Goal: Task Accomplishment & Management: Complete application form

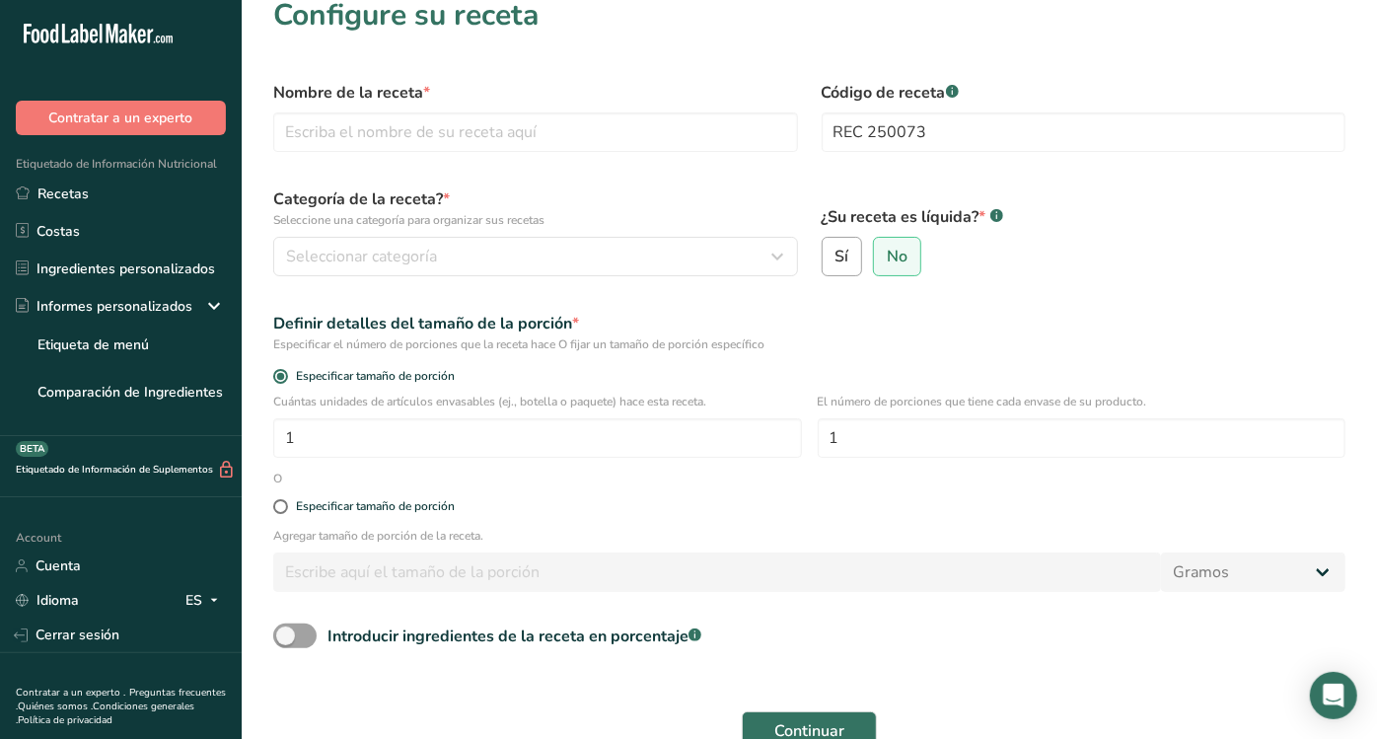
scroll to position [30, 0]
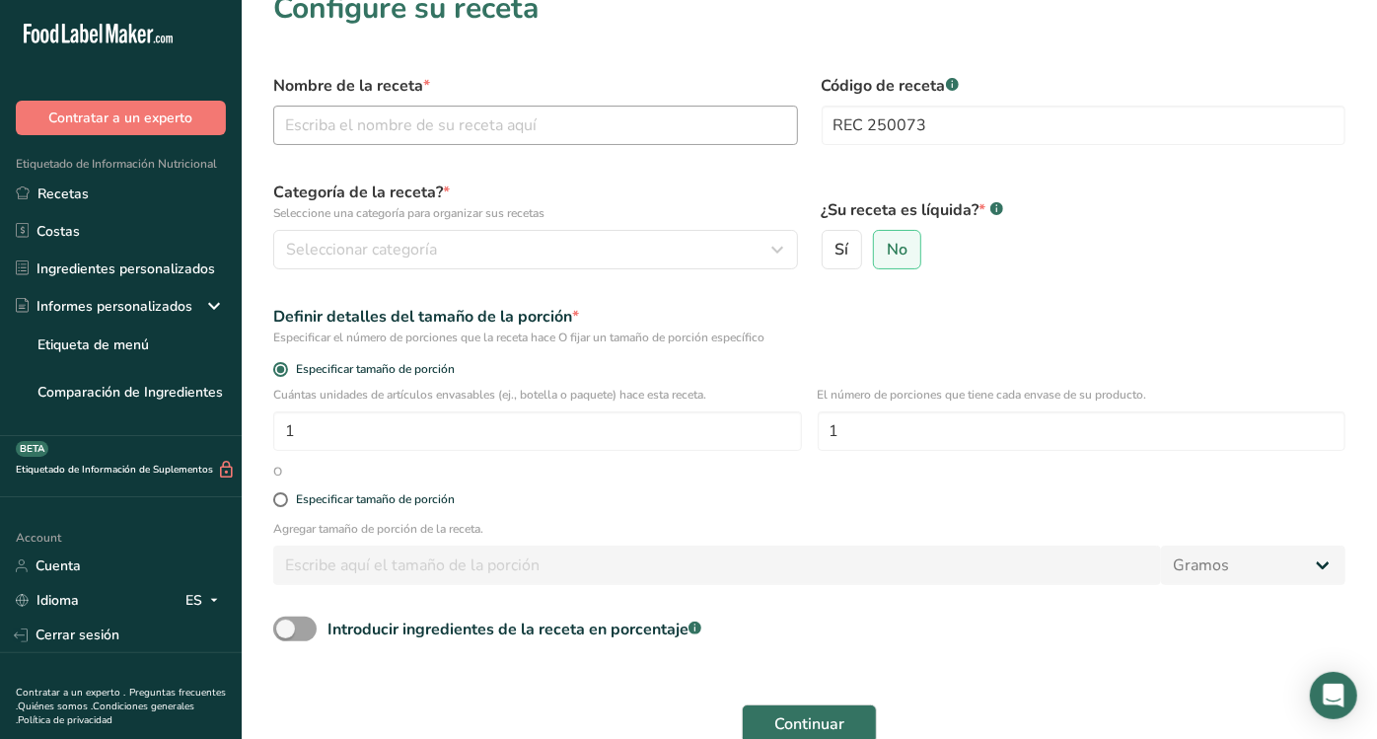
type input "REC 250073"
click at [669, 126] on input "text" at bounding box center [535, 125] width 525 height 39
type input "Naturalysa Choc A"
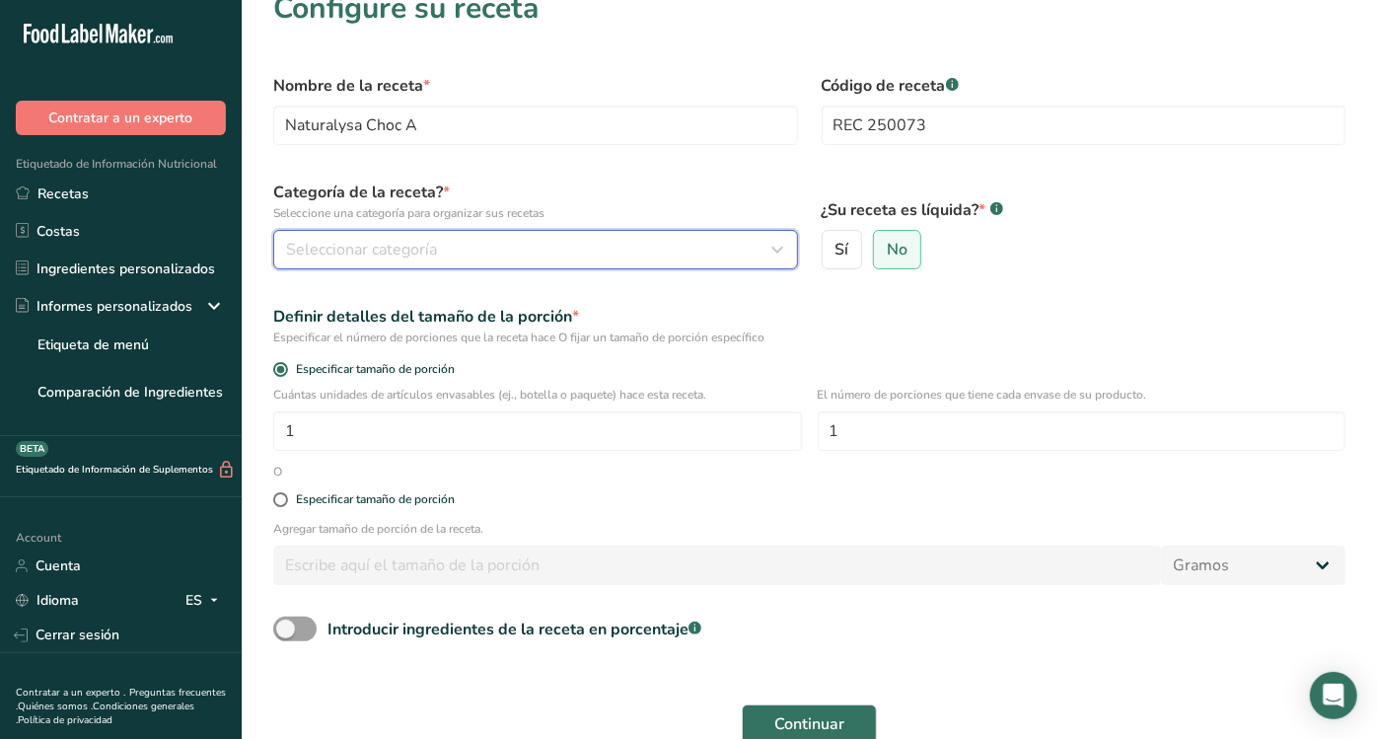
click at [465, 260] on div "Seleccionar categoría" at bounding box center [529, 250] width 487 height 24
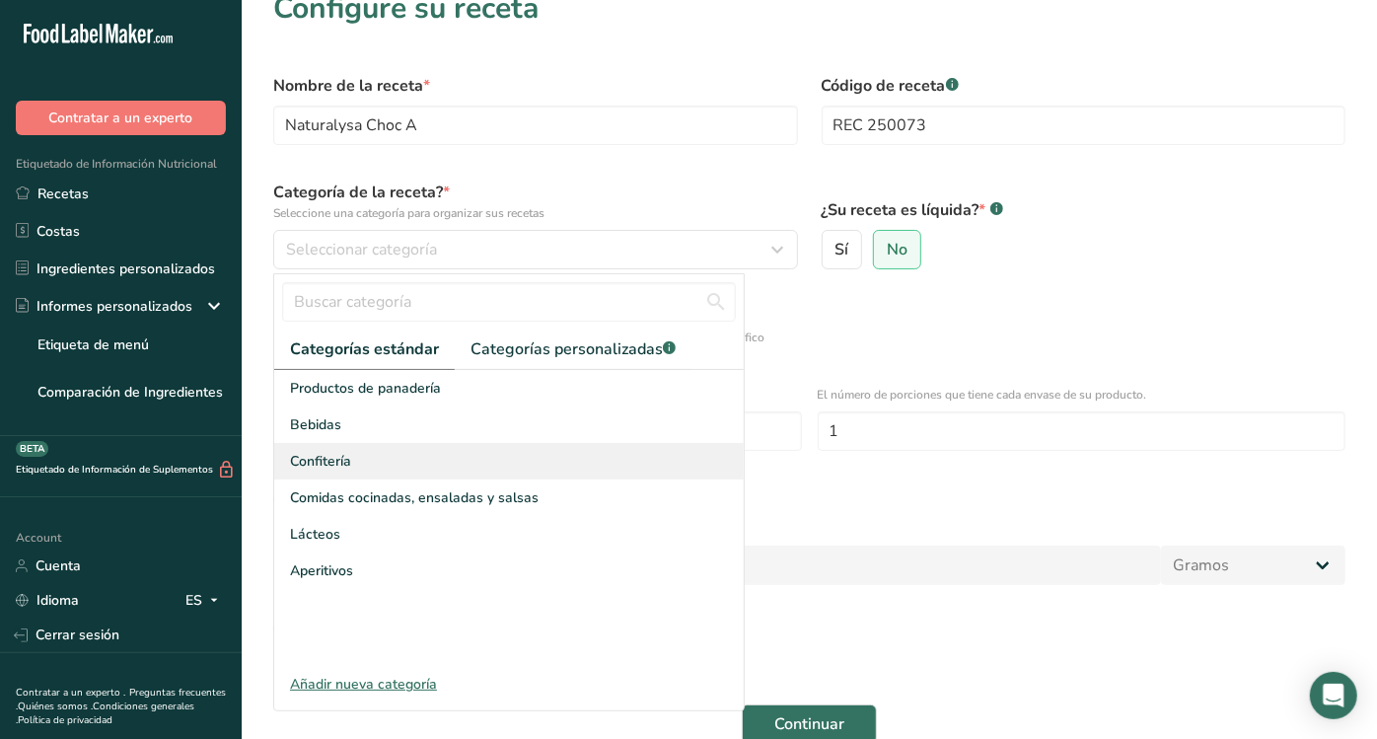
click at [344, 455] on span "Confitería" at bounding box center [320, 461] width 61 height 21
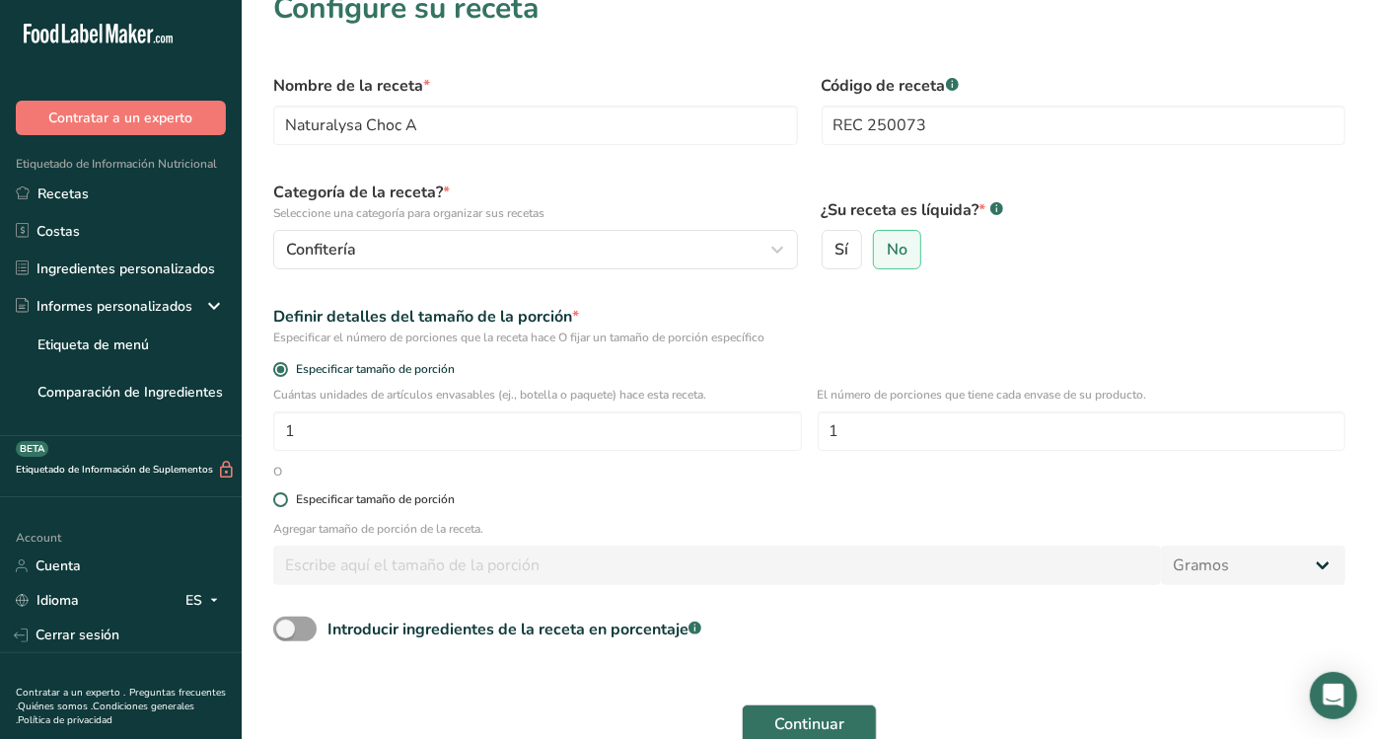
click at [287, 496] on span at bounding box center [280, 499] width 15 height 15
click at [286, 496] on input "Especificar tamaño de porción" at bounding box center [279, 499] width 13 height 13
radio input "true"
radio input "false"
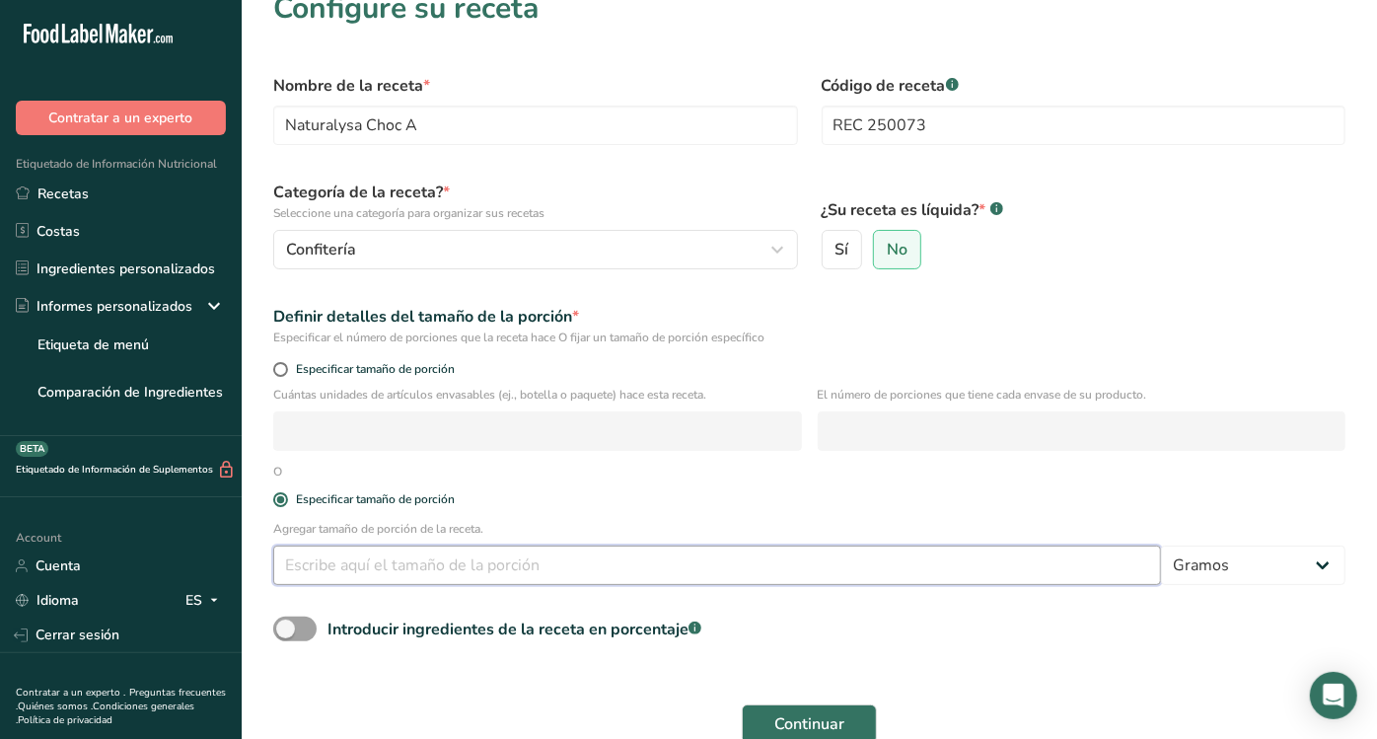
click at [345, 569] on input "number" at bounding box center [717, 564] width 888 height 39
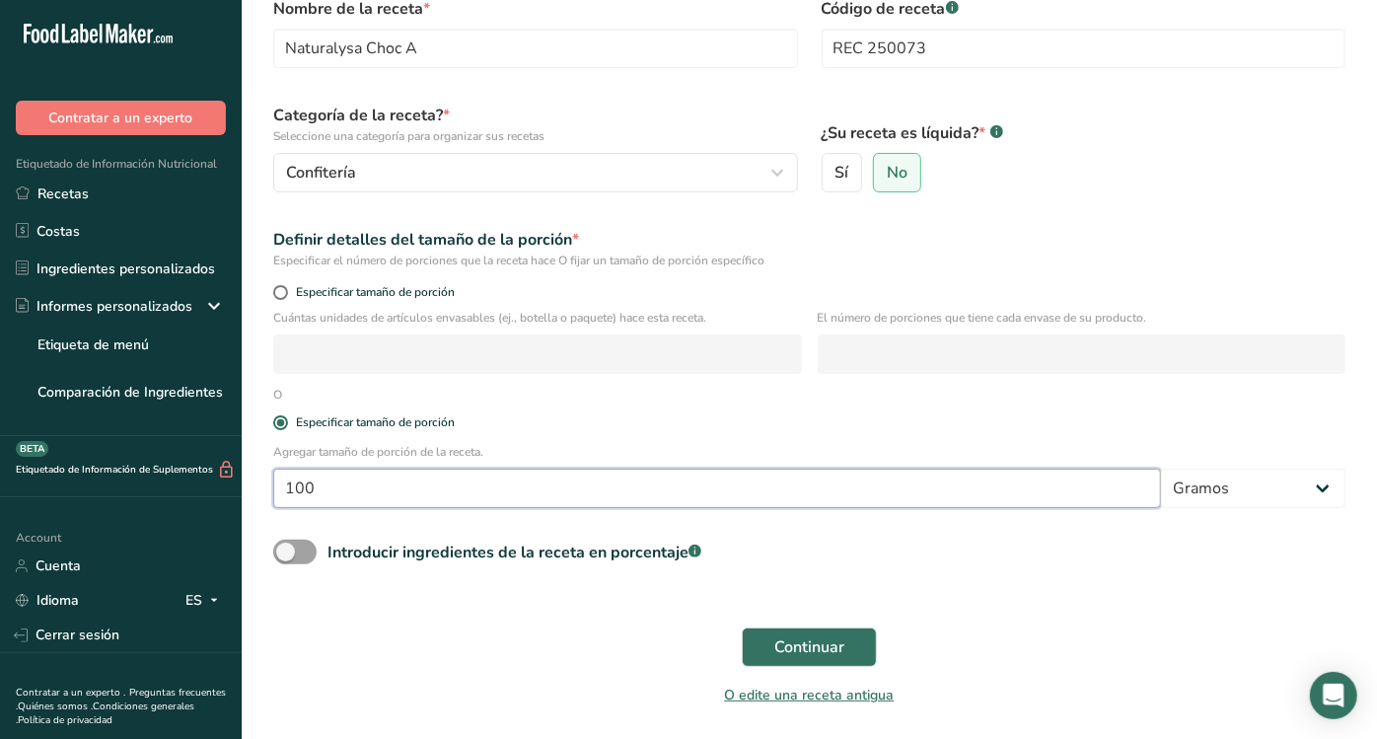
scroll to position [169, 0]
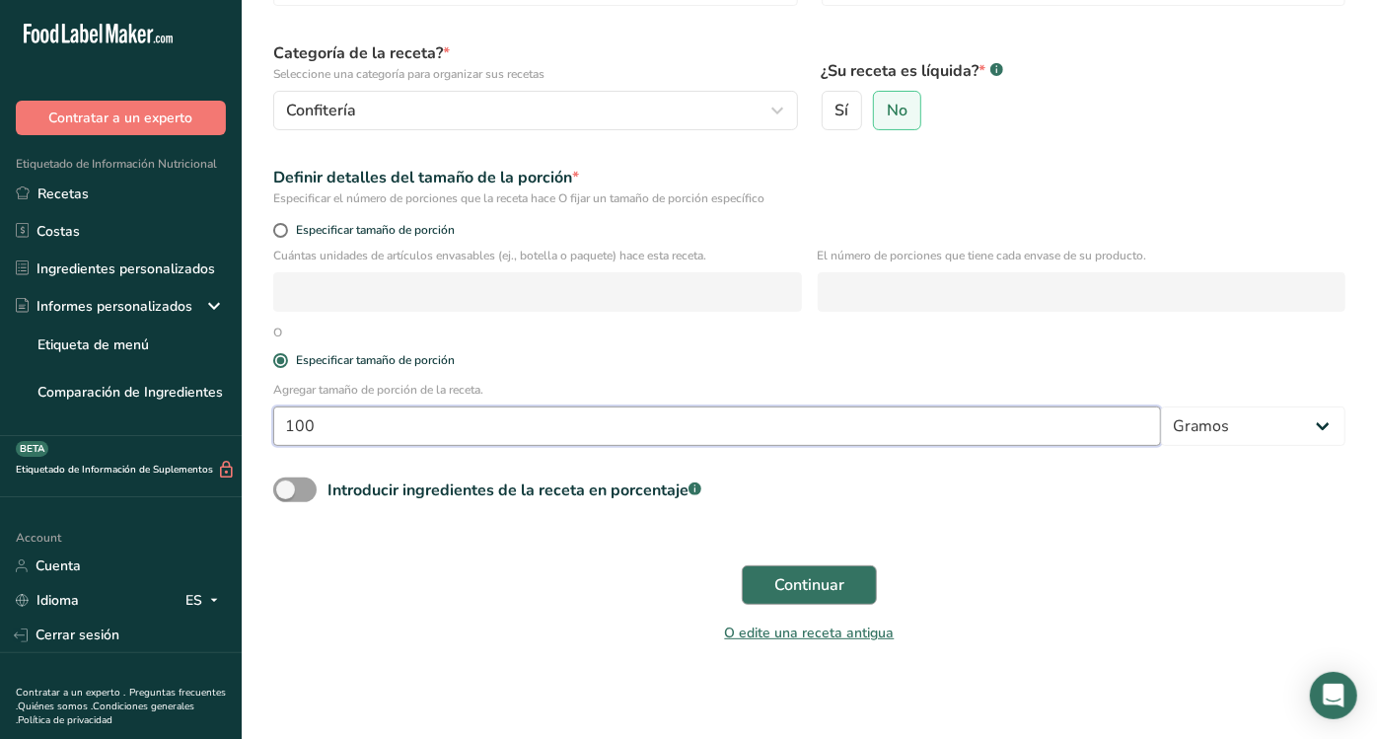
type input "100"
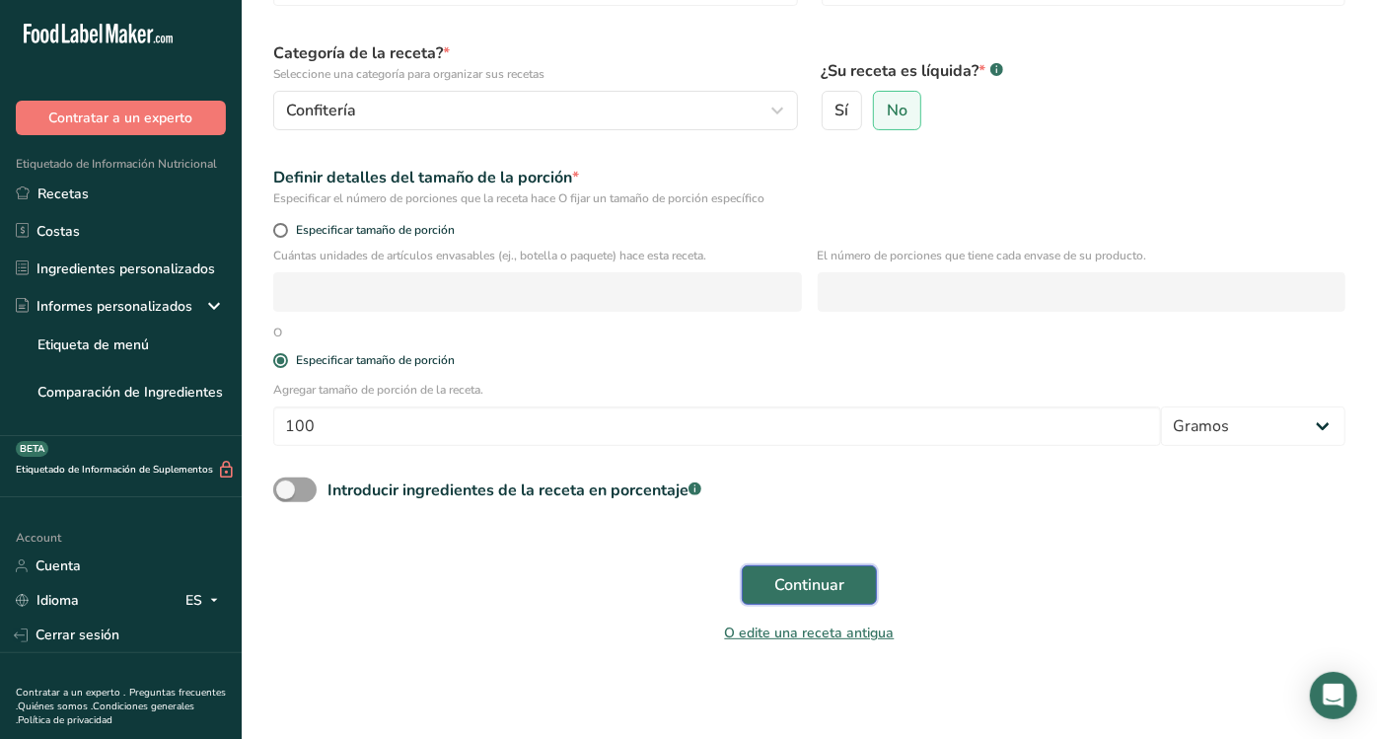
click at [797, 591] on span "Continuar" at bounding box center [809, 585] width 70 height 24
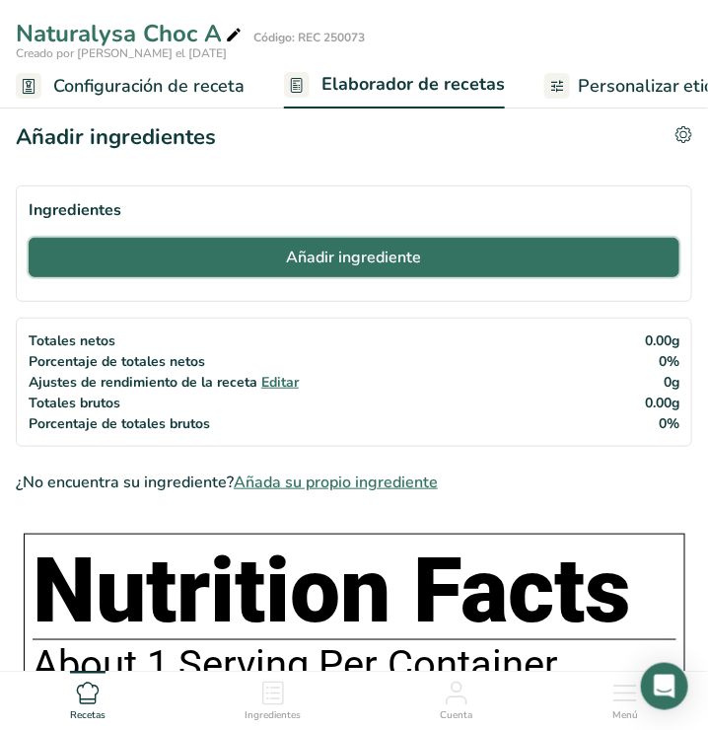
click at [405, 257] on span "Añadir ingrediente" at bounding box center [354, 258] width 135 height 24
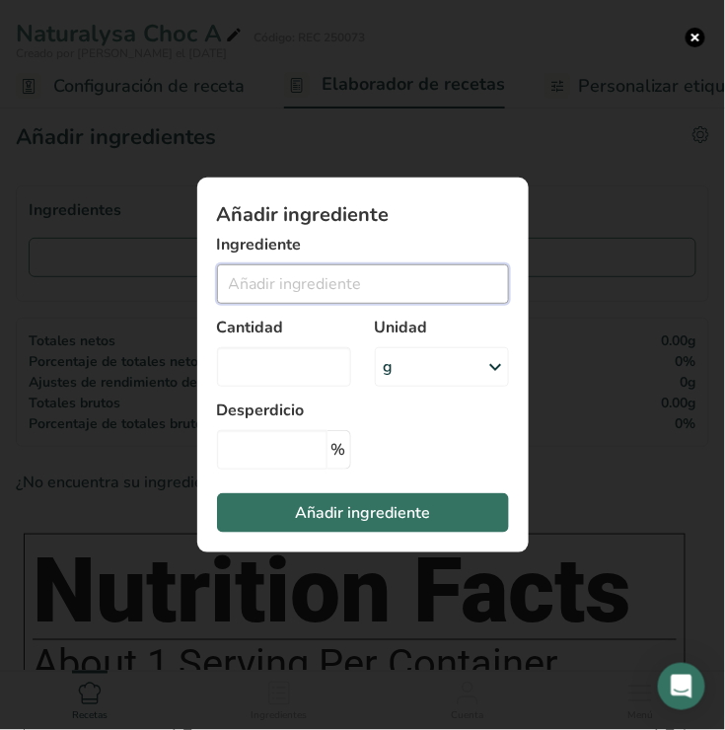
click at [360, 280] on input "Add ingredient modal" at bounding box center [363, 283] width 292 height 39
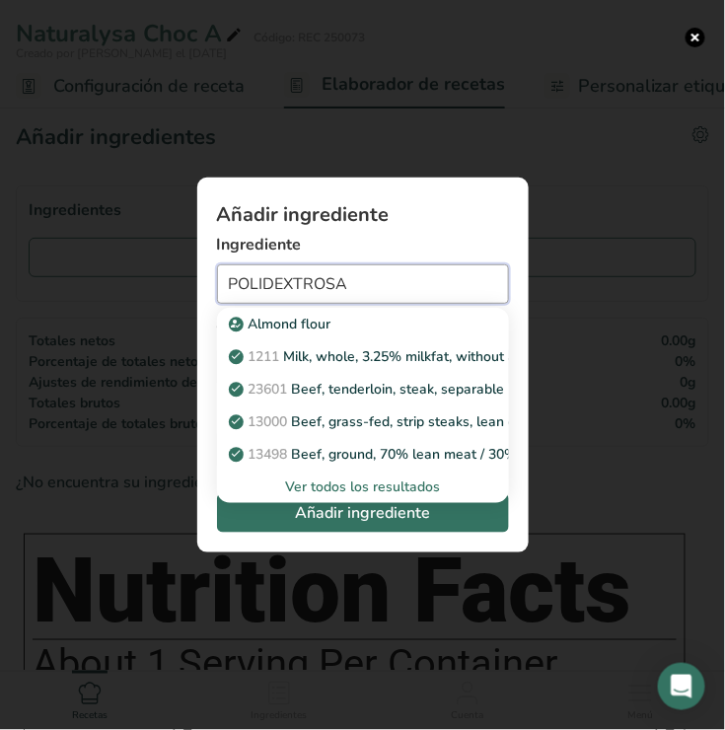
type input "POLIDEXTROSA"
click at [363, 487] on div "Ver todos los resultados" at bounding box center [363, 486] width 260 height 21
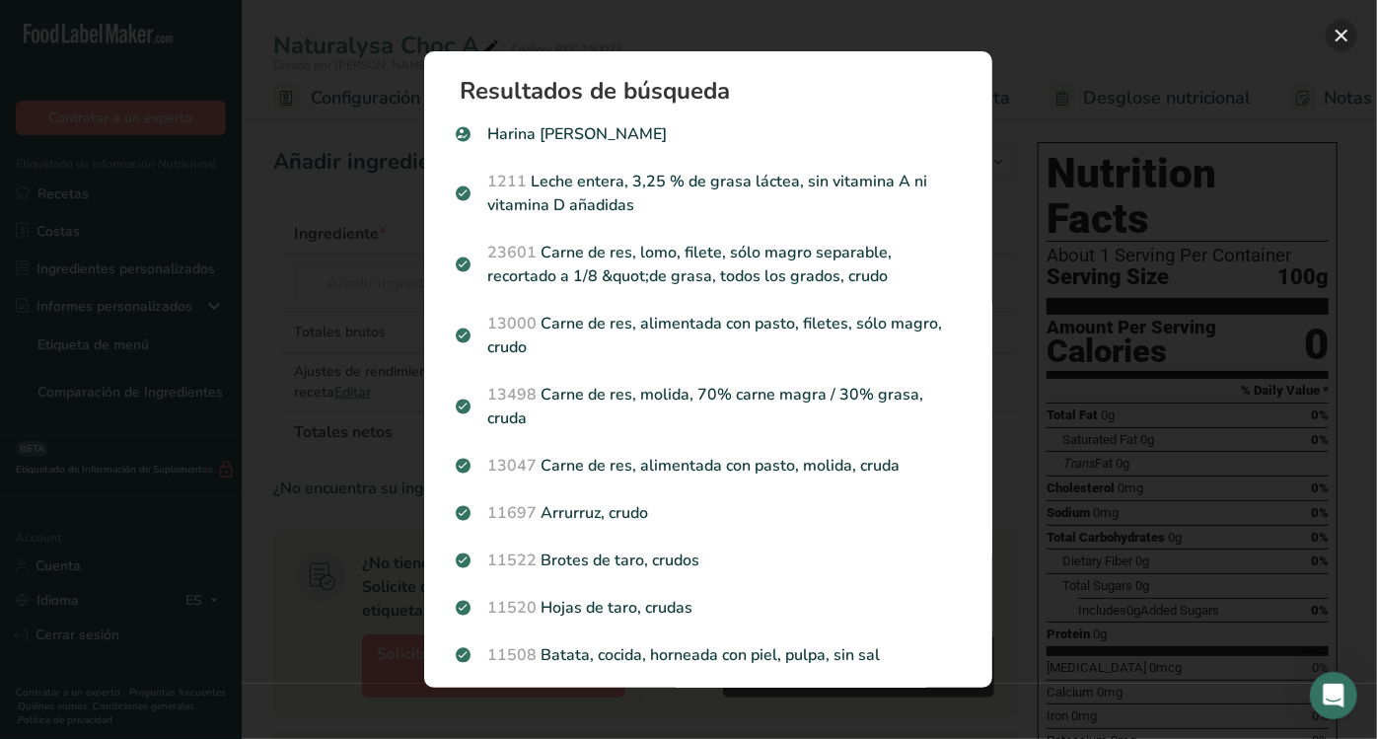
click at [1340, 38] on button "Search results modal" at bounding box center [1342, 36] width 32 height 32
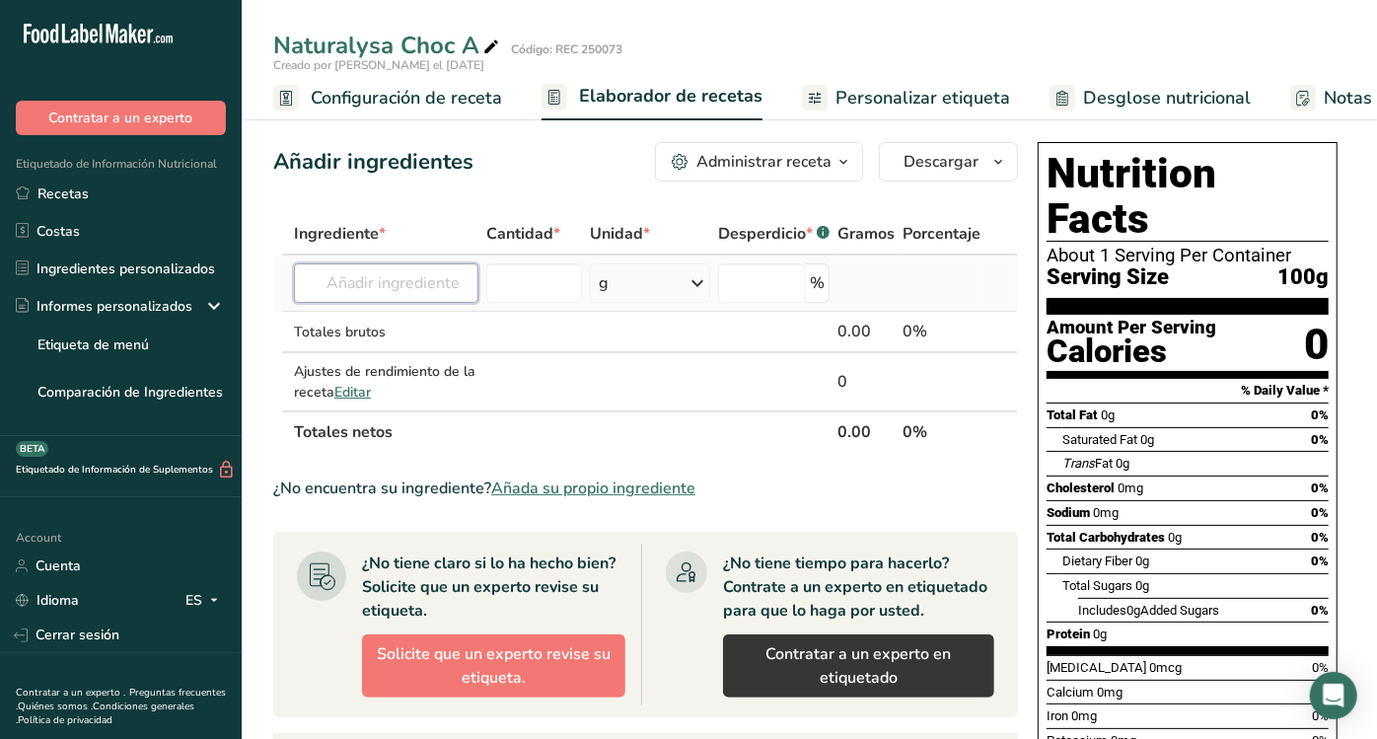
click at [470, 288] on input "text" at bounding box center [386, 282] width 184 height 39
type input "POLIDEX"
click at [420, 323] on p "INS 083 - polidextrosa" at bounding box center [389, 323] width 158 height 21
type input "INS 083 - polidextrosa"
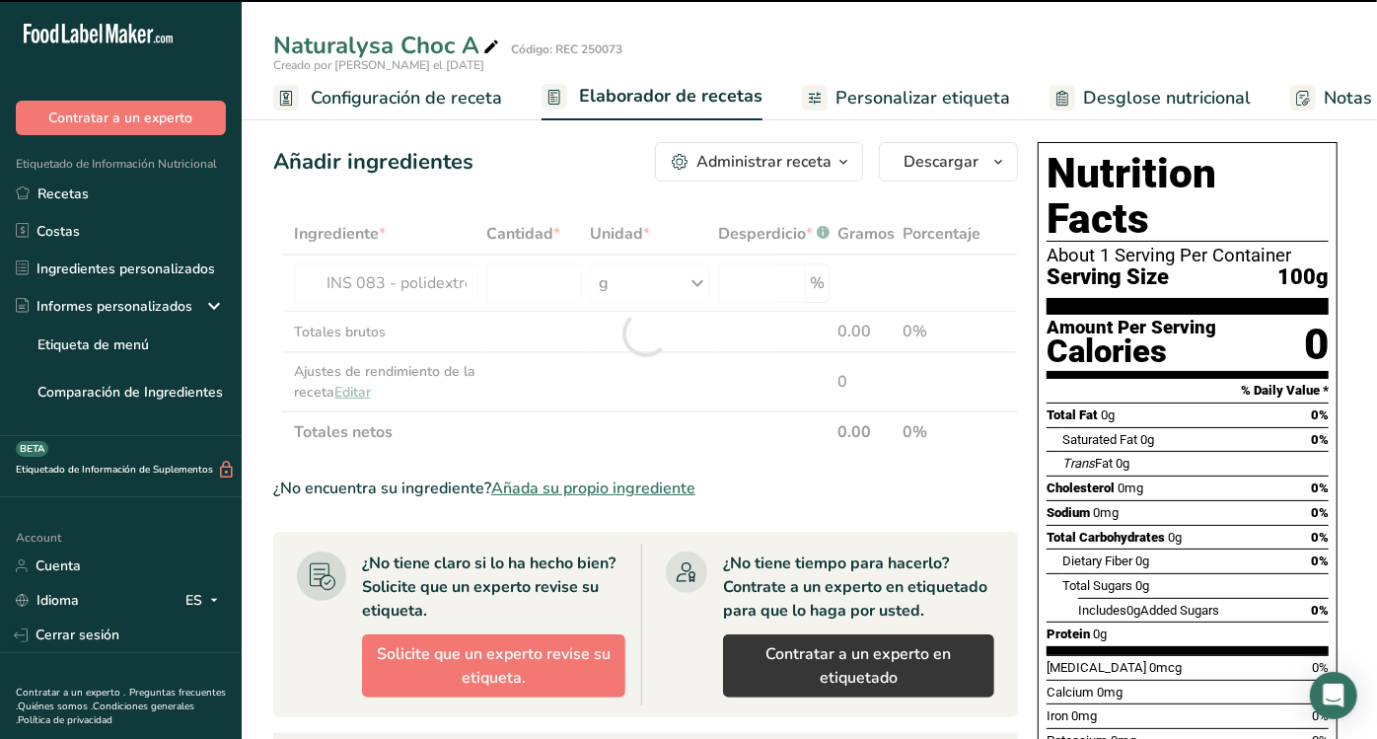
type input "0"
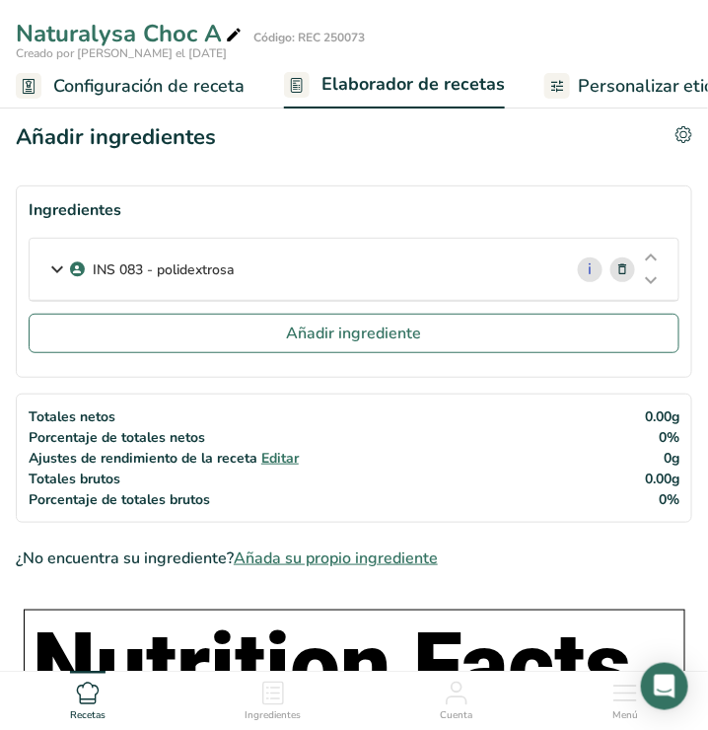
click at [458, 257] on div "INS 083 - polidextrosa" at bounding box center [296, 269] width 533 height 61
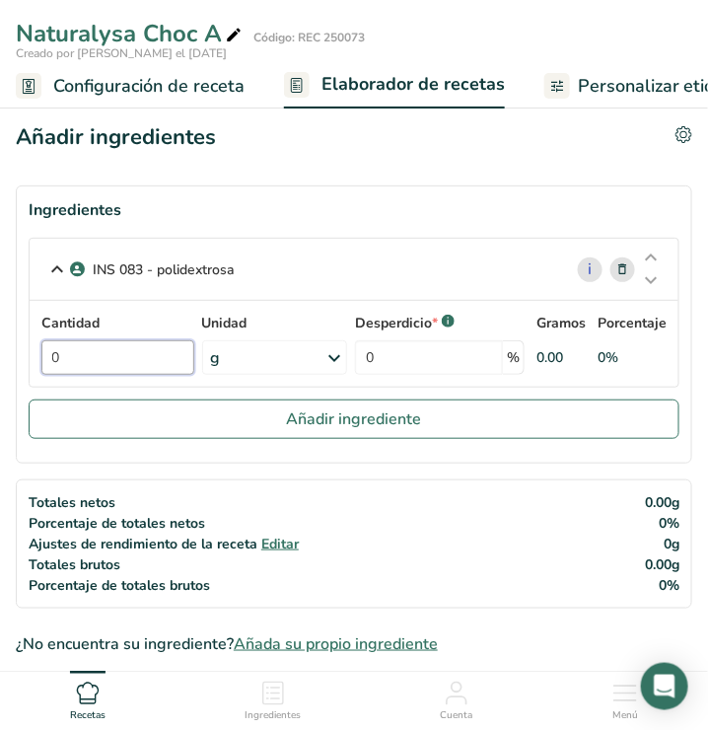
click at [152, 359] on input "0" at bounding box center [117, 357] width 153 height 35
type input "37.98"
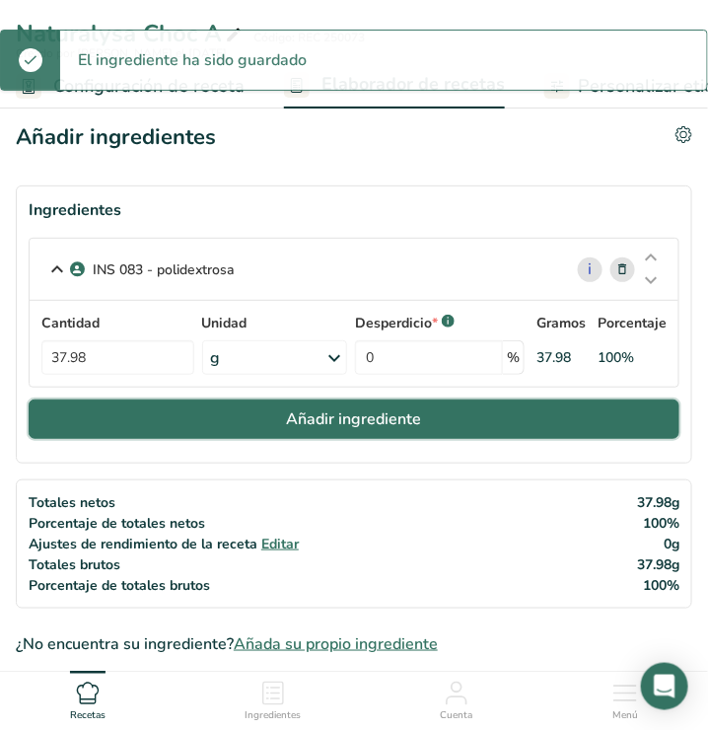
click at [380, 424] on span "Añadir ingrediente" at bounding box center [354, 419] width 135 height 24
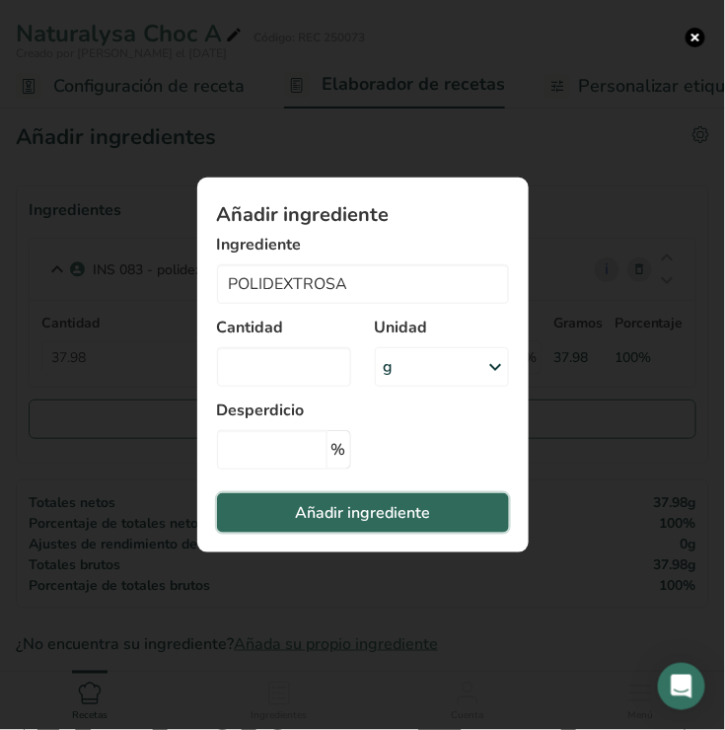
click at [343, 507] on span "Añadir ingrediente" at bounding box center [362, 513] width 135 height 24
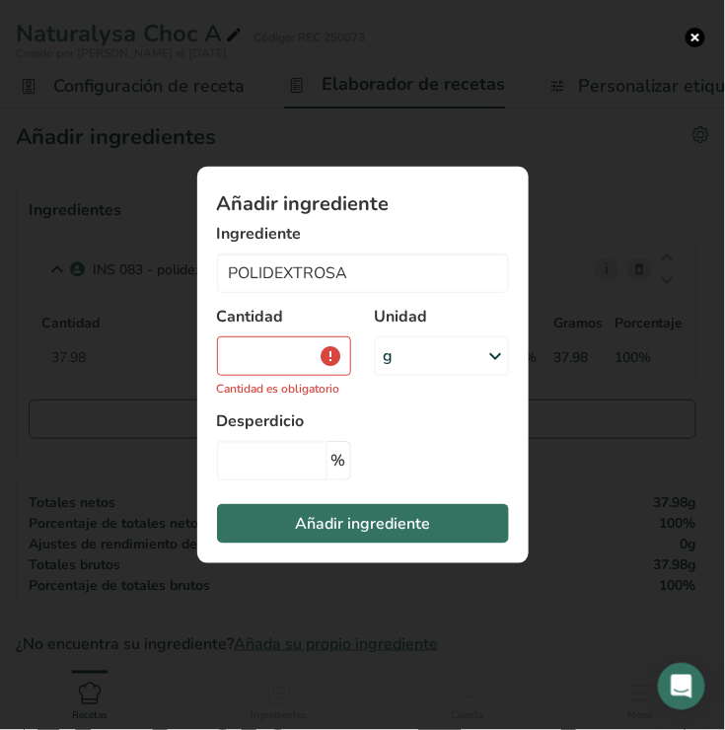
click at [671, 96] on div "Add ingredient modal" at bounding box center [362, 365] width 725 height 730
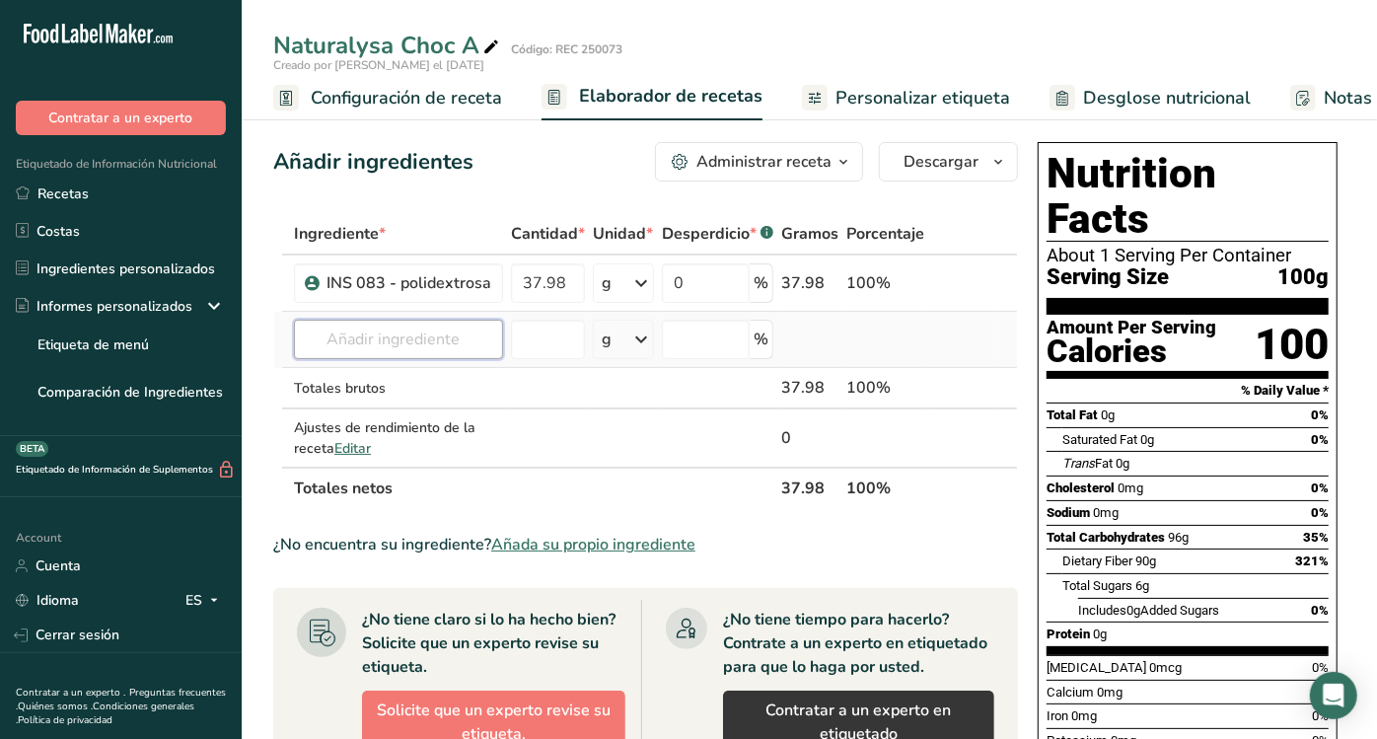
click at [434, 350] on input "text" at bounding box center [398, 339] width 209 height 39
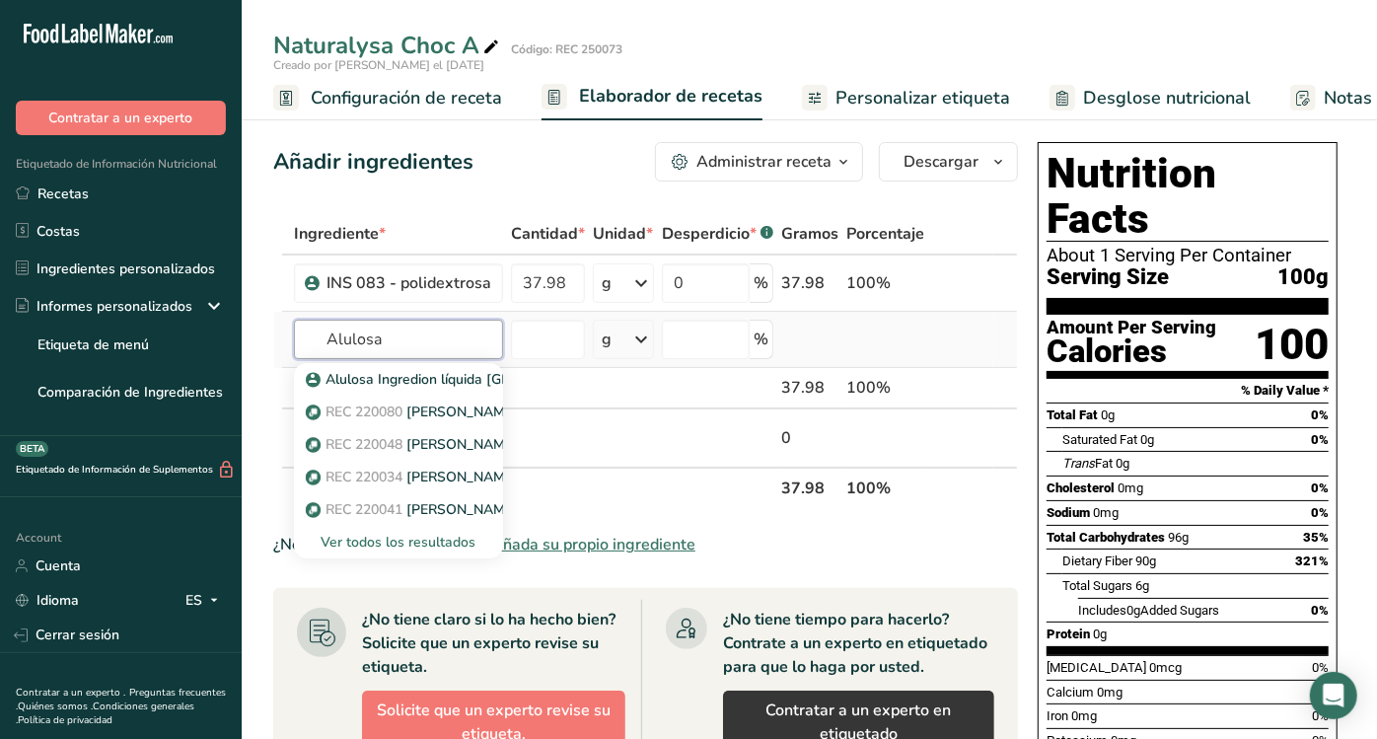
type input "Alulosa"
click at [398, 549] on div "Ver todos los resultados" at bounding box center [399, 542] width 178 height 21
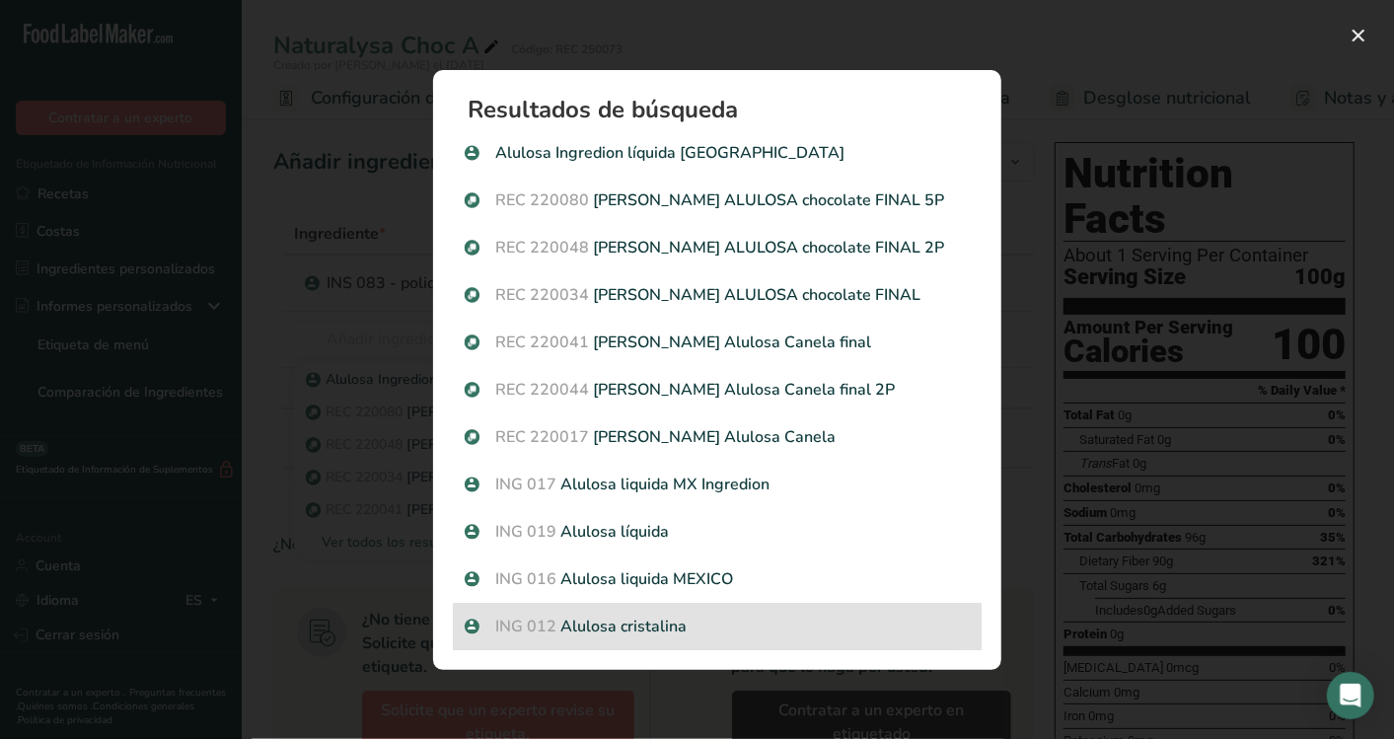
click at [642, 629] on p "ING 012 Alulosa cristalina" at bounding box center [717, 627] width 505 height 24
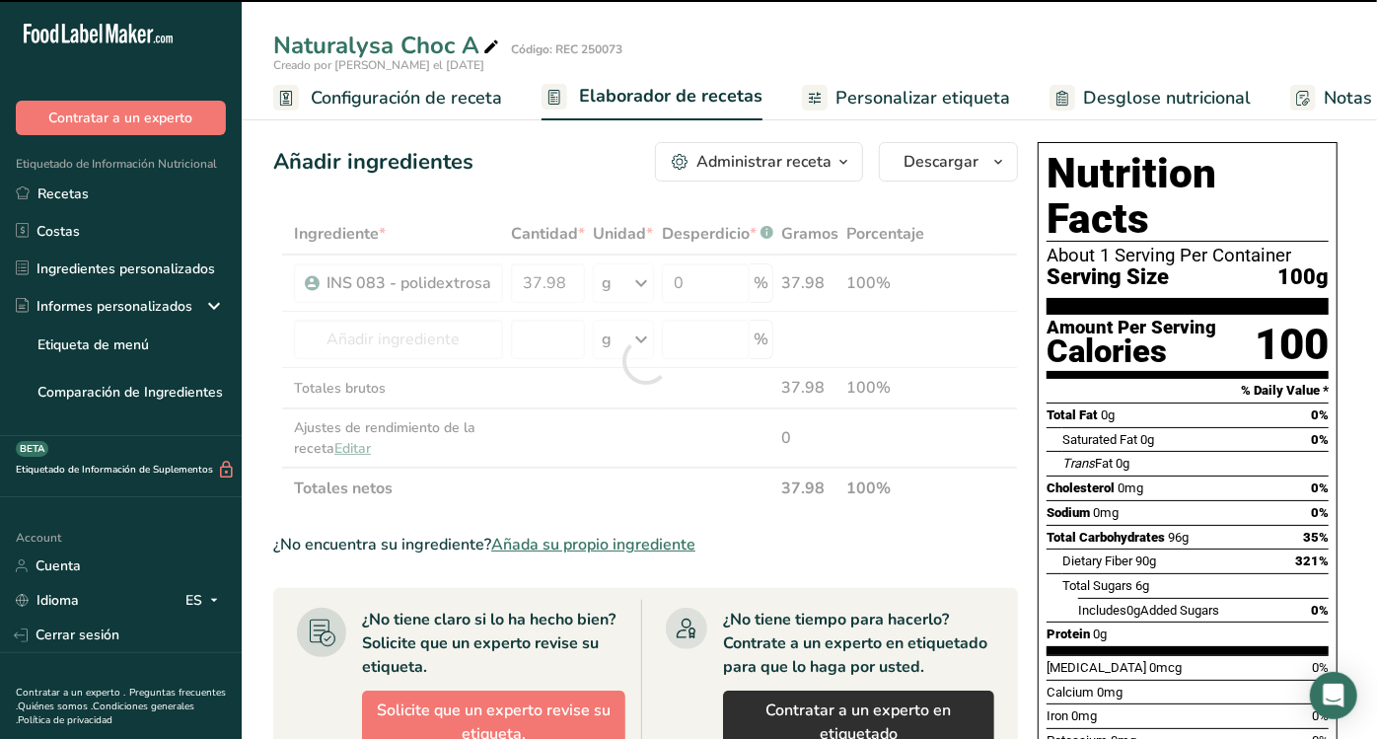
type input "0"
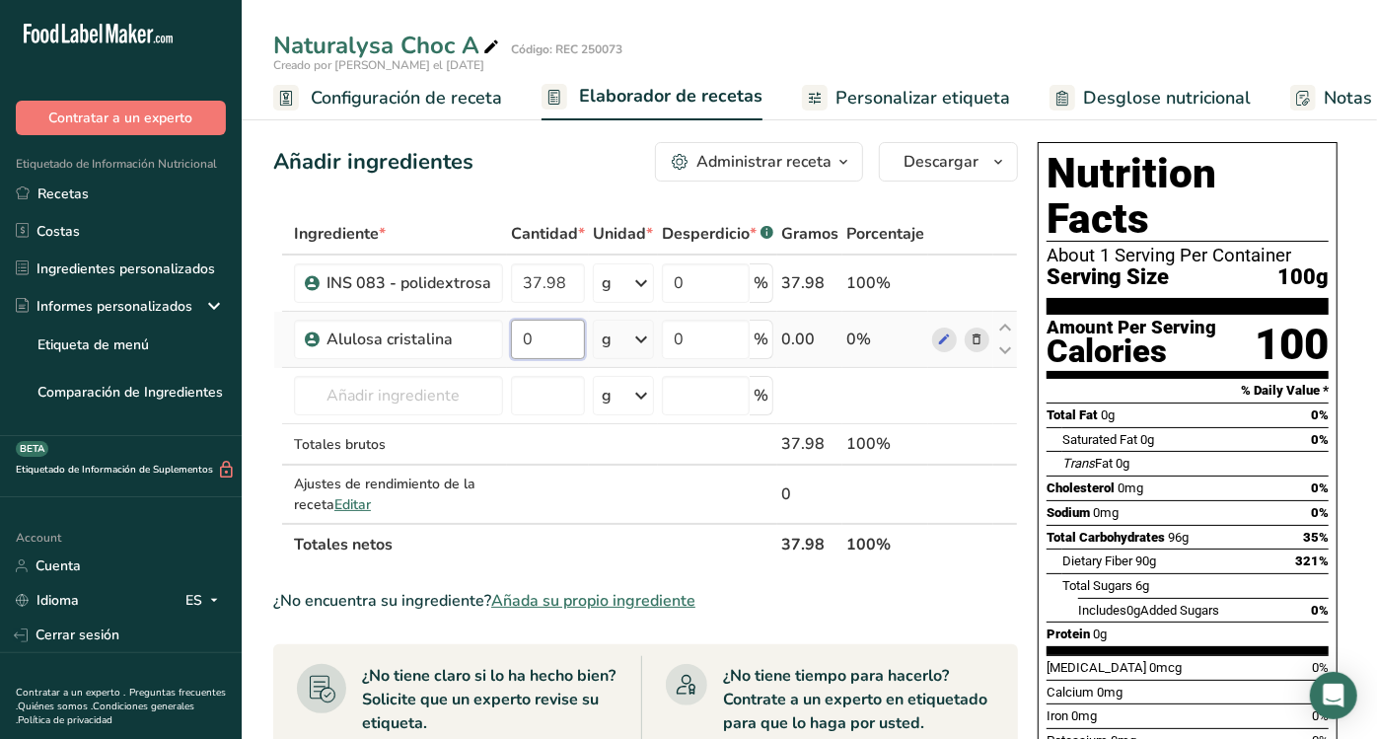
click at [549, 335] on input "0" at bounding box center [548, 339] width 74 height 39
type input "33.59"
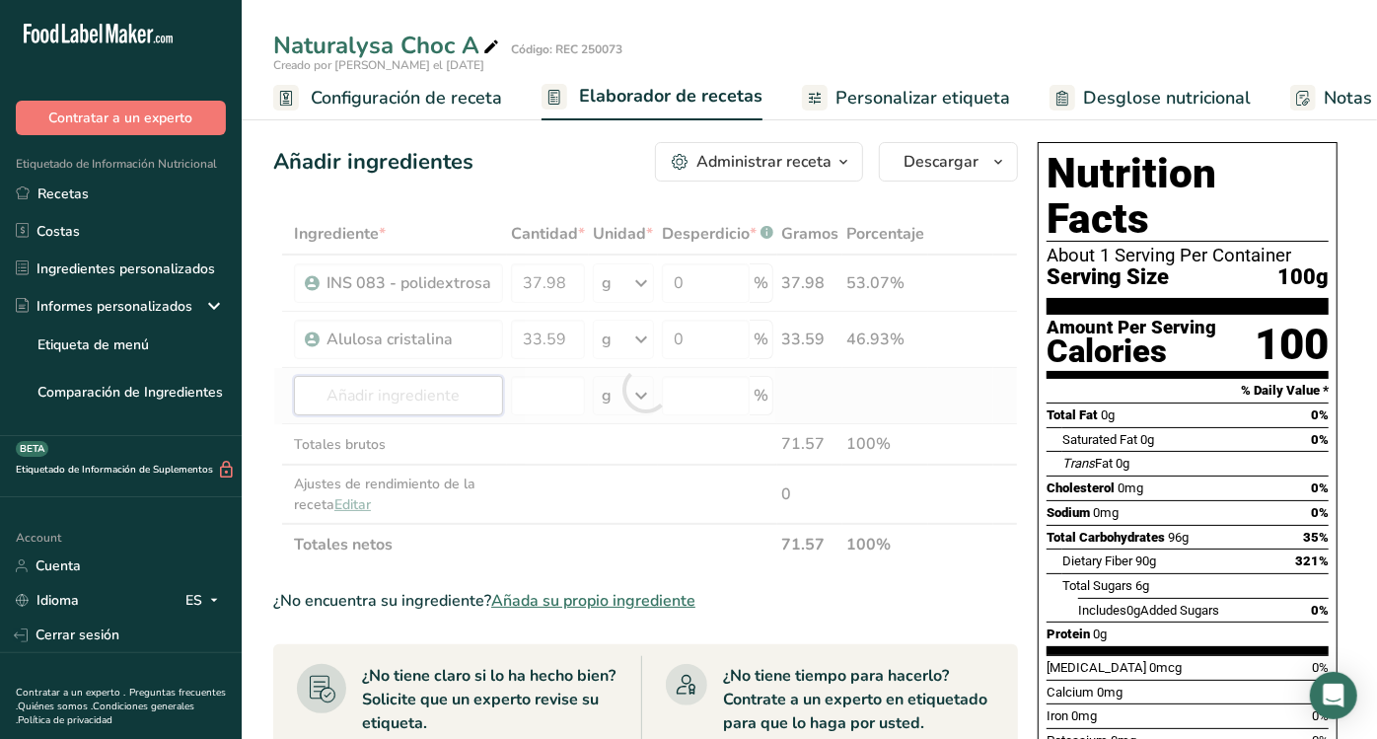
click at [484, 392] on div "Ingrediente * Cantidad * Unidad * Desperdicio * .a-a{fill:#347362;}.b-a{fill:#f…" at bounding box center [645, 389] width 745 height 352
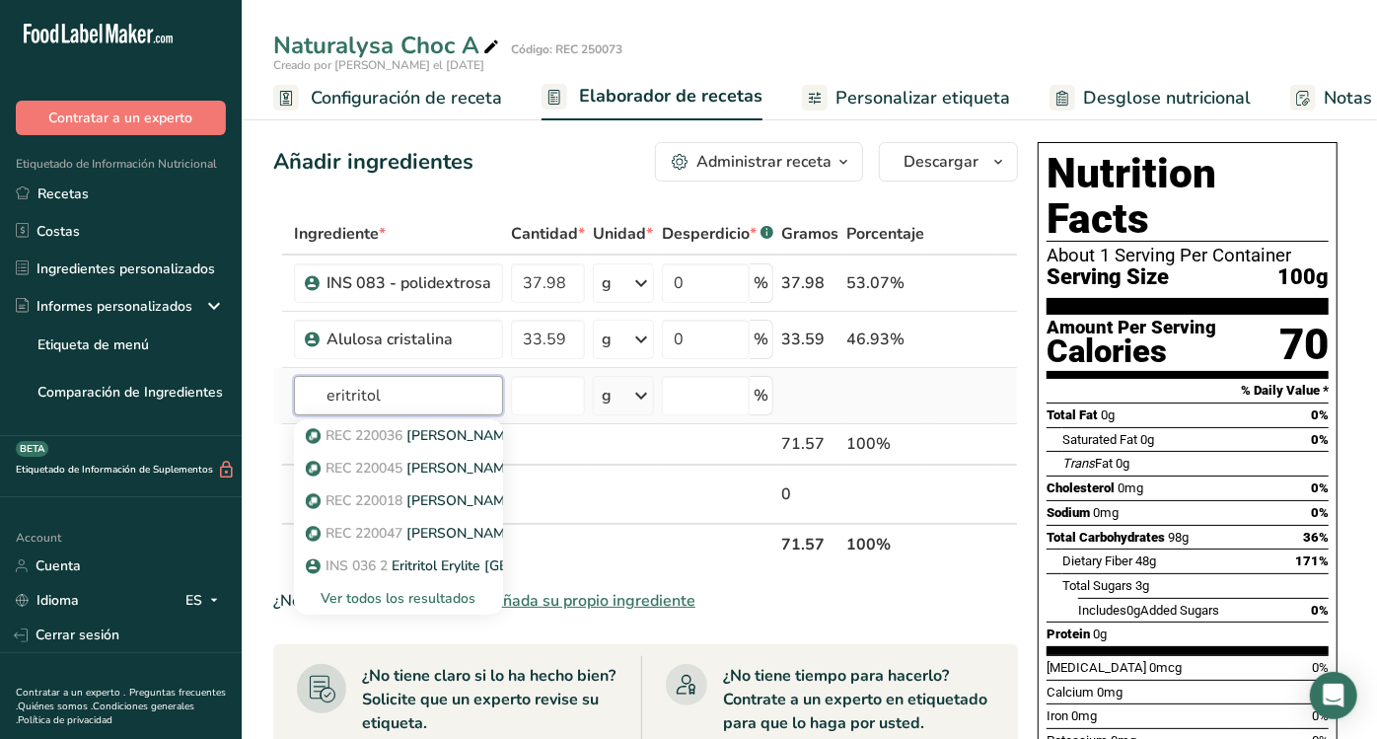
type input "eritritol"
click at [380, 600] on div "Ver todos los resultados" at bounding box center [399, 598] width 178 height 21
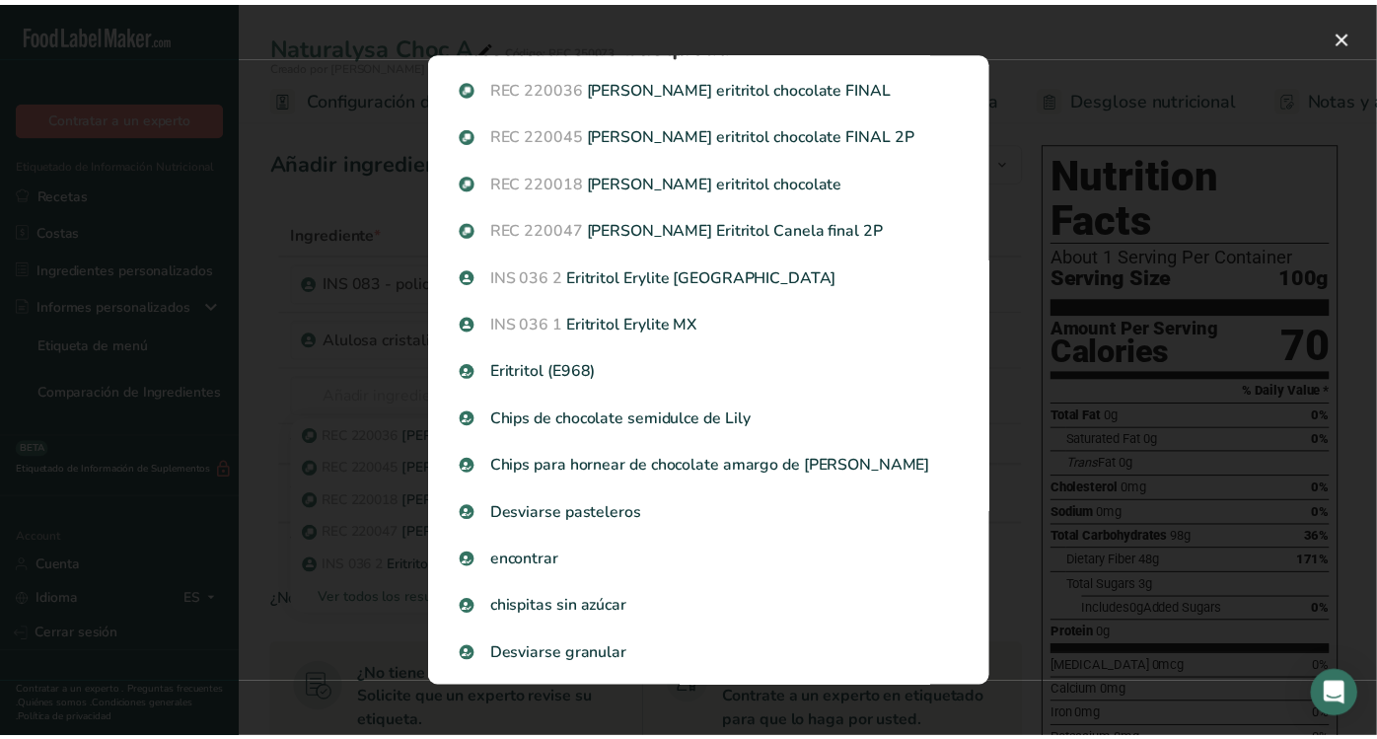
scroll to position [57, 0]
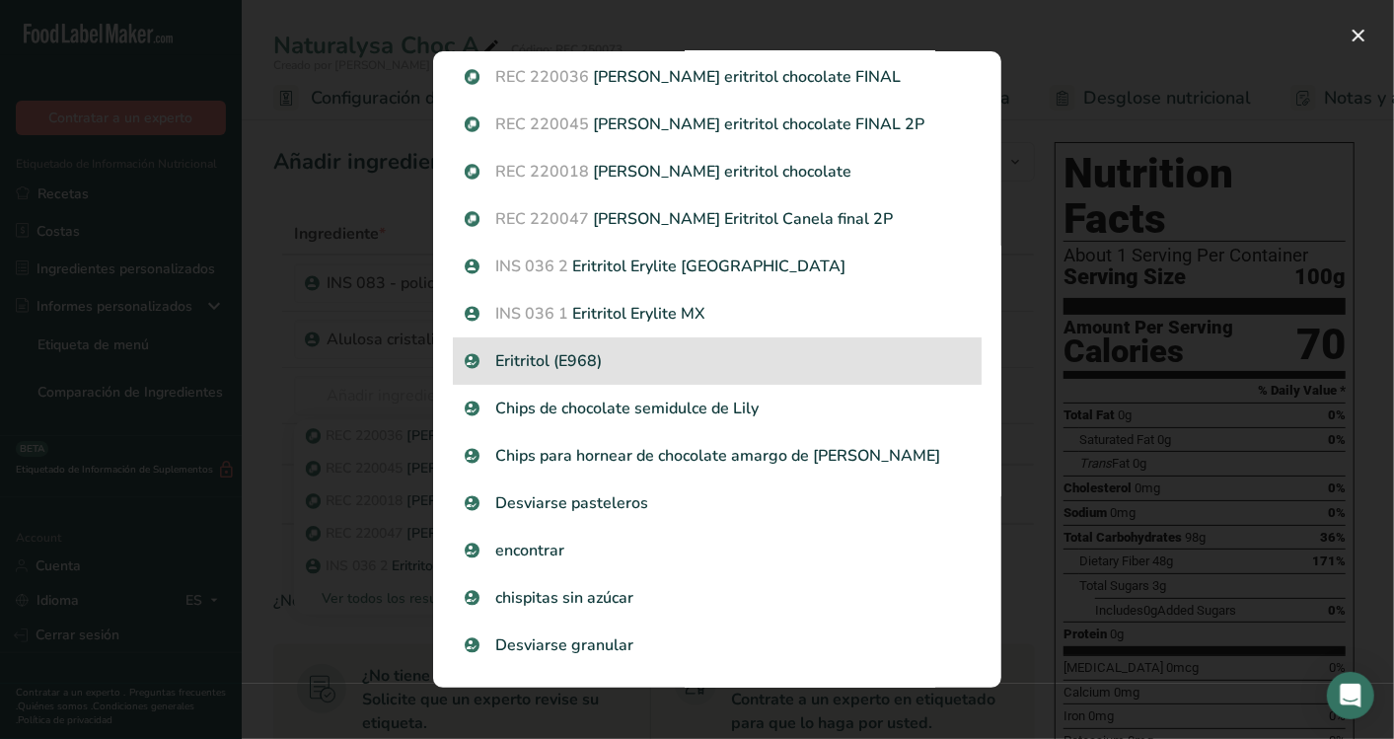
click at [700, 357] on p "Eritritol (E968)" at bounding box center [717, 361] width 505 height 24
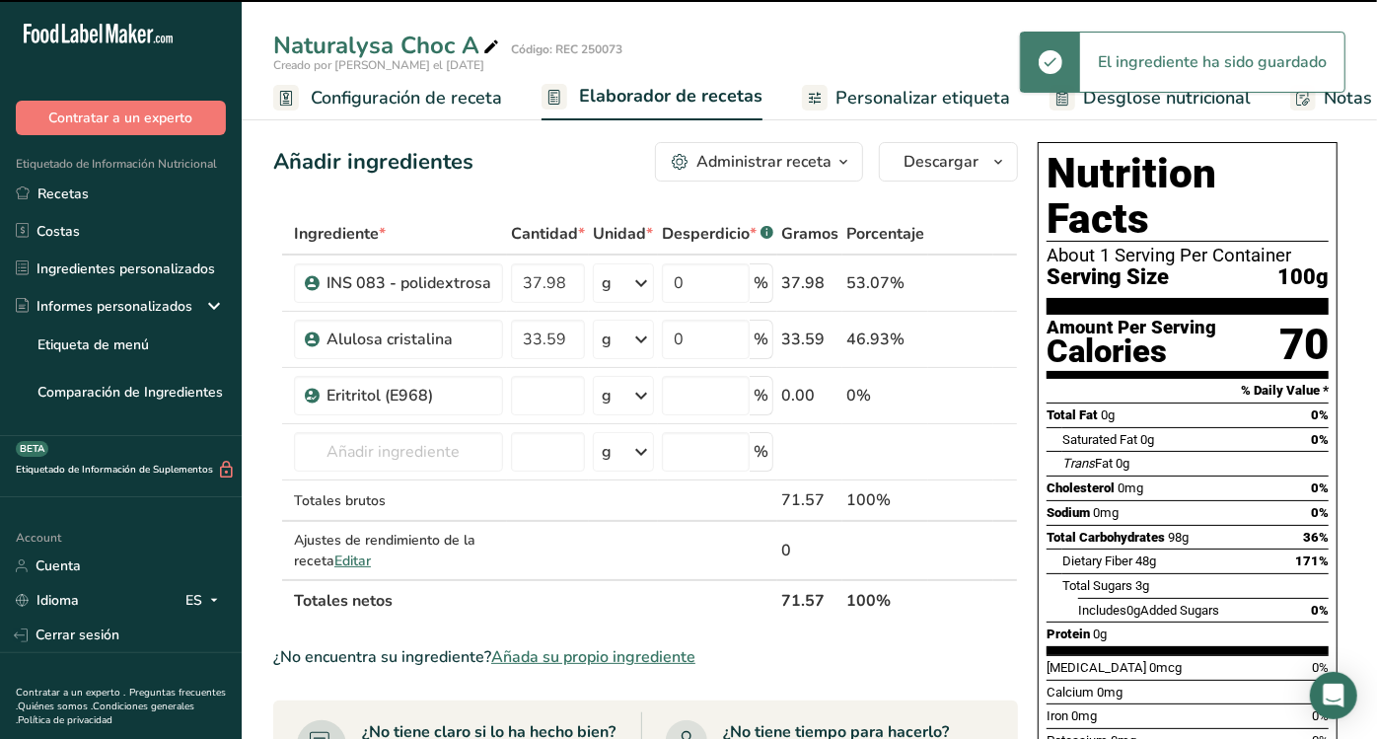
type input "0"
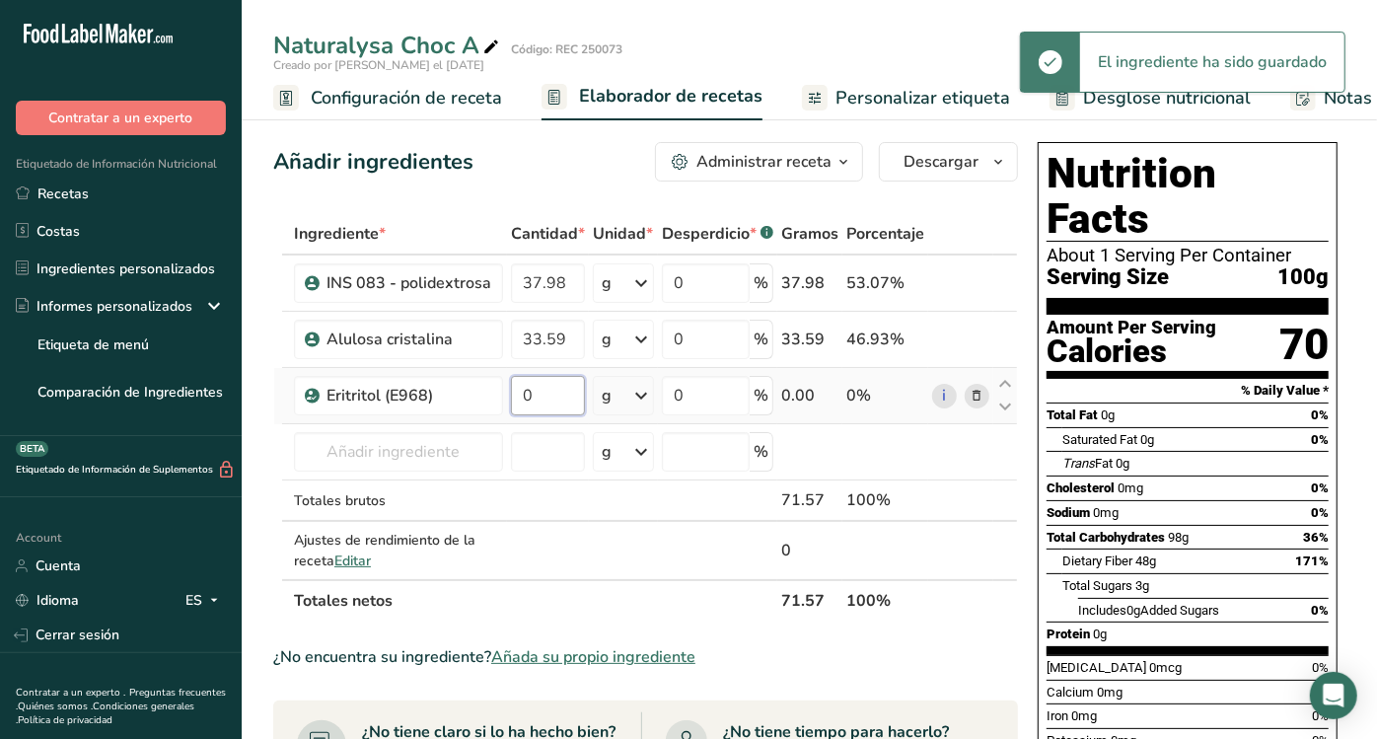
click at [549, 399] on input "0" at bounding box center [548, 395] width 74 height 39
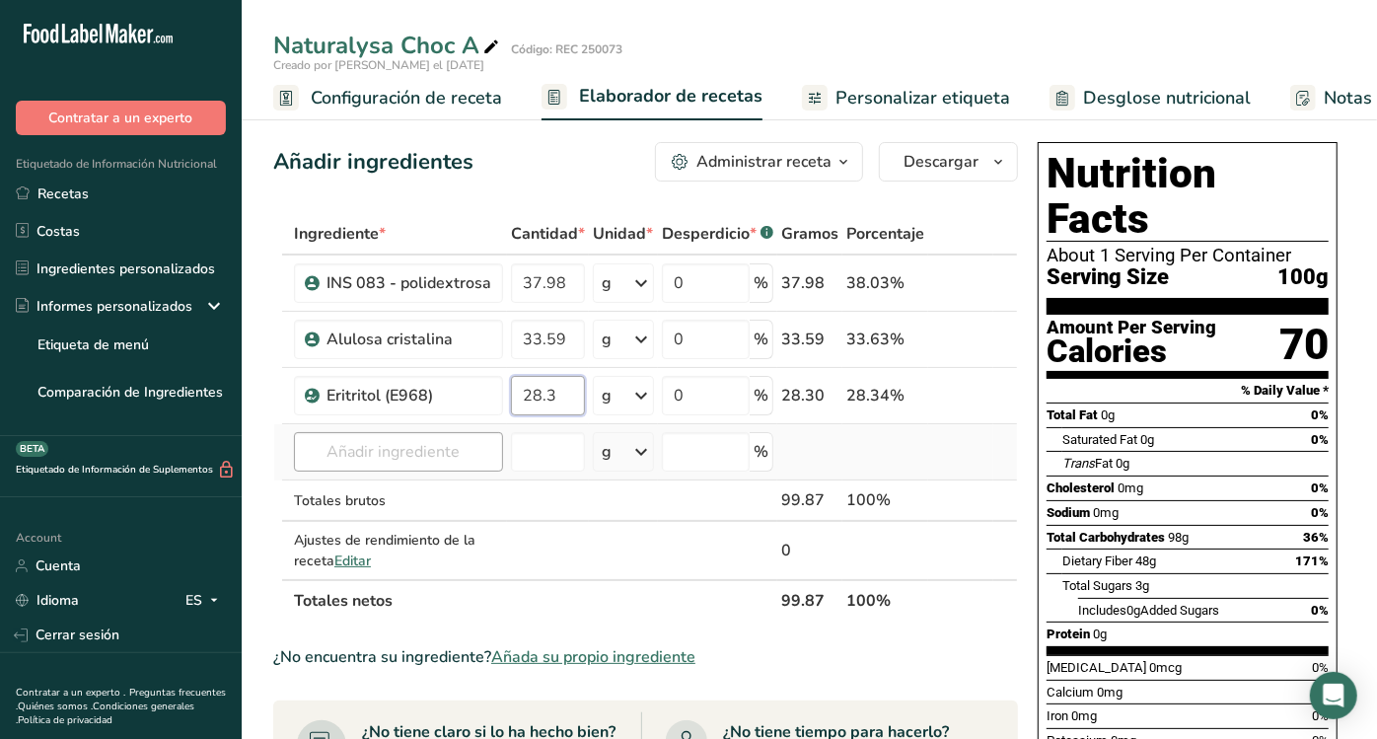
type input "28.3"
click at [436, 445] on div "Ingrediente * Cantidad * Unidad * Desperdicio * .a-a{fill:#347362;}.b-a{fill:#f…" at bounding box center [645, 417] width 745 height 408
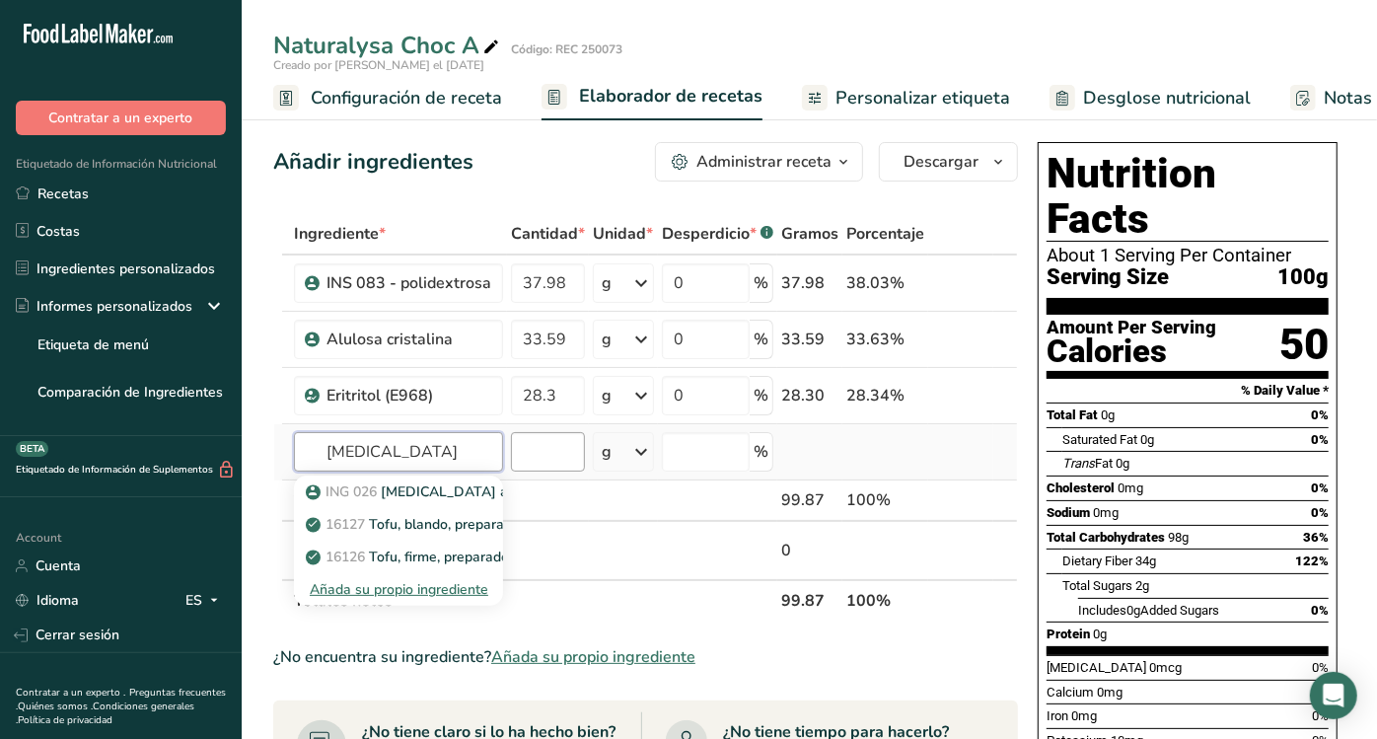
type input "[MEDICAL_DATA]"
click at [530, 442] on input "number" at bounding box center [548, 451] width 74 height 39
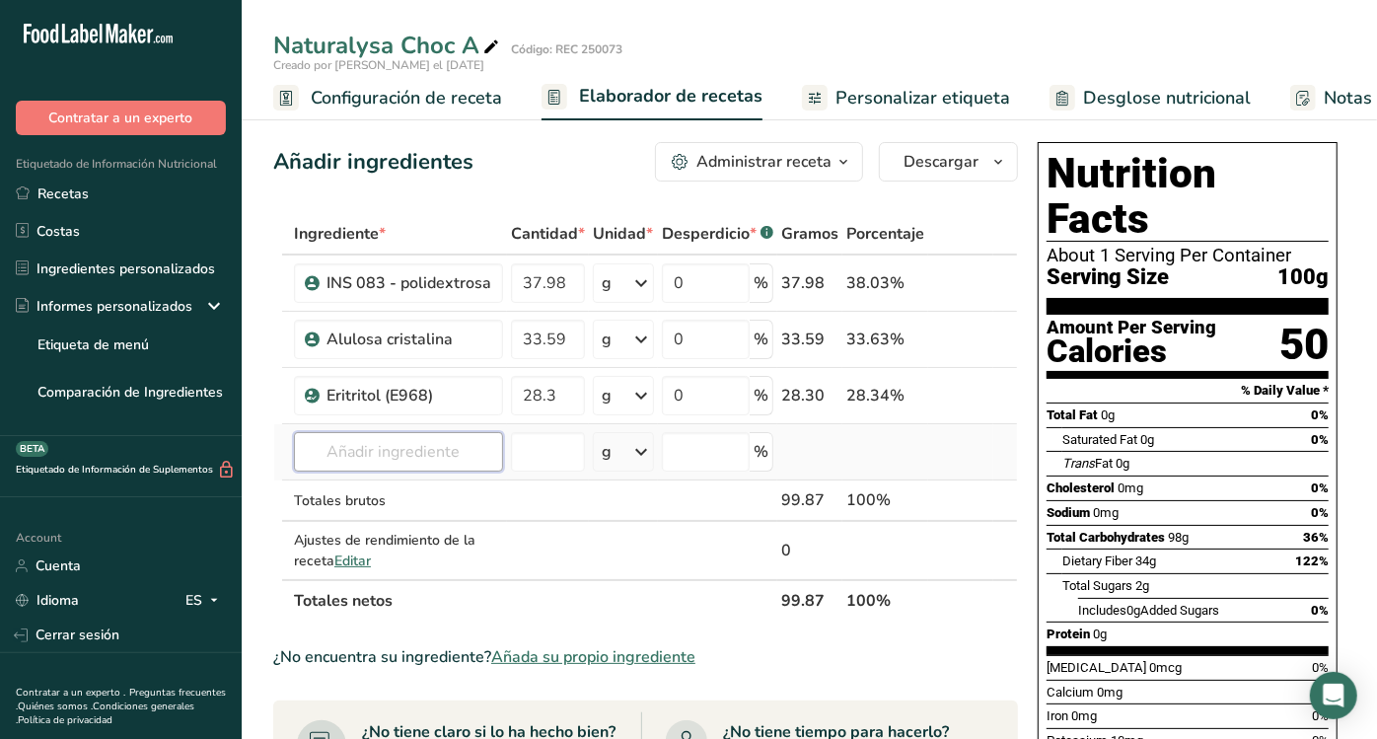
click at [428, 455] on input "text" at bounding box center [398, 451] width 209 height 39
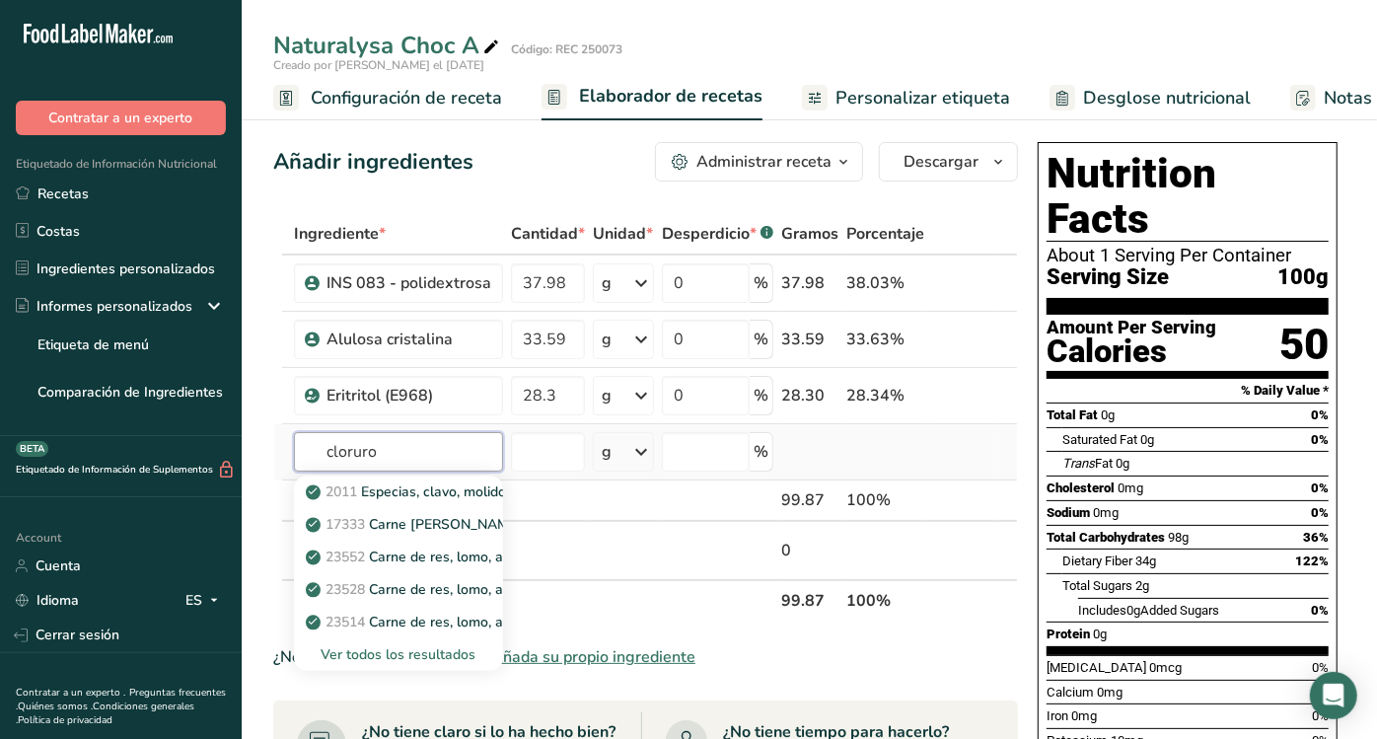
type input "cloruro"
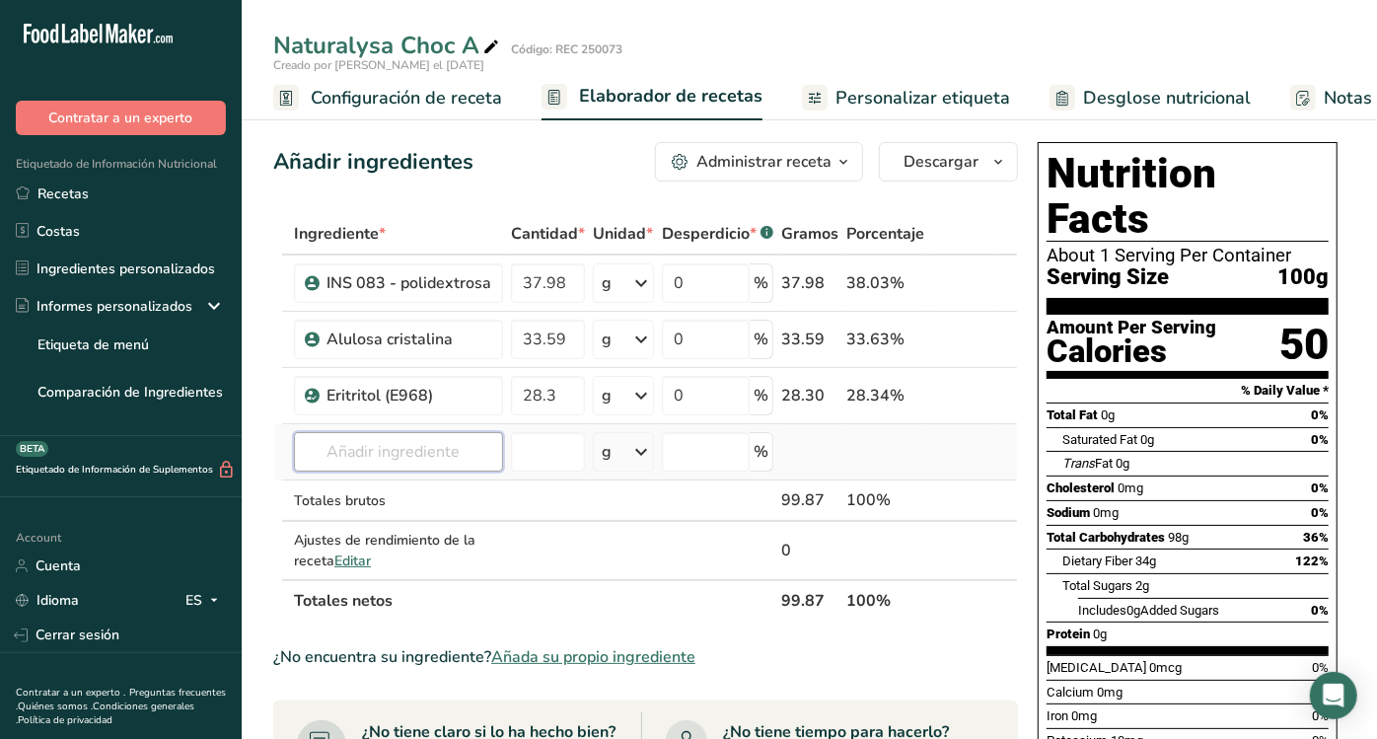
click at [390, 444] on input "text" at bounding box center [398, 451] width 209 height 39
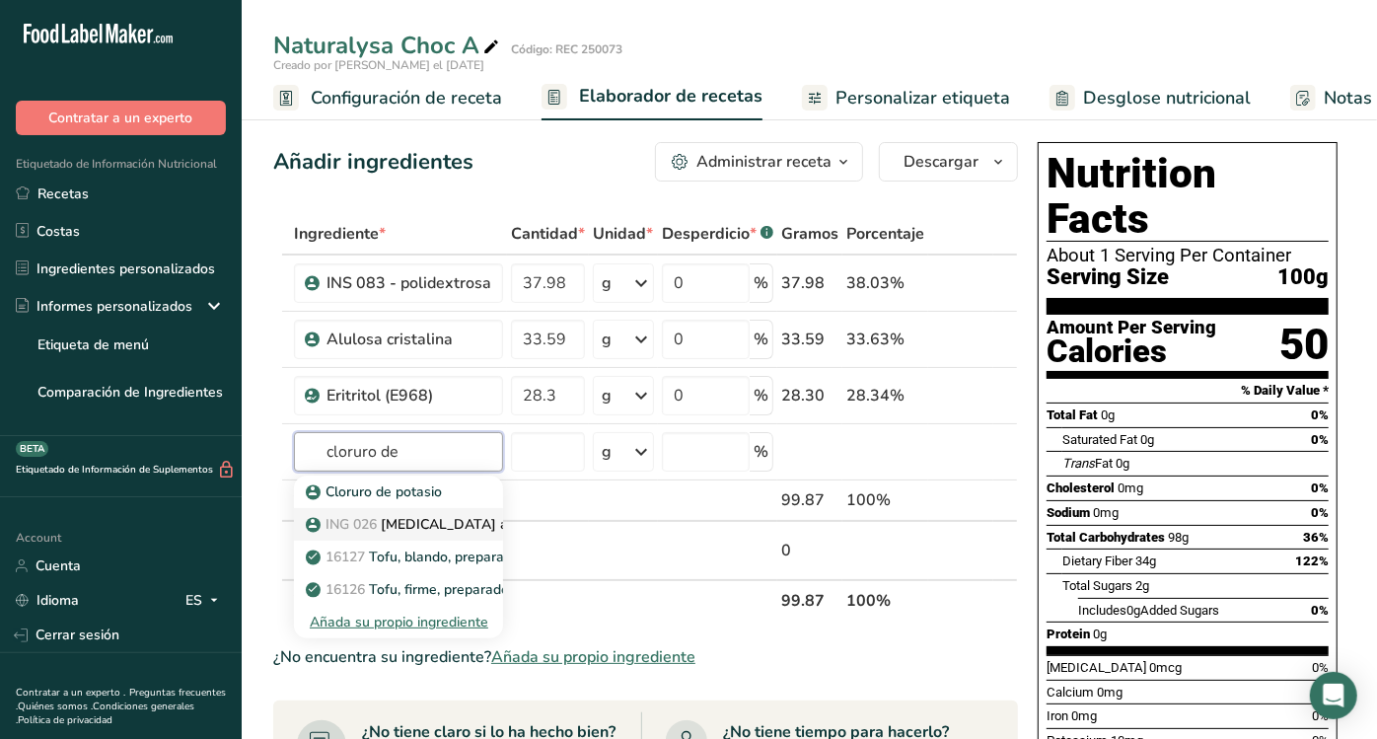
type input "cloruro de"
click at [388, 514] on p "ING 026 [MEDICAL_DATA] anhidro" at bounding box center [429, 524] width 238 height 21
type input "[MEDICAL_DATA] anhidro"
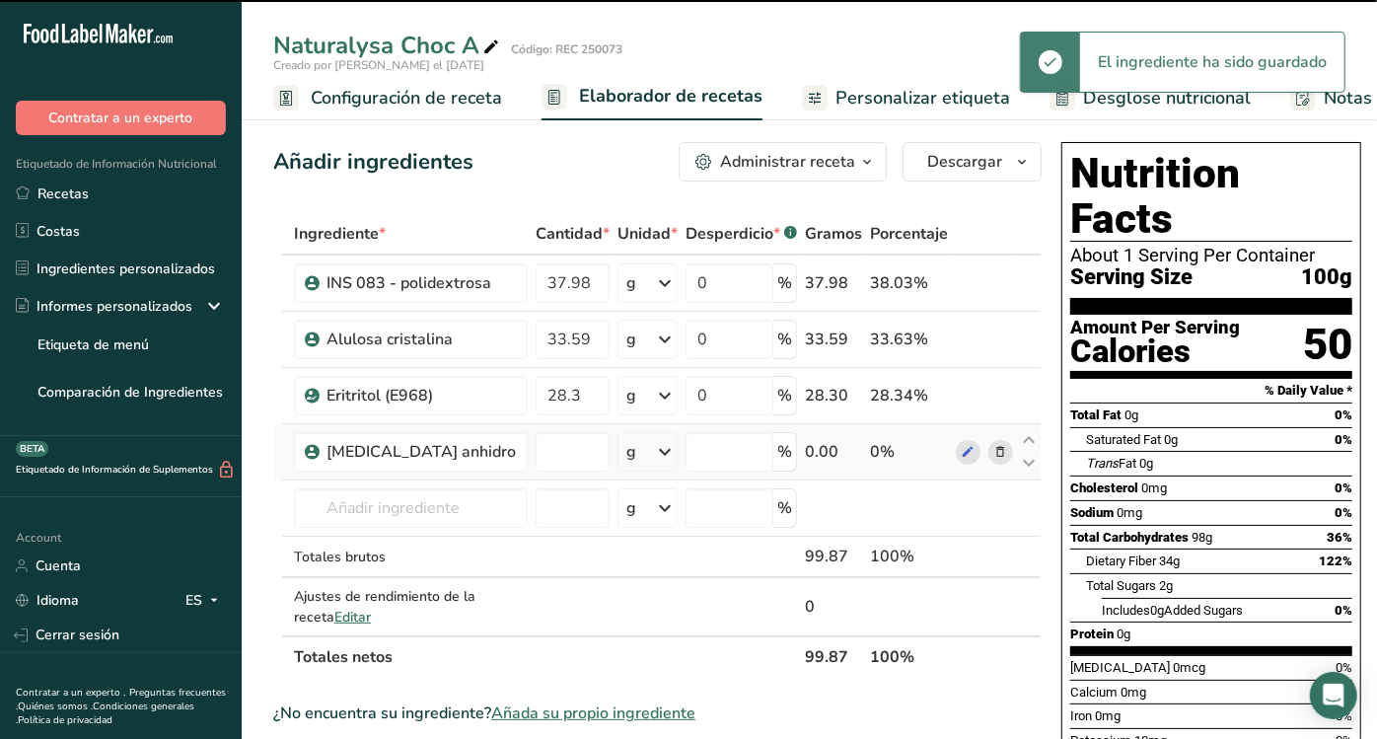
type input "0"
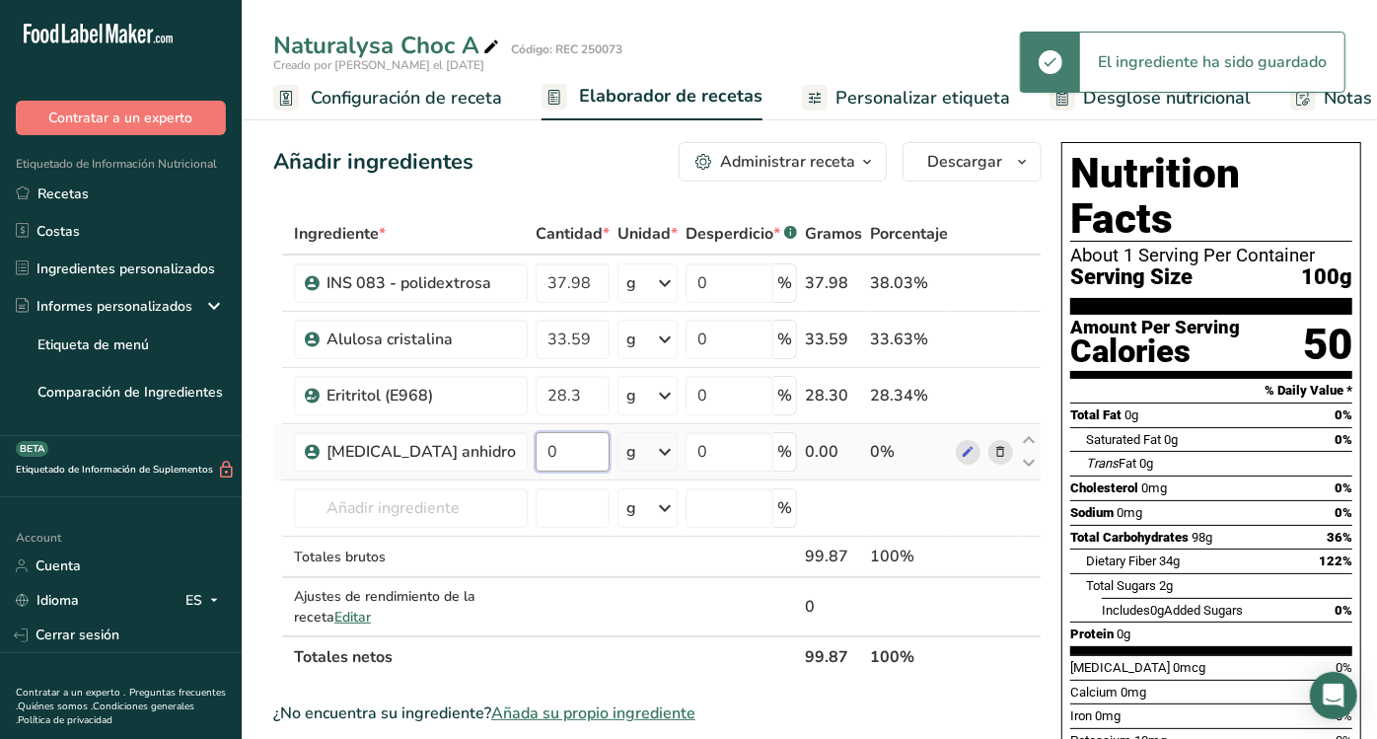
click at [540, 456] on input "0" at bounding box center [573, 451] width 74 height 39
type input "-0.000001"
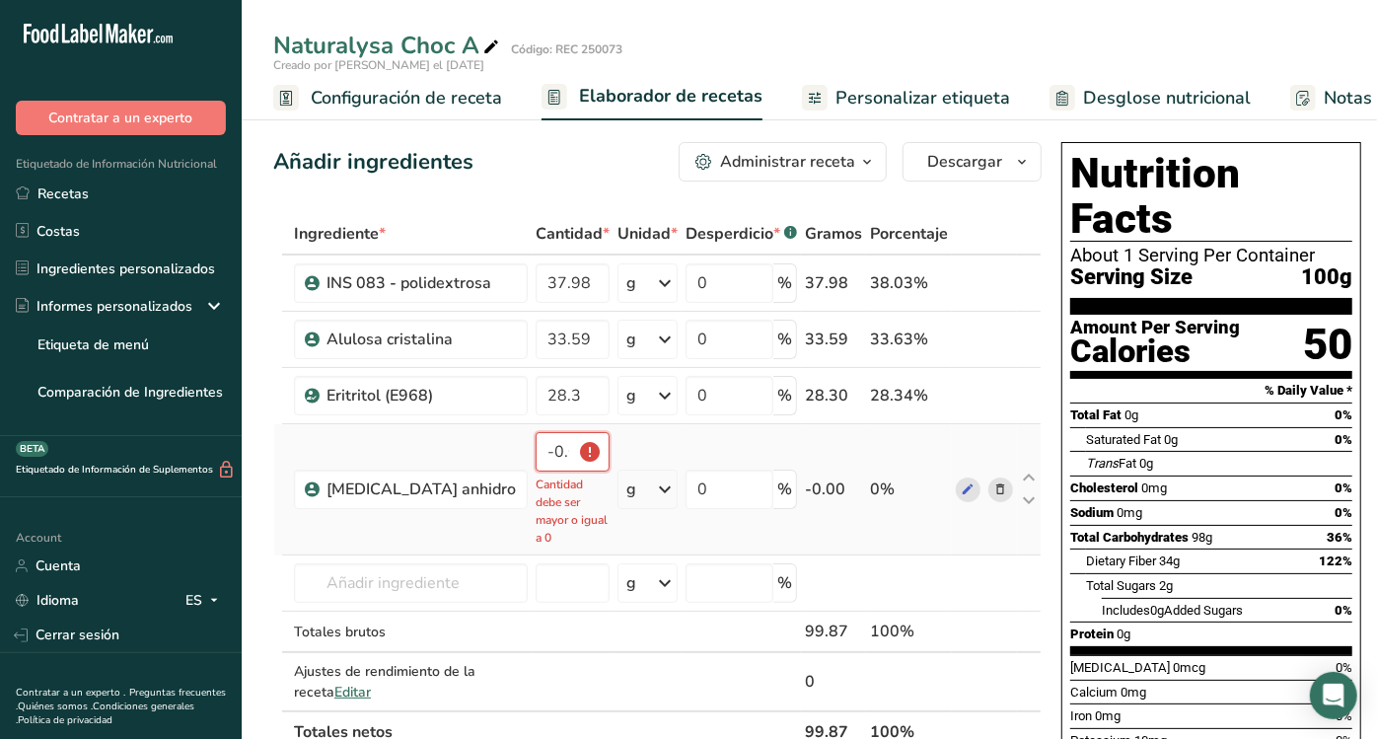
click at [555, 448] on input "-0.000001" at bounding box center [573, 451] width 74 height 39
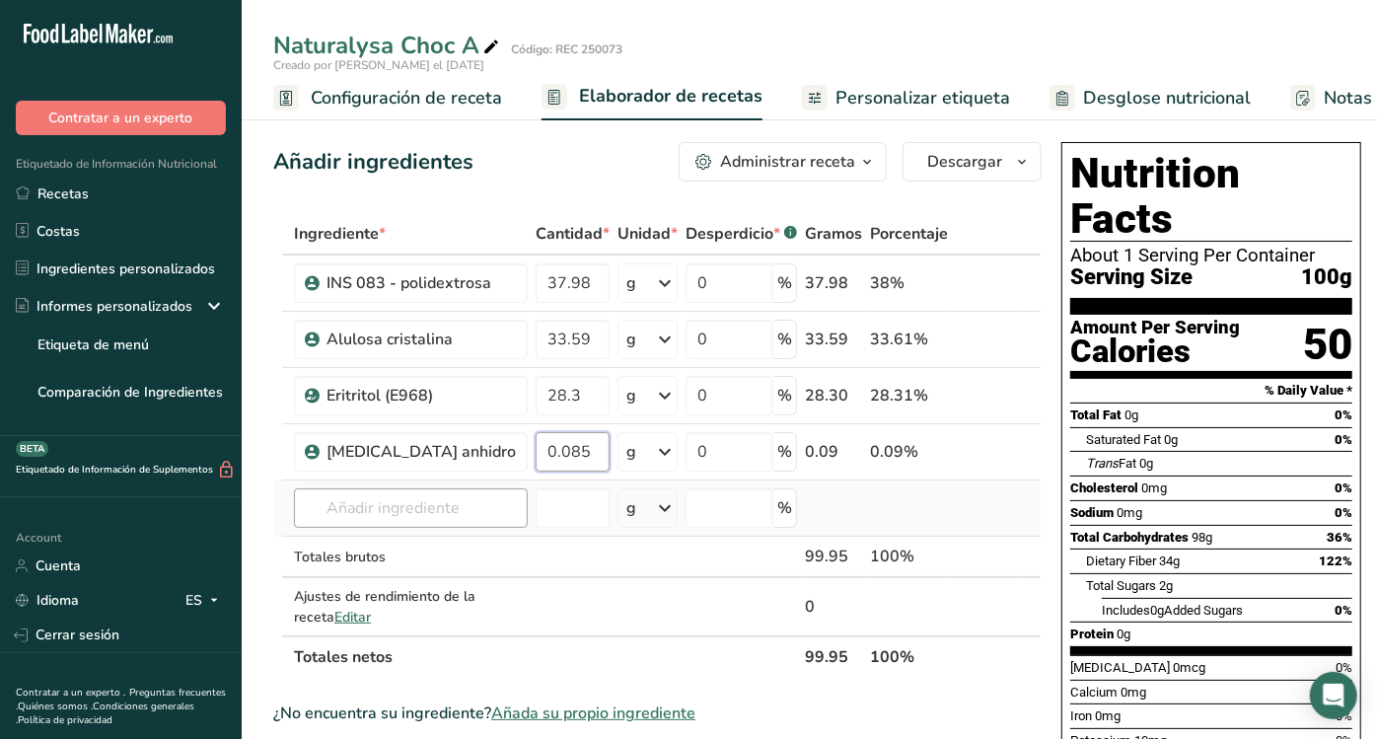
type input "0.085"
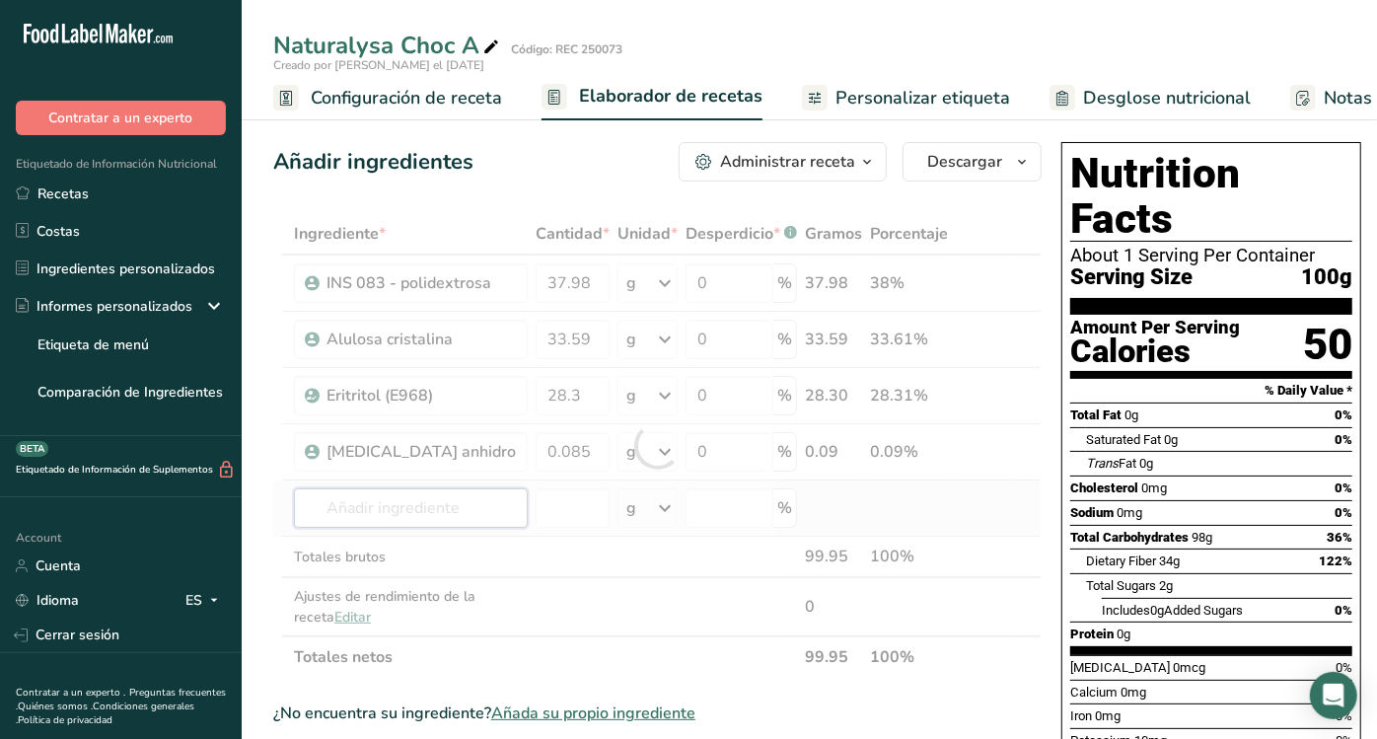
click at [407, 513] on div "Ingrediente * Cantidad * Unidad * Desperdicio * .a-a{fill:#347362;}.b-a{fill:#f…" at bounding box center [657, 445] width 768 height 465
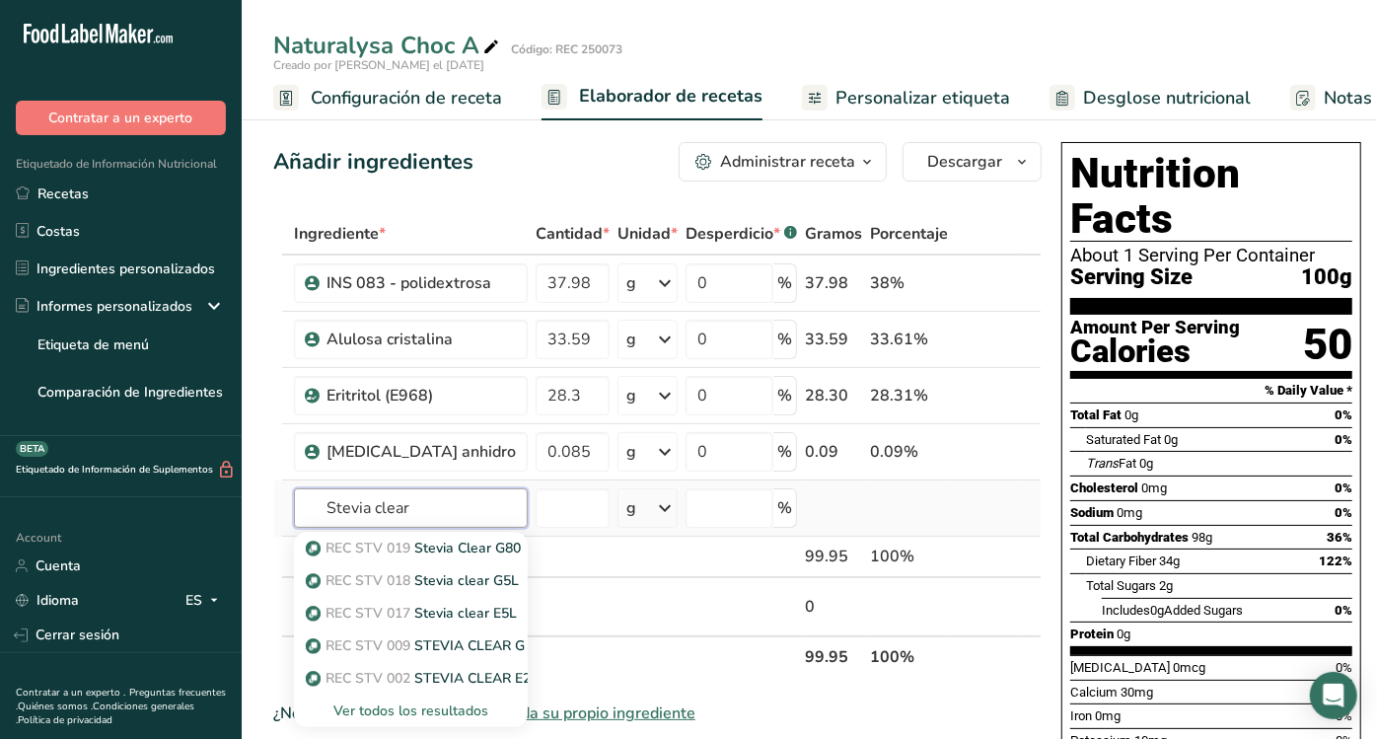
type input "Stevia clear"
click at [409, 704] on div "Ver todos los resultados" at bounding box center [411, 710] width 202 height 21
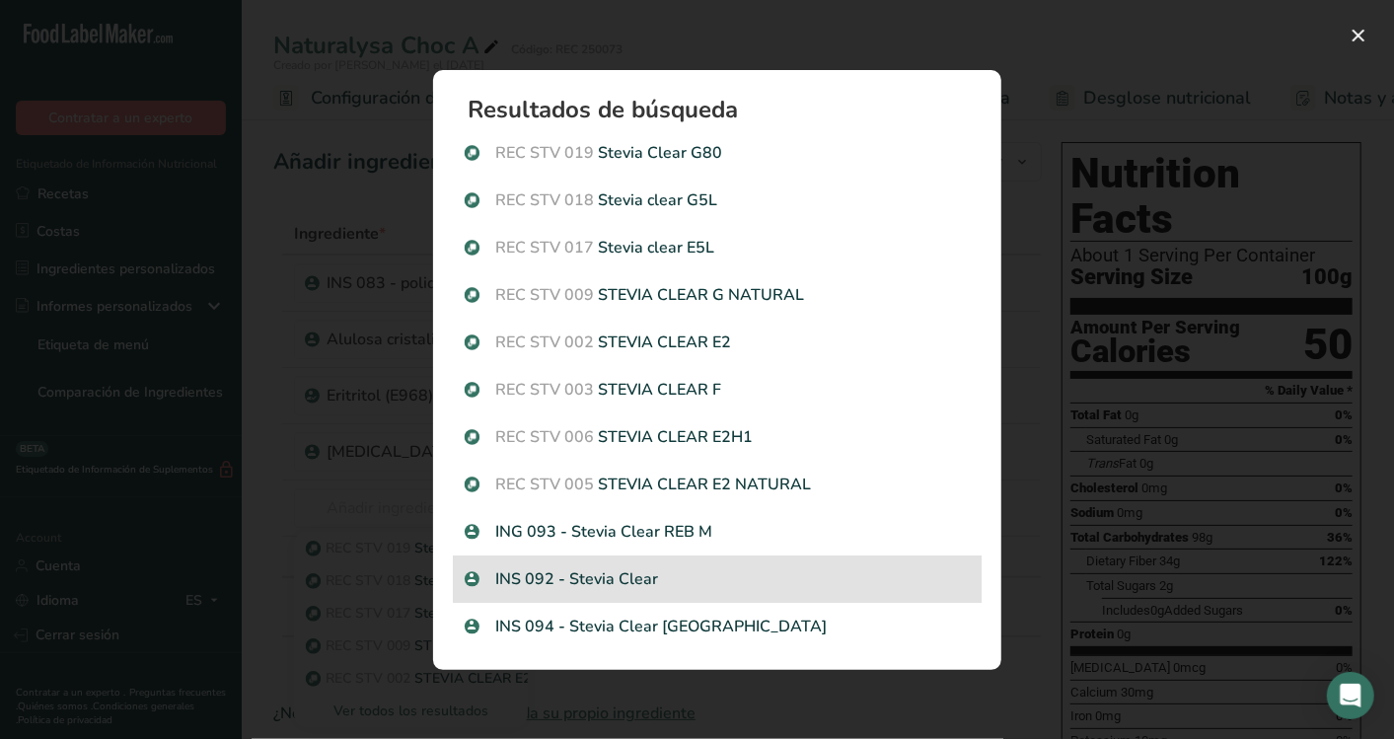
click at [676, 569] on p "INS 092 - Stevia Clear" at bounding box center [717, 579] width 505 height 24
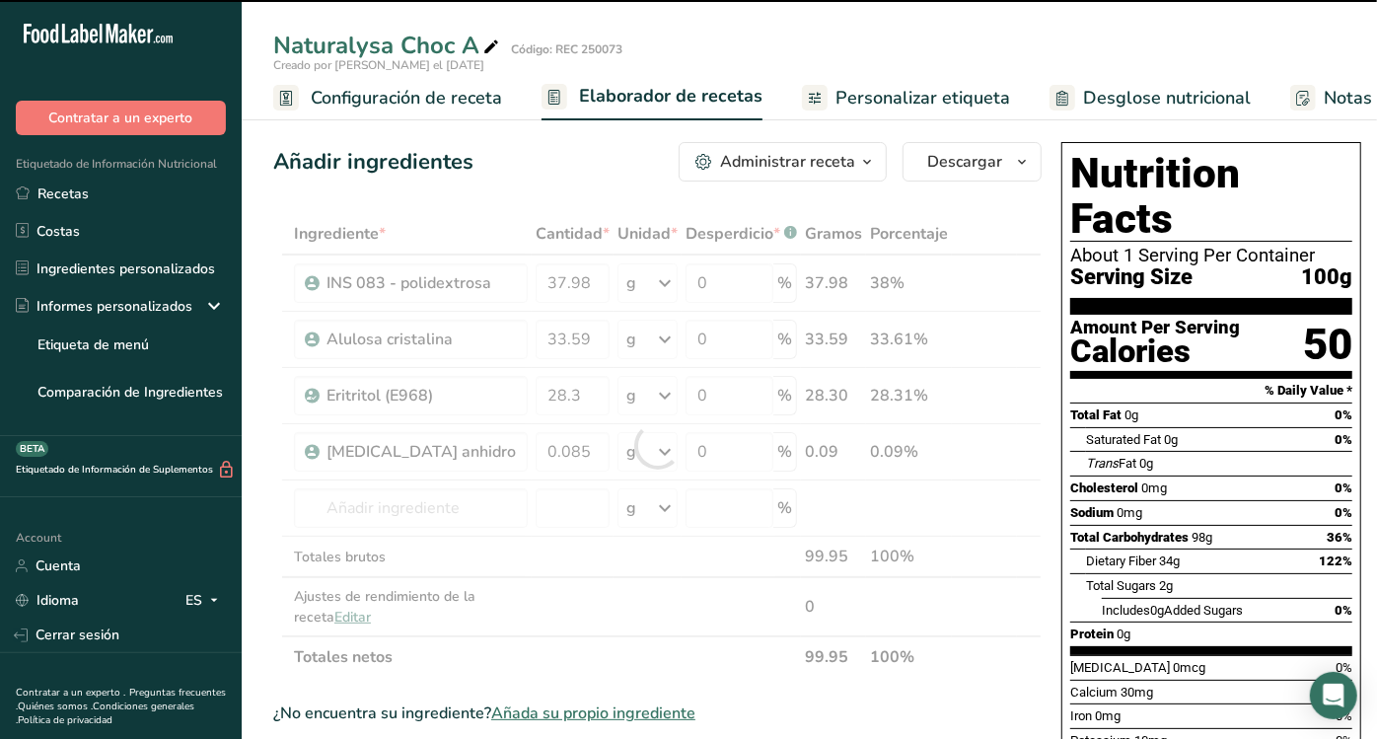
type input "0"
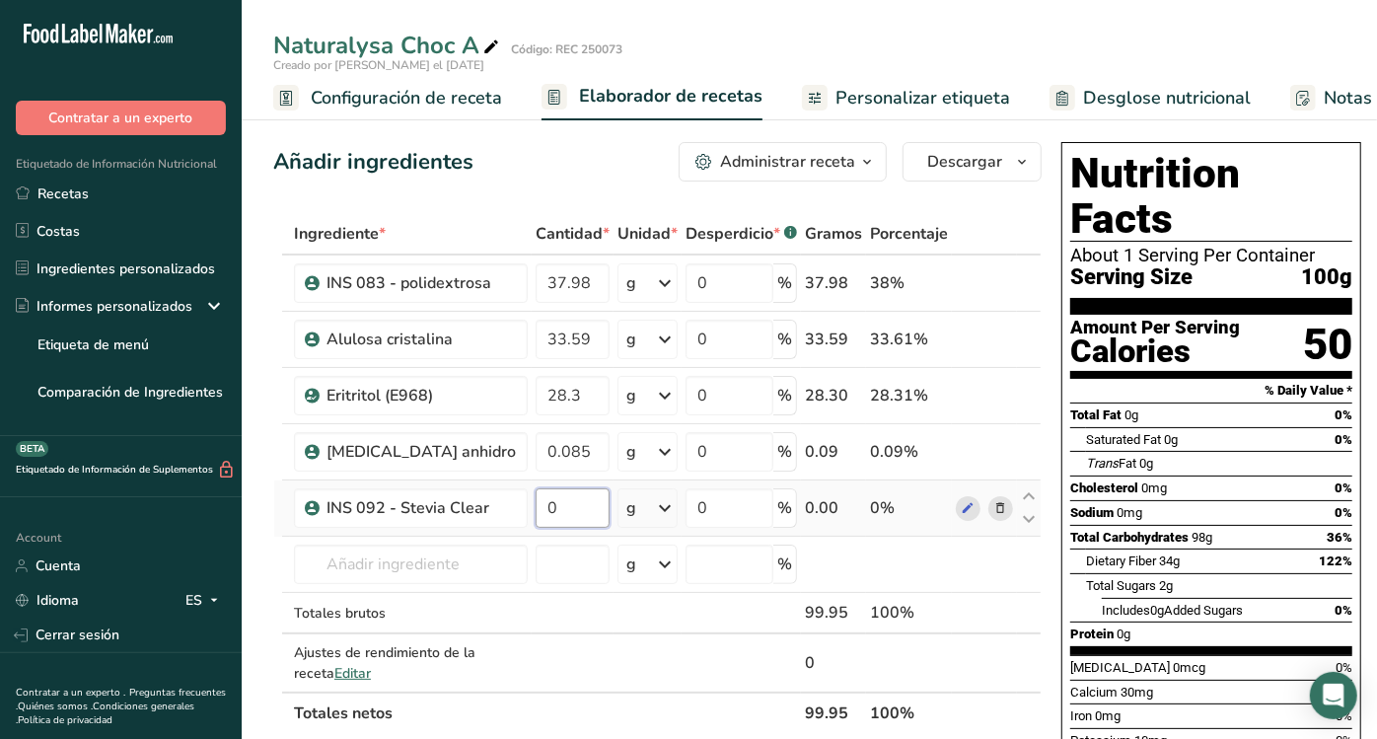
click at [554, 514] on input "0" at bounding box center [573, 507] width 74 height 39
type input "0.053"
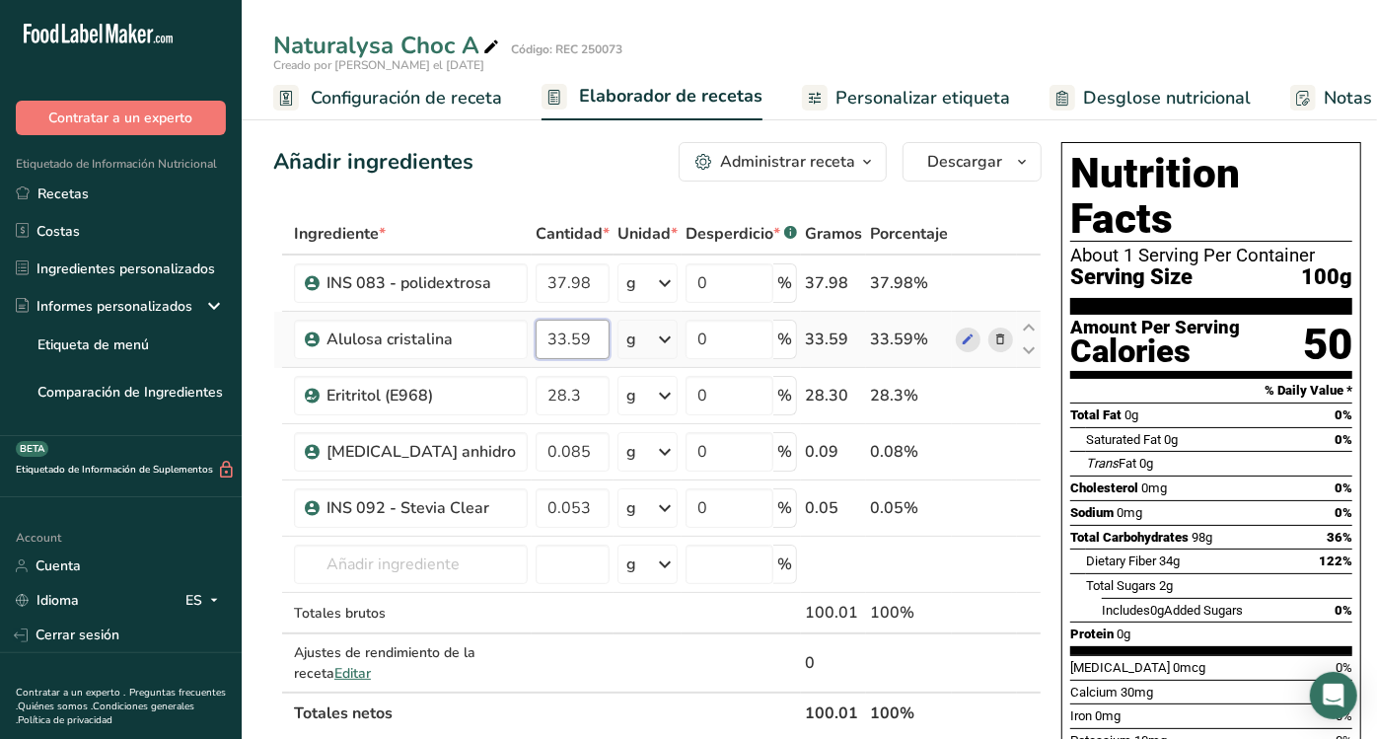
click at [579, 337] on input "33.59" at bounding box center [573, 339] width 74 height 39
type input "33.58"
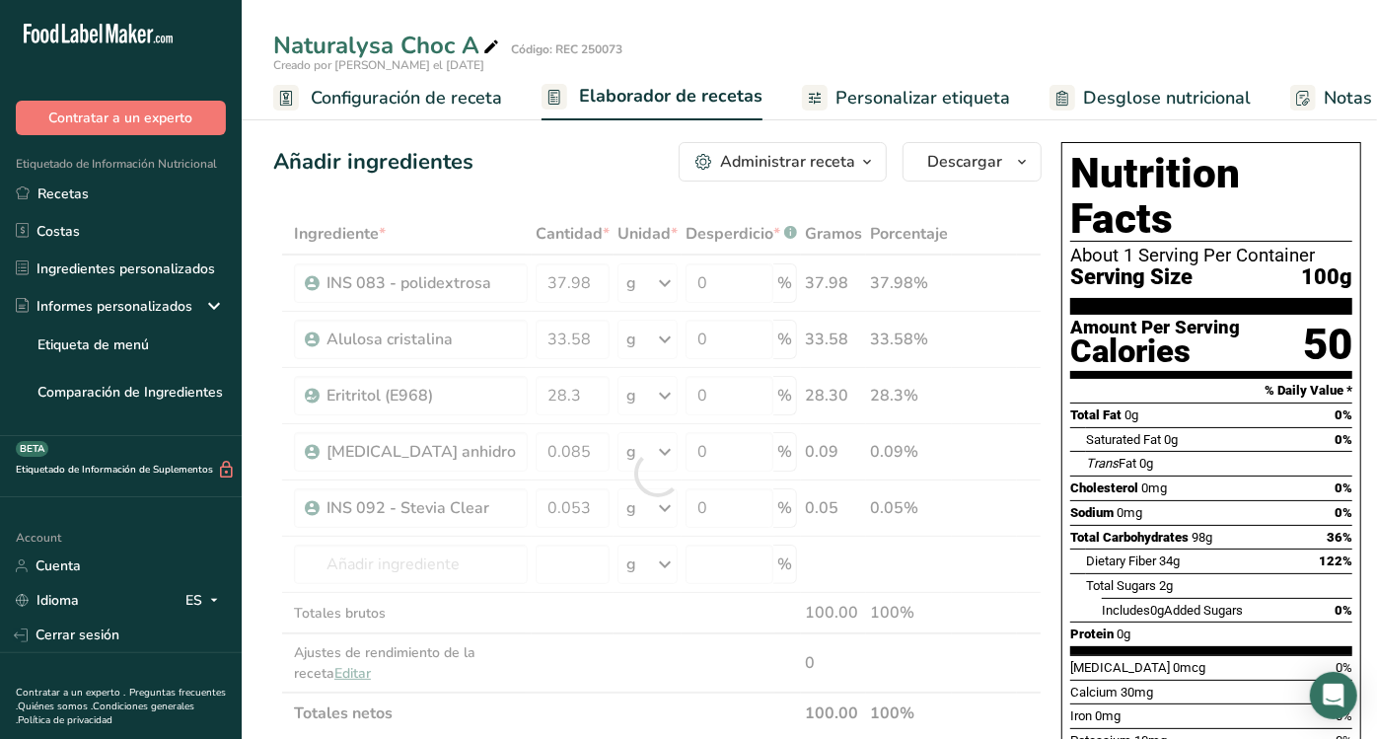
click at [543, 161] on div "Añadir ingredientes Administrar receta Eliminar receta Duplicar receta Escalar …" at bounding box center [657, 161] width 768 height 39
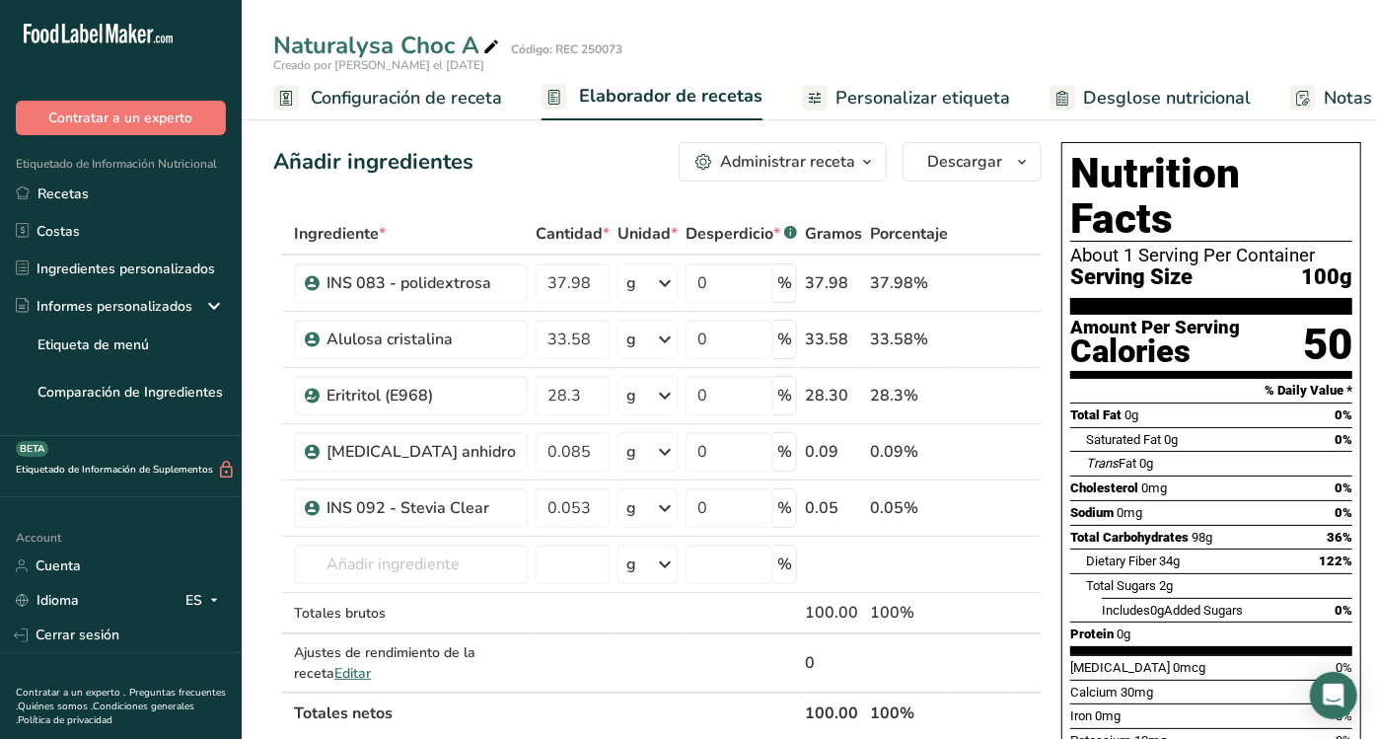
click at [904, 104] on span "Personalizar etiqueta" at bounding box center [922, 98] width 175 height 27
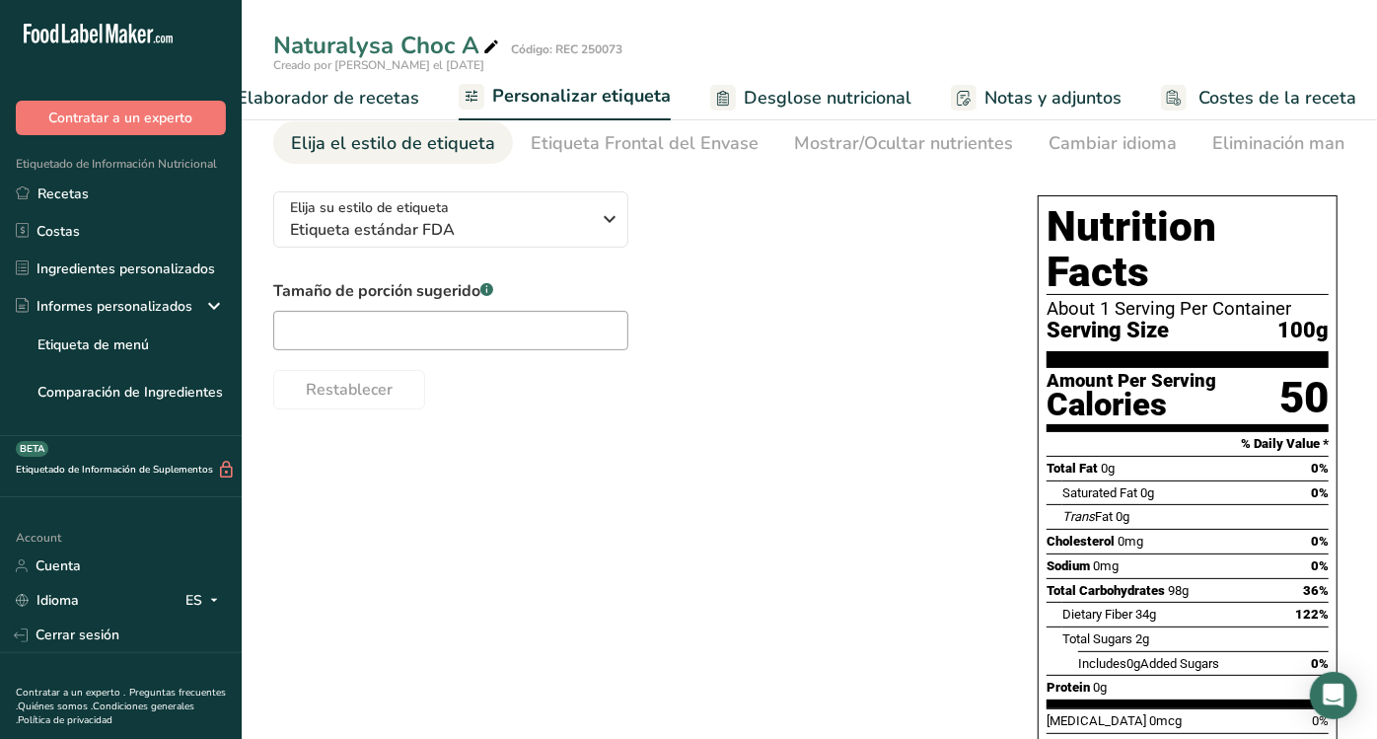
scroll to position [57, 0]
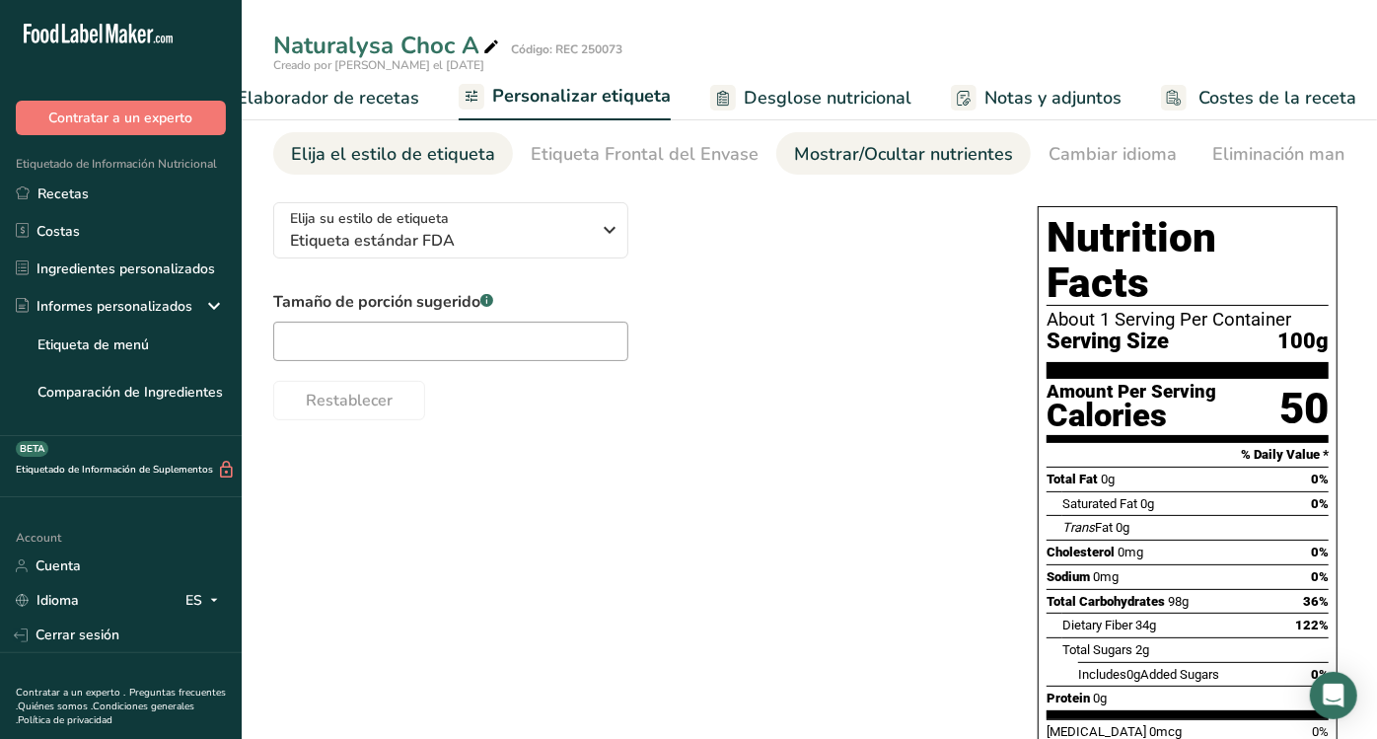
click at [809, 165] on div "Mostrar/Ocultar nutrientes" at bounding box center [903, 154] width 219 height 27
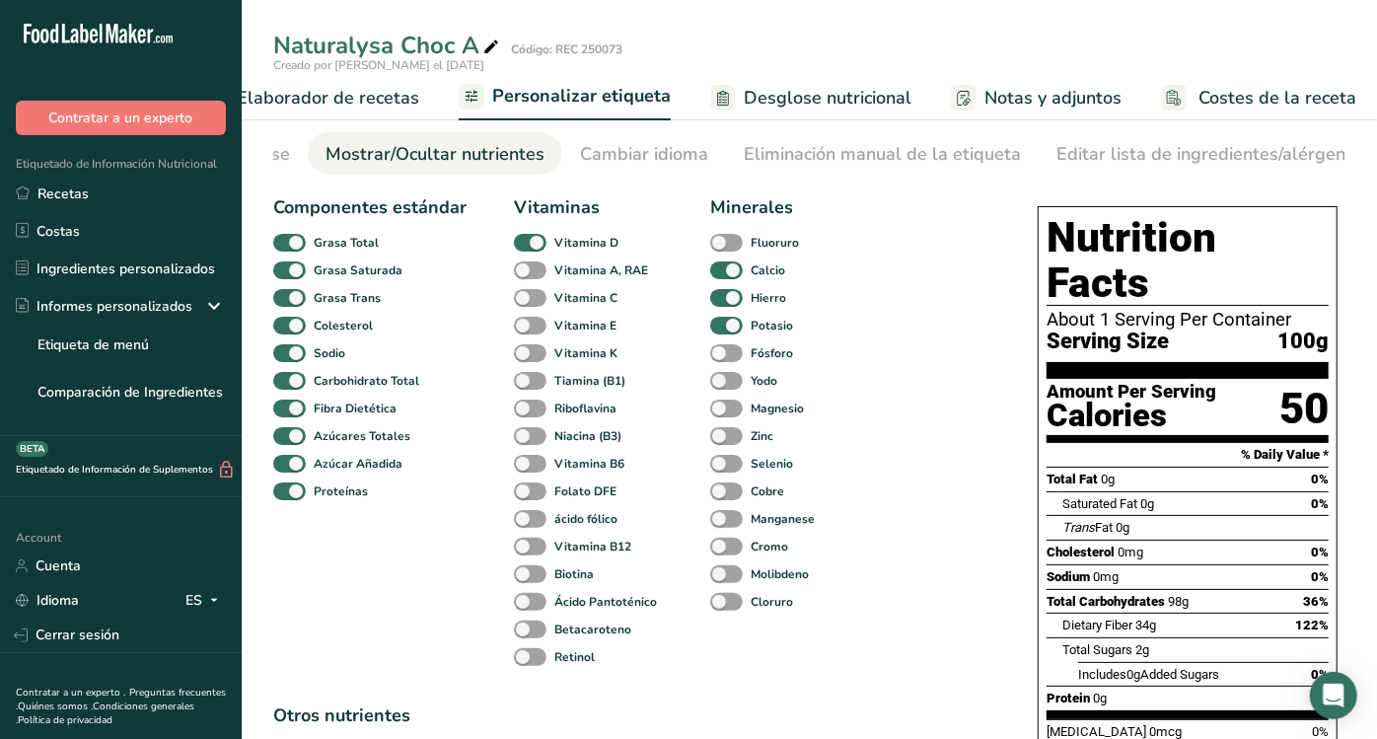
scroll to position [0, 492]
click at [734, 268] on span at bounding box center [726, 270] width 33 height 19
click at [723, 268] on input "Calcio" at bounding box center [716, 269] width 13 height 13
checkbox input "false"
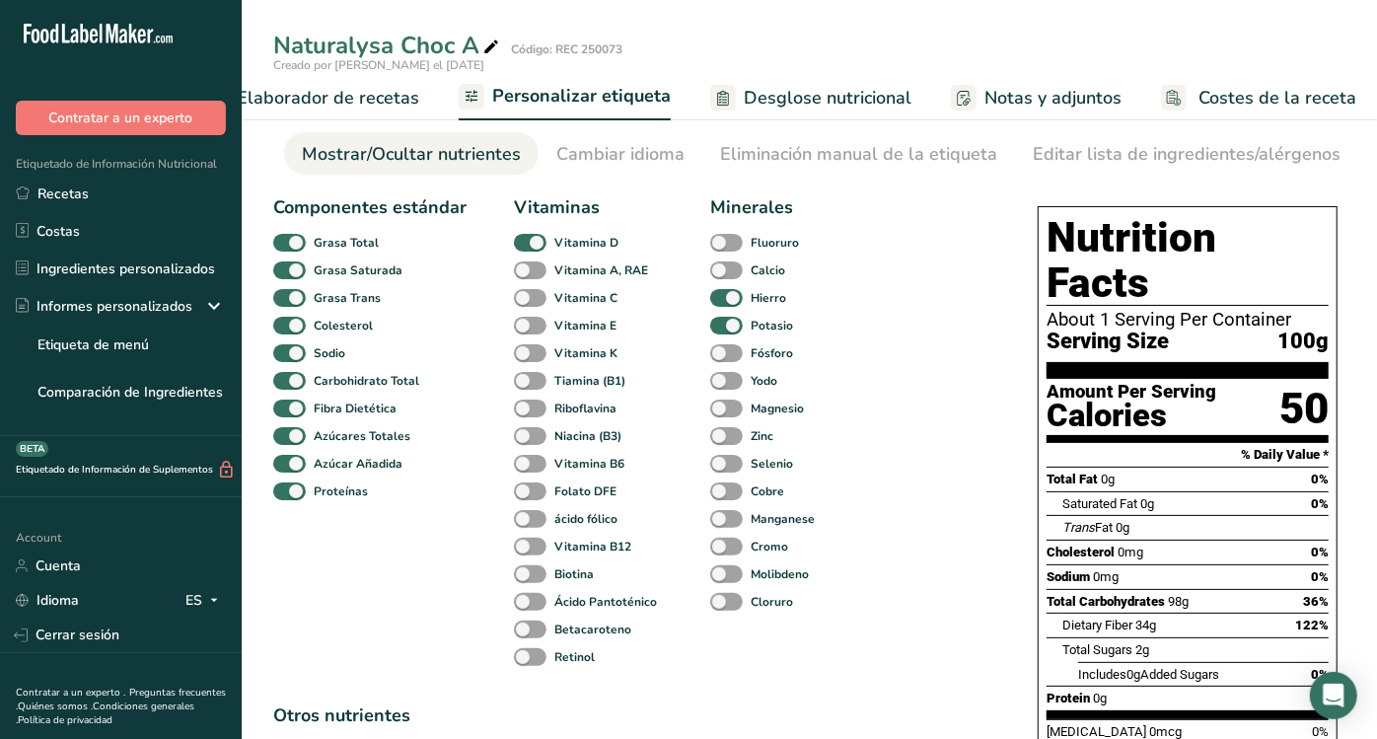
scroll to position [0, 0]
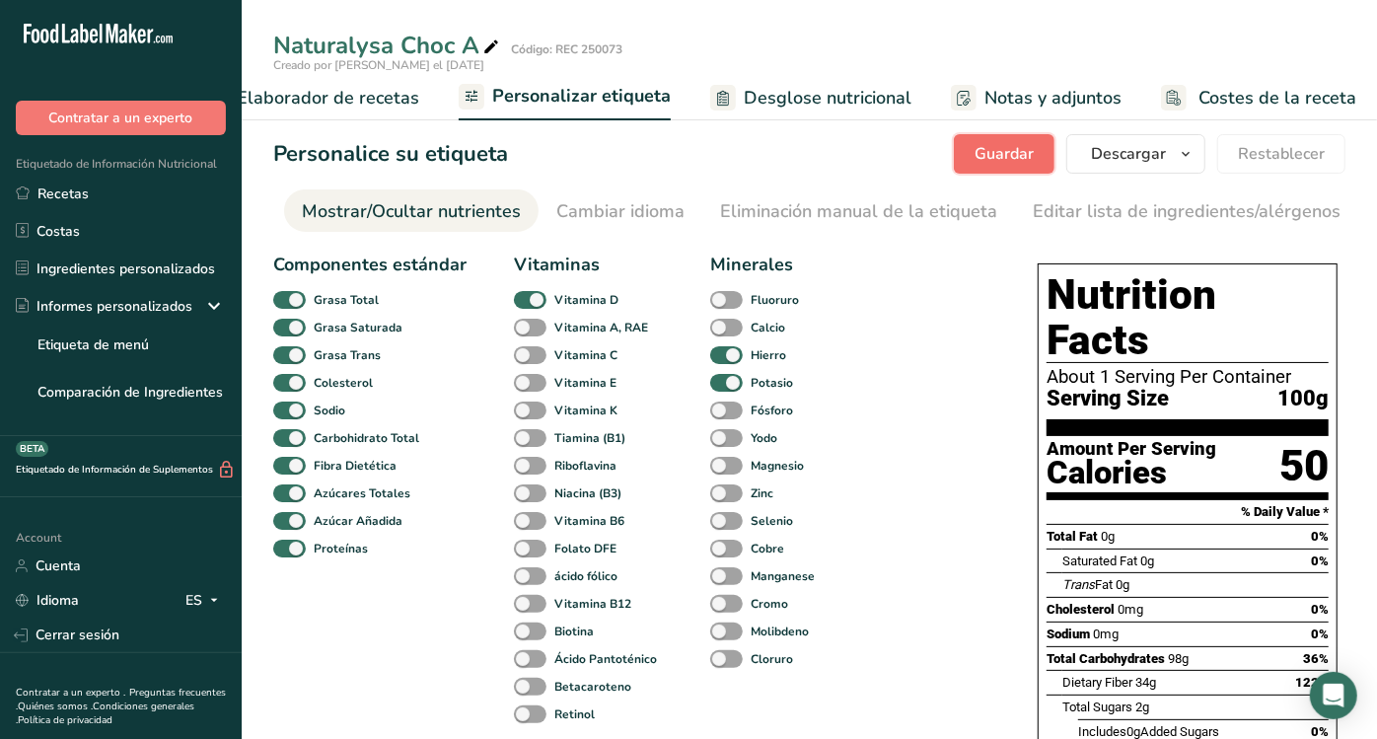
click at [1008, 143] on span "Guardar" at bounding box center [1004, 154] width 59 height 24
click at [1186, 154] on icon "button" at bounding box center [1186, 154] width 16 height 25
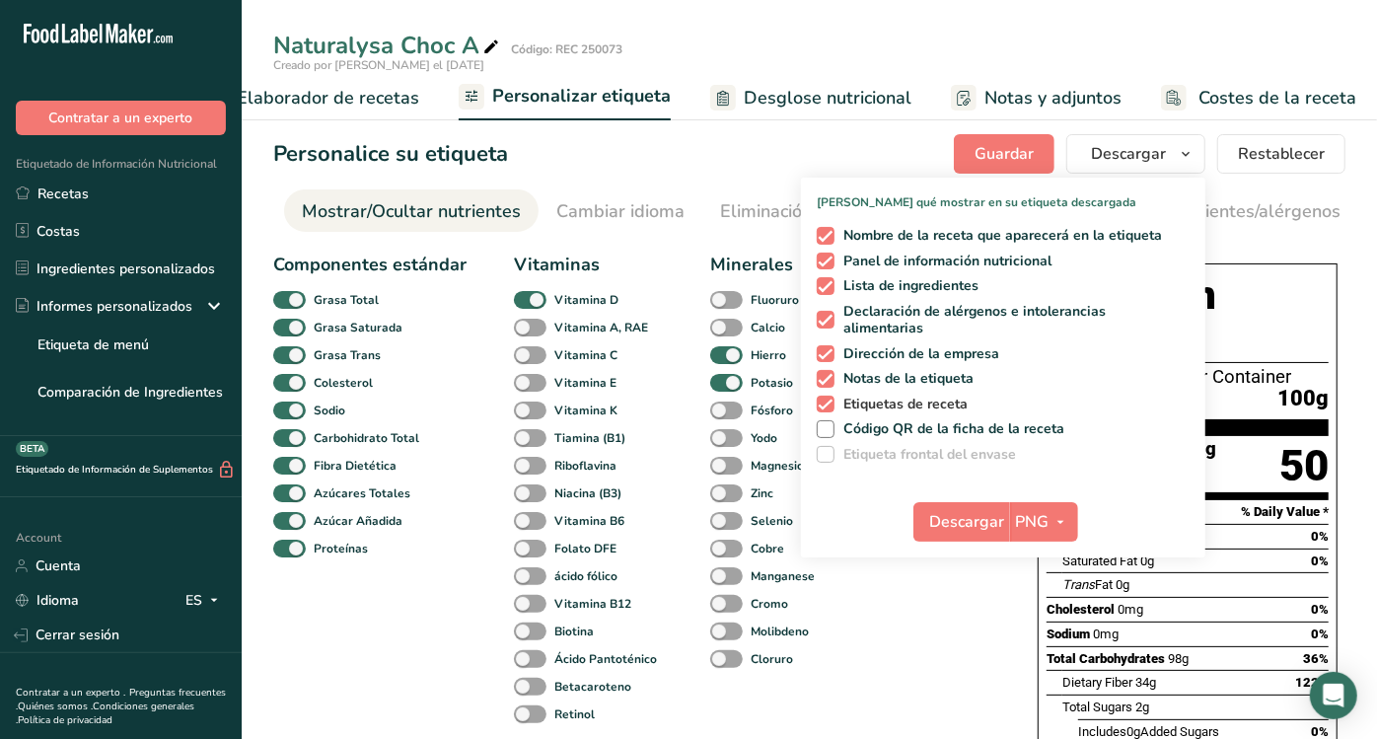
click at [823, 397] on span at bounding box center [826, 405] width 18 height 18
click at [823, 398] on input "Etiquetas de receta" at bounding box center [823, 404] width 13 height 13
checkbox input "false"
click at [822, 382] on span at bounding box center [826, 379] width 18 height 18
click at [822, 382] on input "Notas de la etiqueta" at bounding box center [823, 378] width 13 height 13
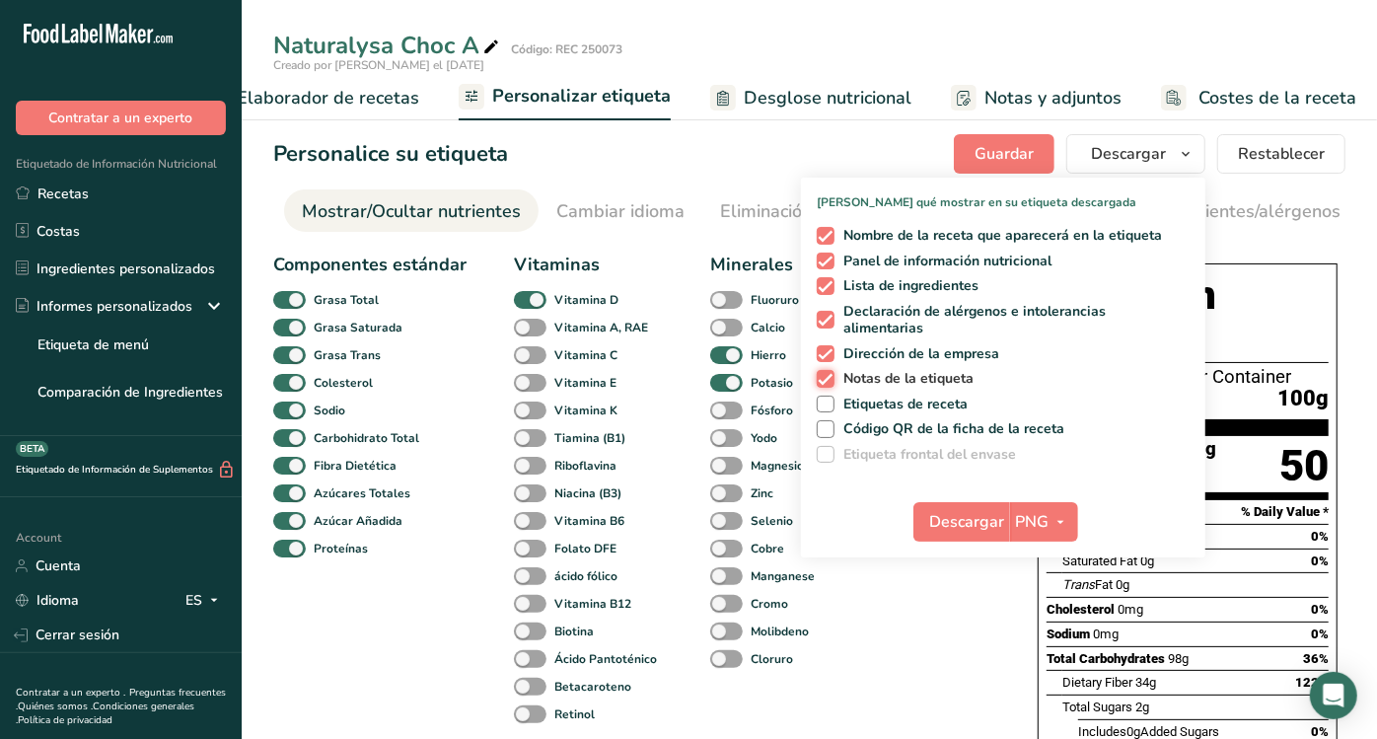
checkbox input "false"
click at [825, 346] on span at bounding box center [826, 354] width 18 height 18
click at [825, 347] on input "Dirección de la empresa" at bounding box center [823, 353] width 13 height 13
checkbox input "false"
click at [831, 326] on span at bounding box center [826, 320] width 18 height 18
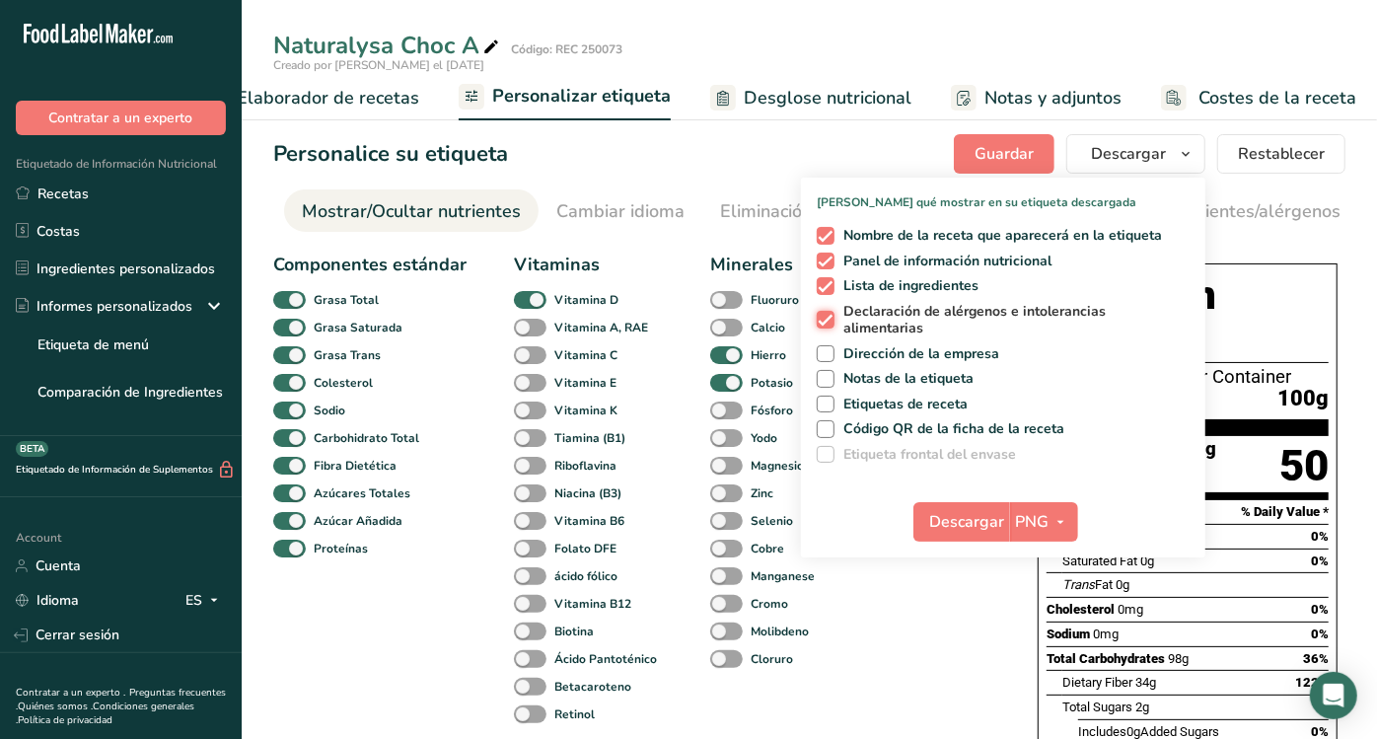
click at [830, 326] on input "Declaración de alérgenos e intolerancias alimentarias" at bounding box center [823, 320] width 13 height 13
checkbox input "false"
click at [832, 278] on span at bounding box center [826, 286] width 18 height 18
click at [830, 279] on input "Lista de ingredientes" at bounding box center [823, 285] width 13 height 13
checkbox input "false"
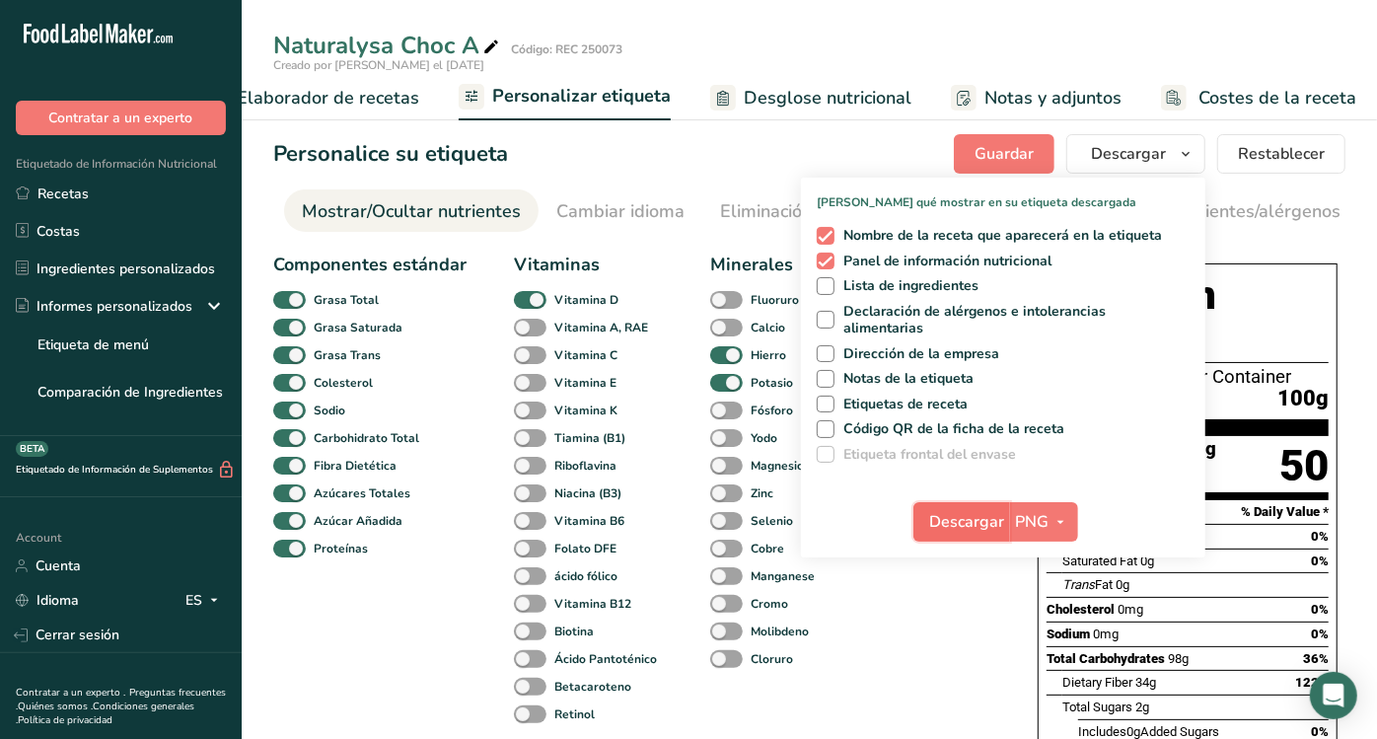
click at [999, 518] on span "Descargar" at bounding box center [967, 522] width 75 height 24
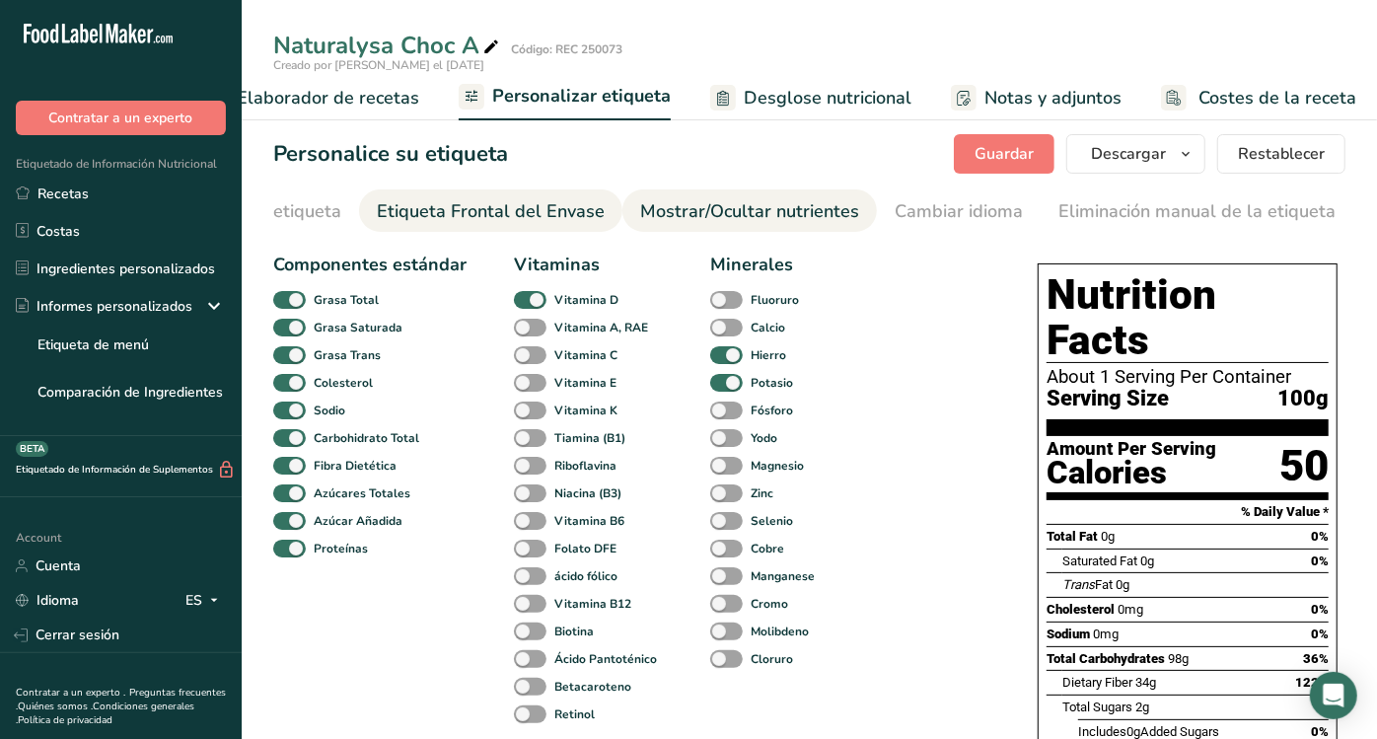
click at [459, 210] on div "Etiqueta Frontal del Envase" at bounding box center [491, 211] width 228 height 27
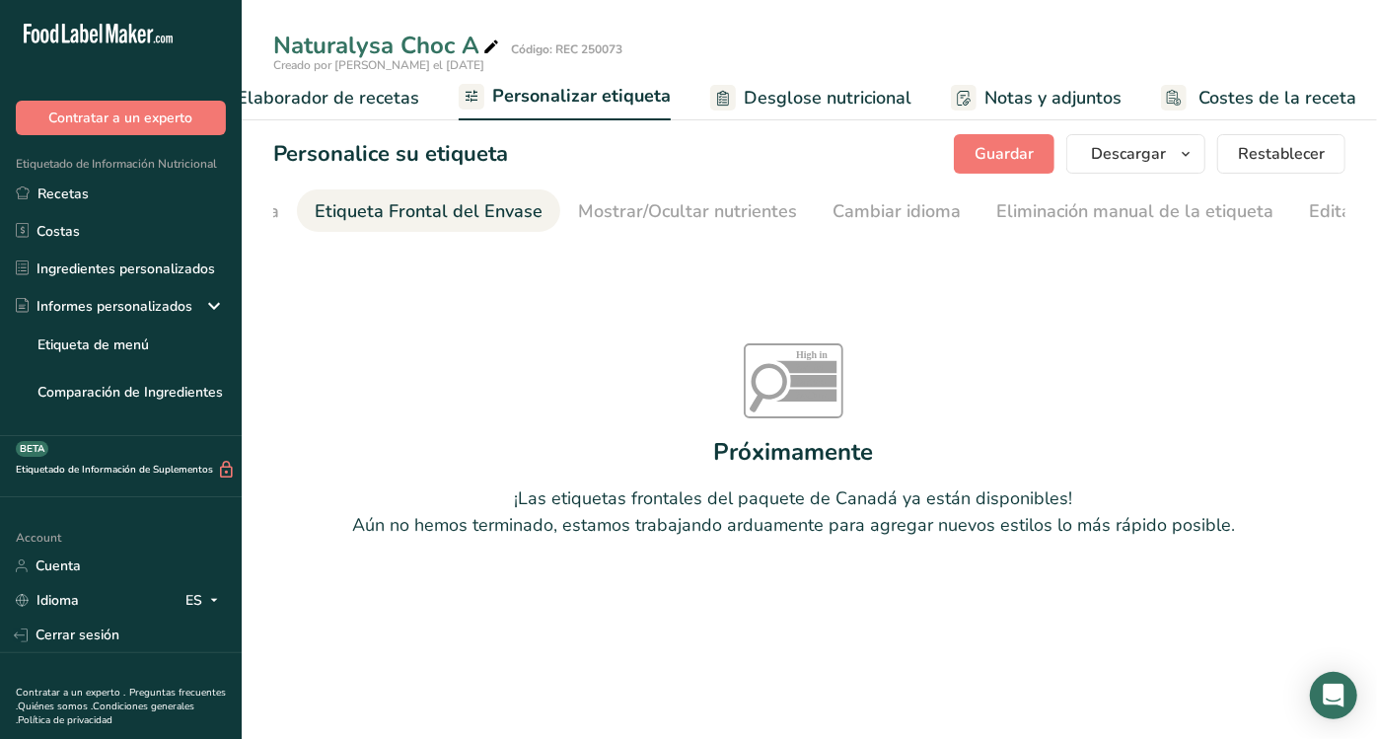
scroll to position [0, 234]
click at [554, 187] on section "Personalice su etiqueta [GEOGRAPHIC_DATA] [GEOGRAPHIC_DATA] [PERSON_NAME] qué m…" at bounding box center [809, 386] width 1135 height 567
click at [572, 197] on link "Mostrar/Ocultar nutrientes" at bounding box center [669, 211] width 219 height 44
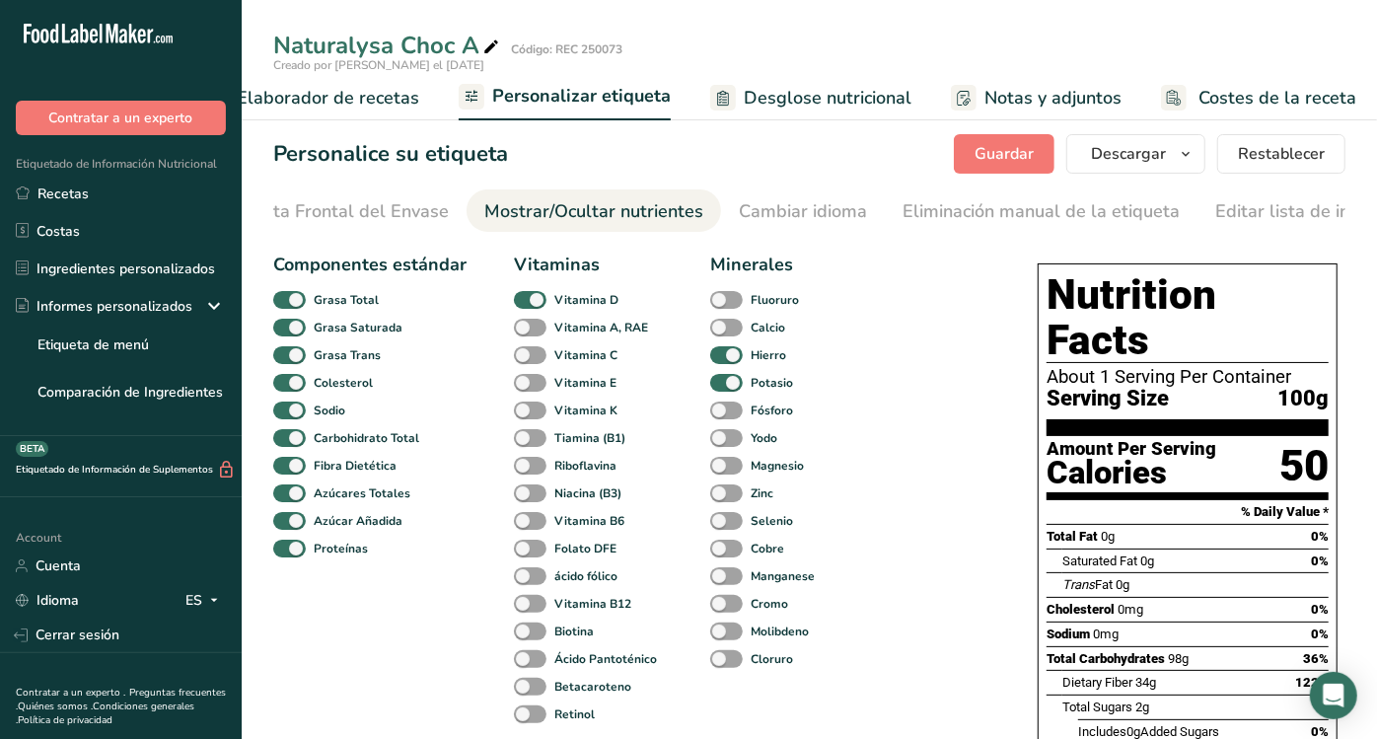
scroll to position [0, 492]
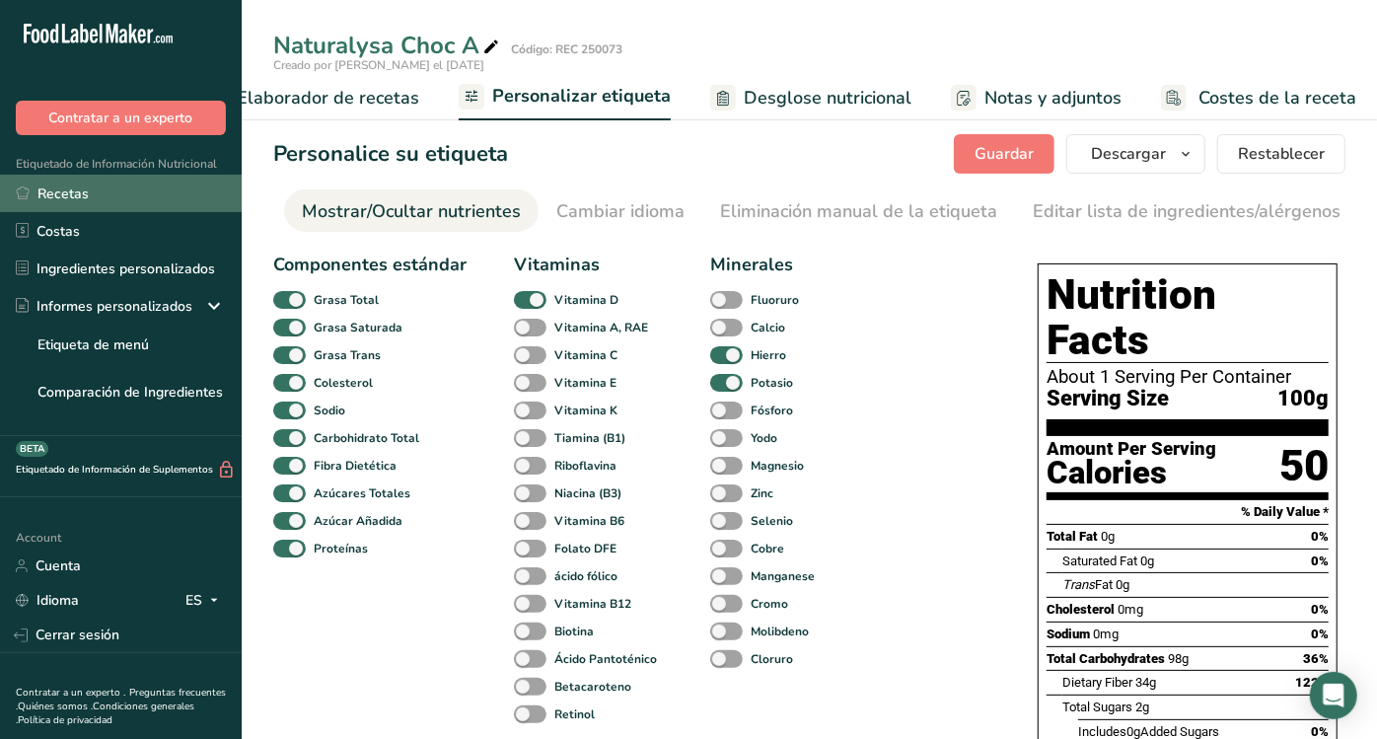
drag, startPoint x: 583, startPoint y: 228, endPoint x: 163, endPoint y: 194, distance: 421.5
drag, startPoint x: 721, startPoint y: 230, endPoint x: 412, endPoint y: 252, distance: 309.5
click at [377, 231] on link "Mostrar/Ocultar nutrientes" at bounding box center [411, 211] width 219 height 44
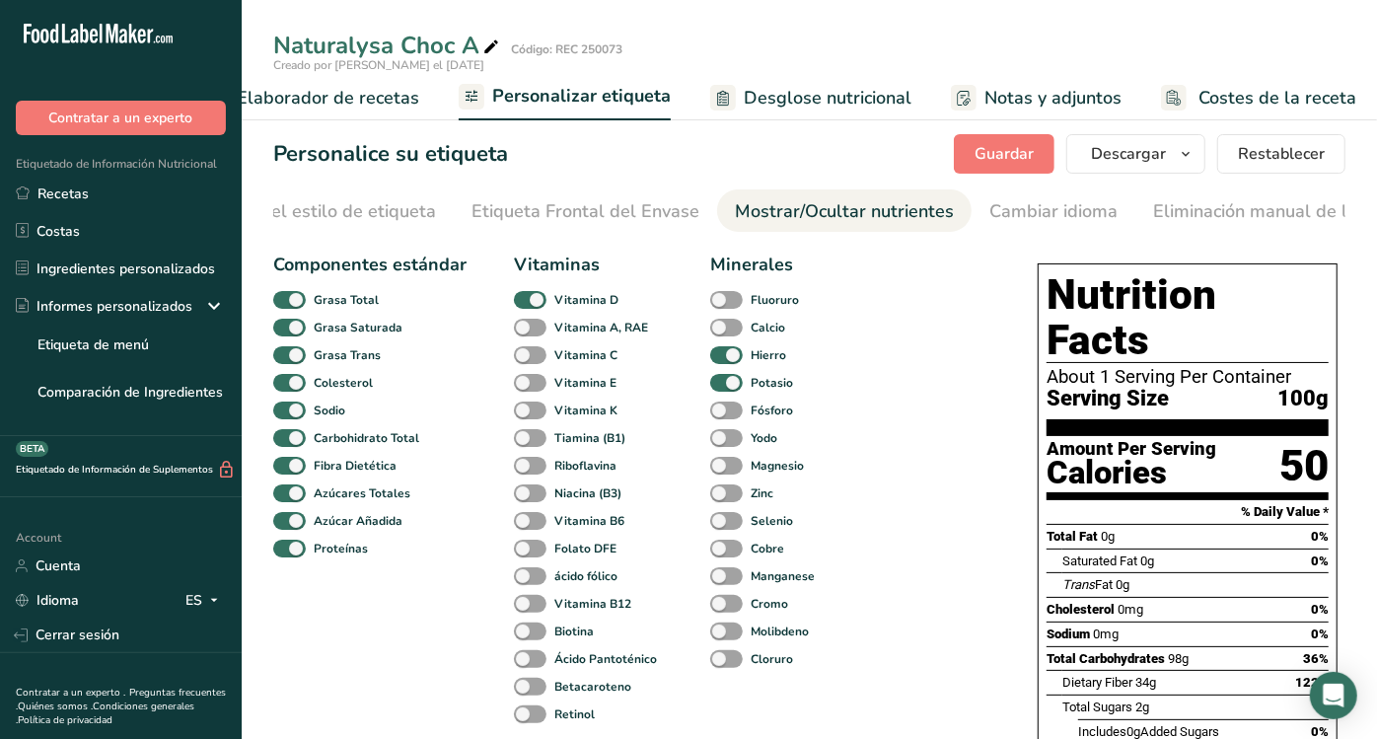
scroll to position [0, 0]
click at [788, 96] on span "Desglose nutricional" at bounding box center [828, 98] width 168 height 27
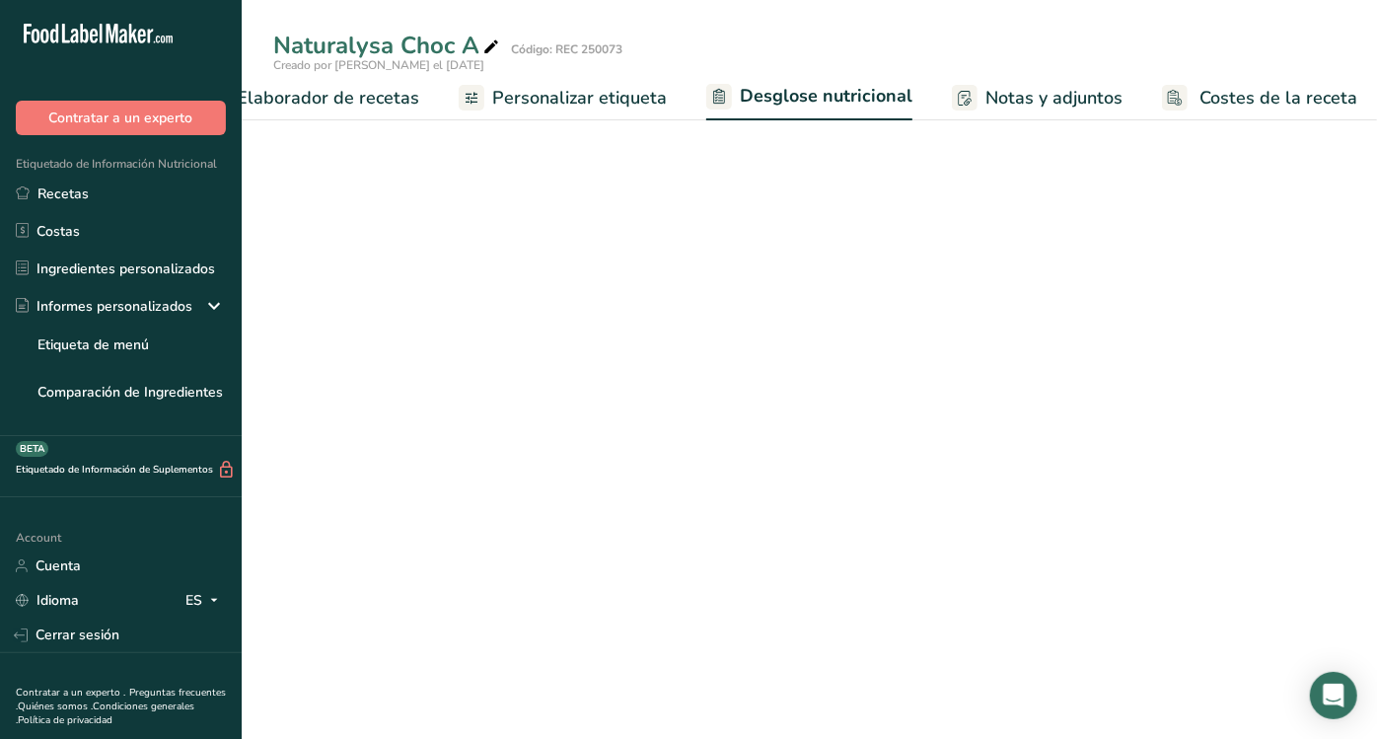
select select "Calories"
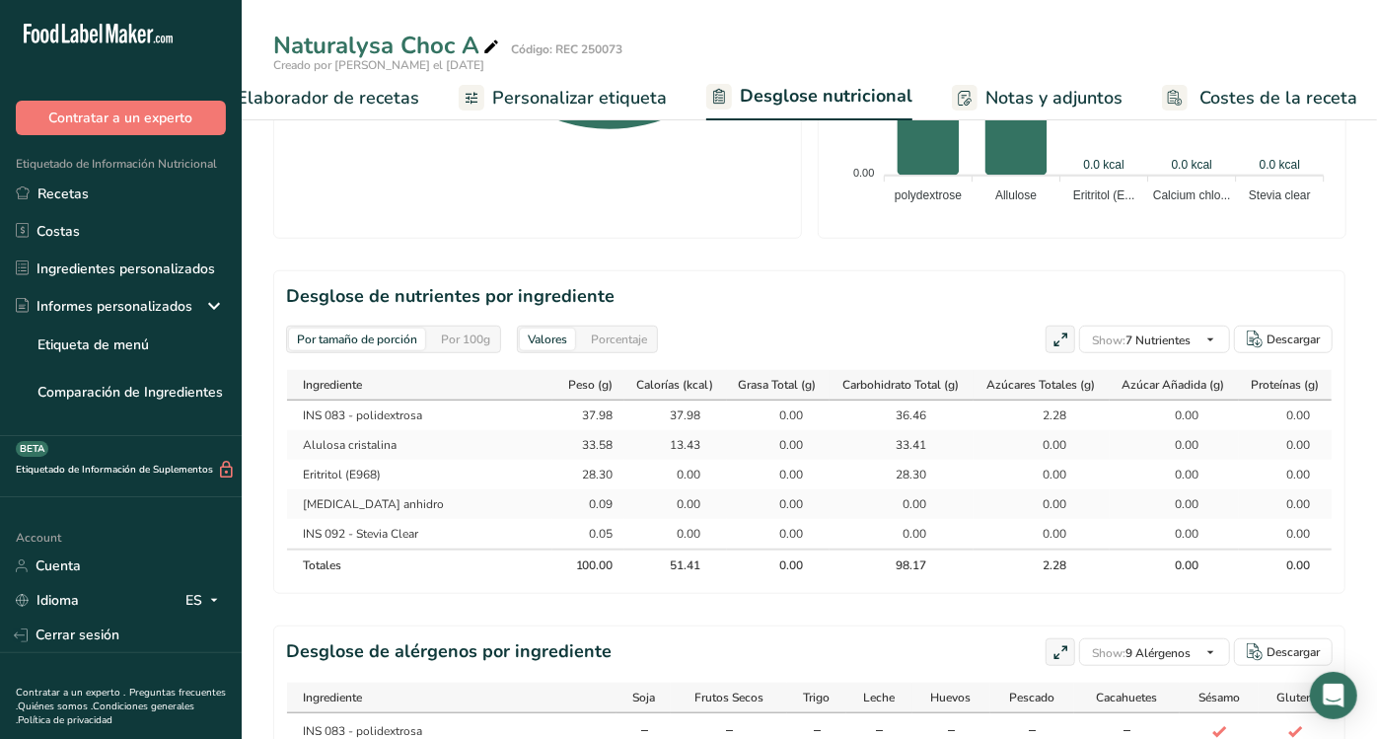
scroll to position [0, 2]
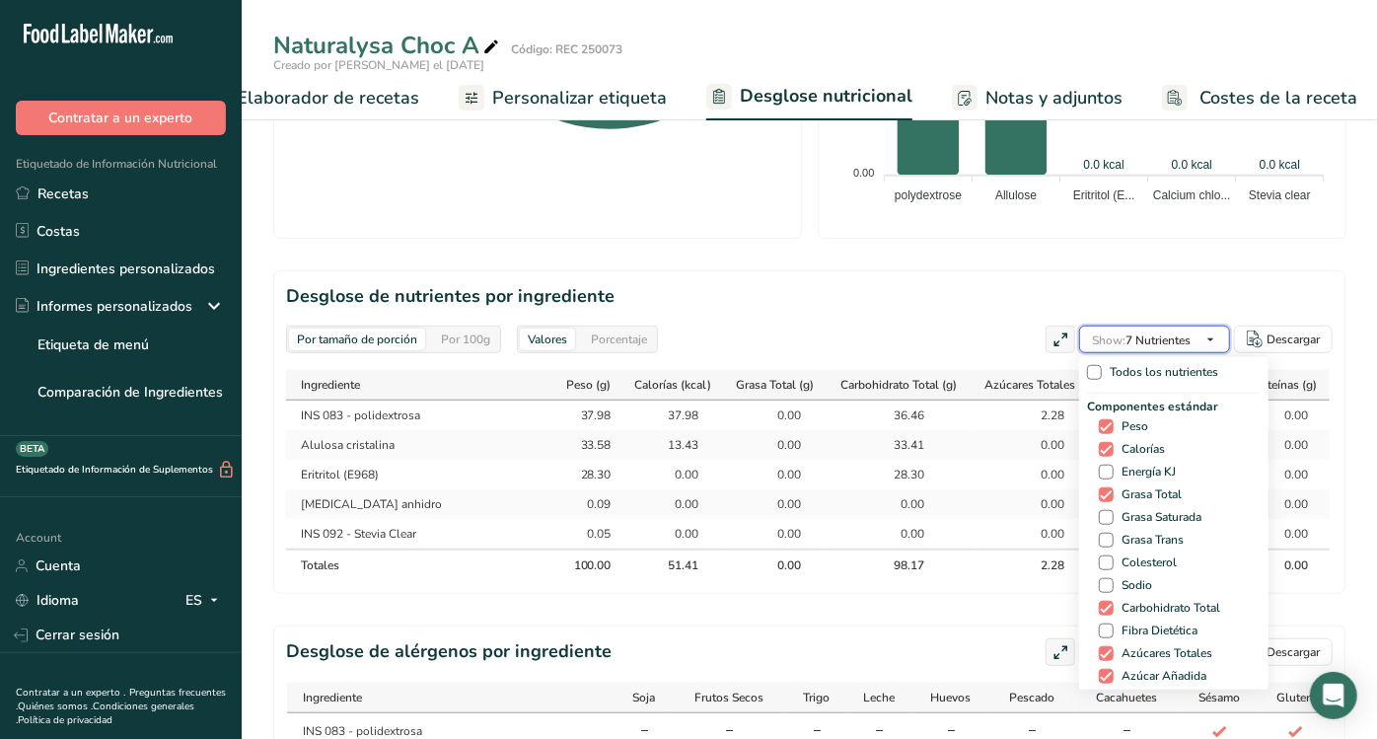
click at [1213, 328] on icon "button" at bounding box center [1210, 339] width 16 height 25
click at [1100, 634] on span at bounding box center [1106, 630] width 15 height 15
click at [1100, 634] on input "Fibra Dietética" at bounding box center [1105, 630] width 13 height 13
checkbox input "true"
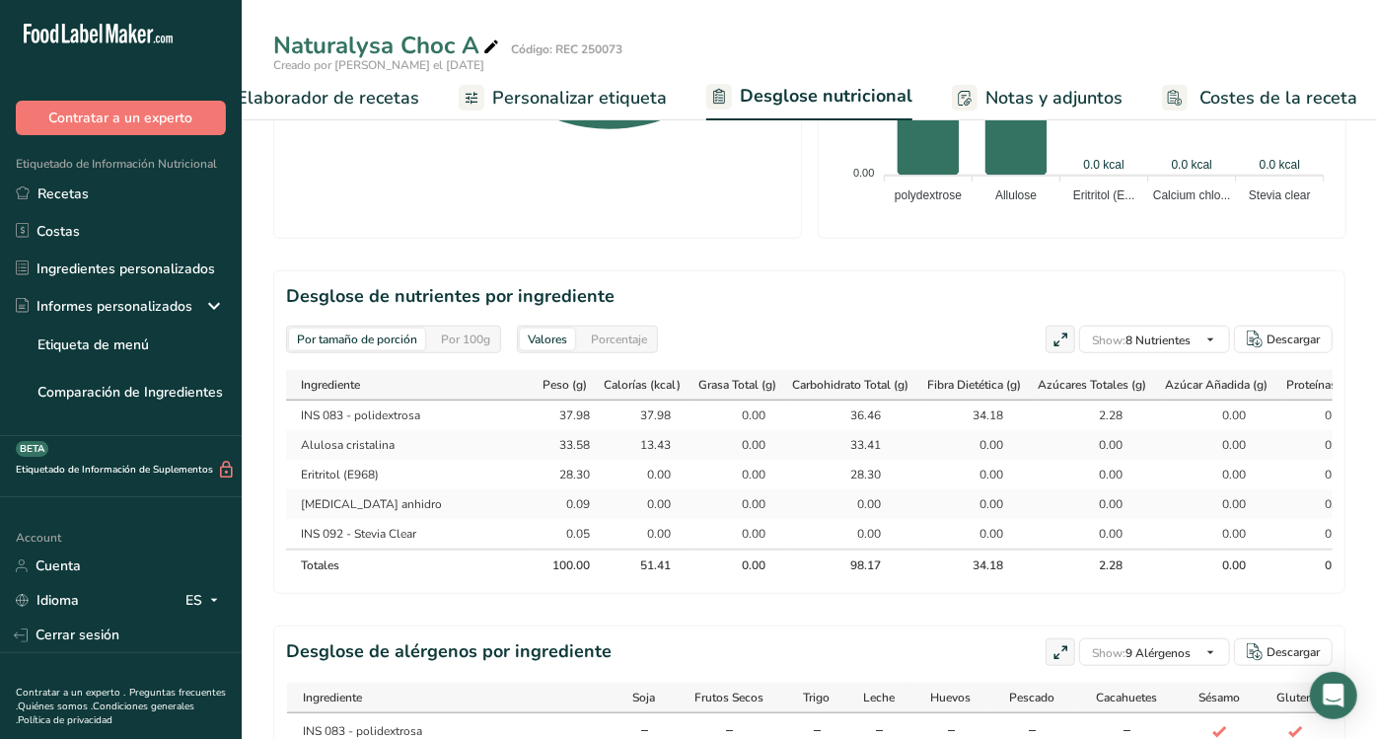
click at [981, 614] on div "Por tamaño de porción Por 100g [GEOGRAPHIC_DATA] Calorías totales 51.4 kcal Car…" at bounding box center [809, 124] width 1072 height 1550
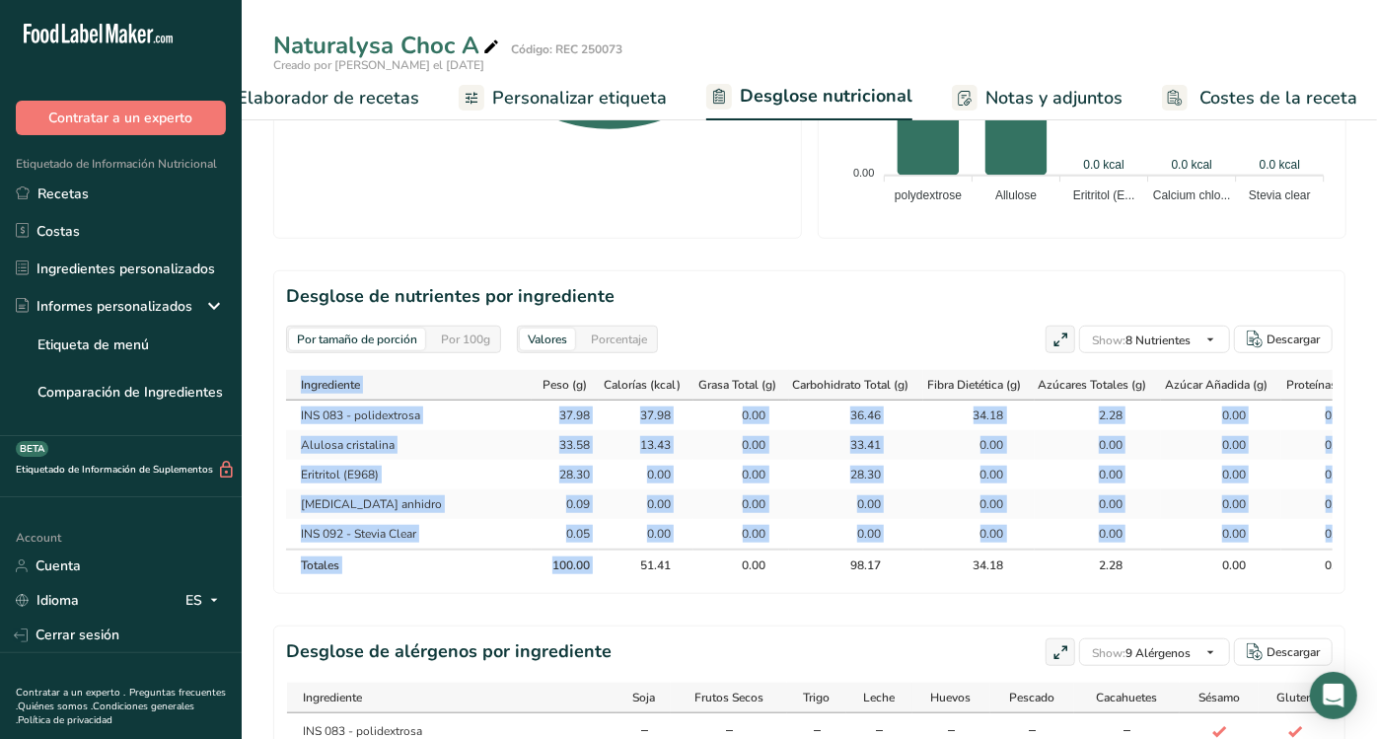
drag, startPoint x: 607, startPoint y: 572, endPoint x: 737, endPoint y: 602, distance: 133.5
click at [737, 594] on section "Desglose de nutrientes por ingrediente Por tamaño de porción Por 100g [GEOGRAPH…" at bounding box center [809, 432] width 1072 height 324
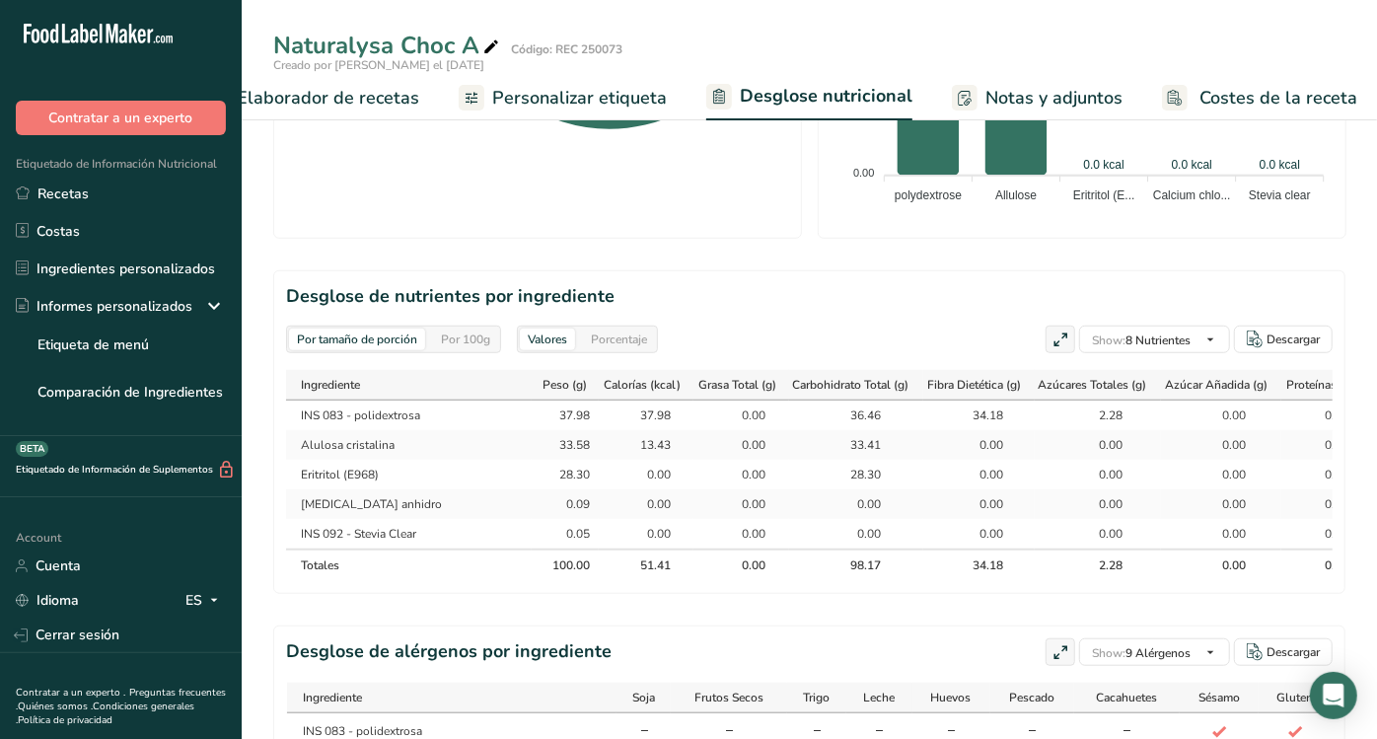
drag, startPoint x: 737, startPoint y: 602, endPoint x: 698, endPoint y: 615, distance: 40.5
click at [698, 615] on div "Por tamaño de porción Por 100g [GEOGRAPHIC_DATA] Calorías totales 51.4 kcal Car…" at bounding box center [809, 124] width 1072 height 1550
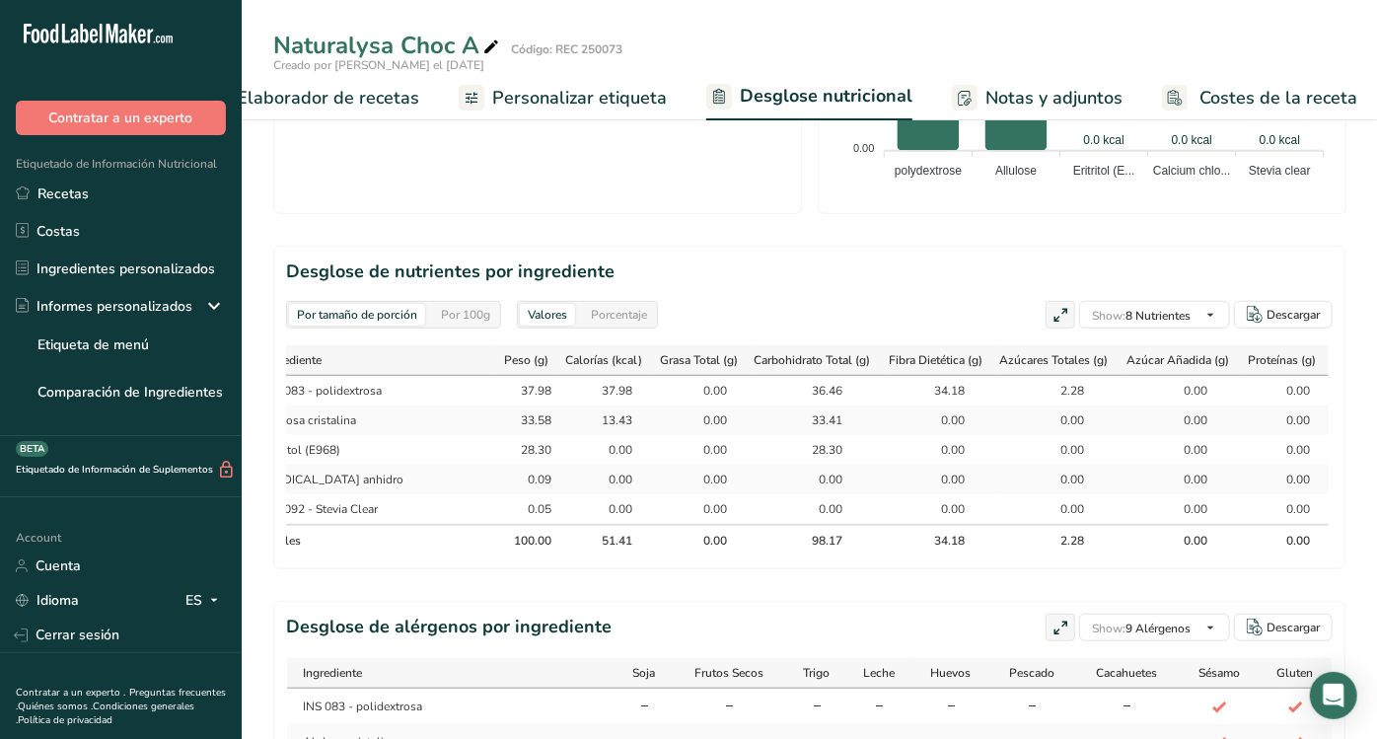
scroll to position [806, 0]
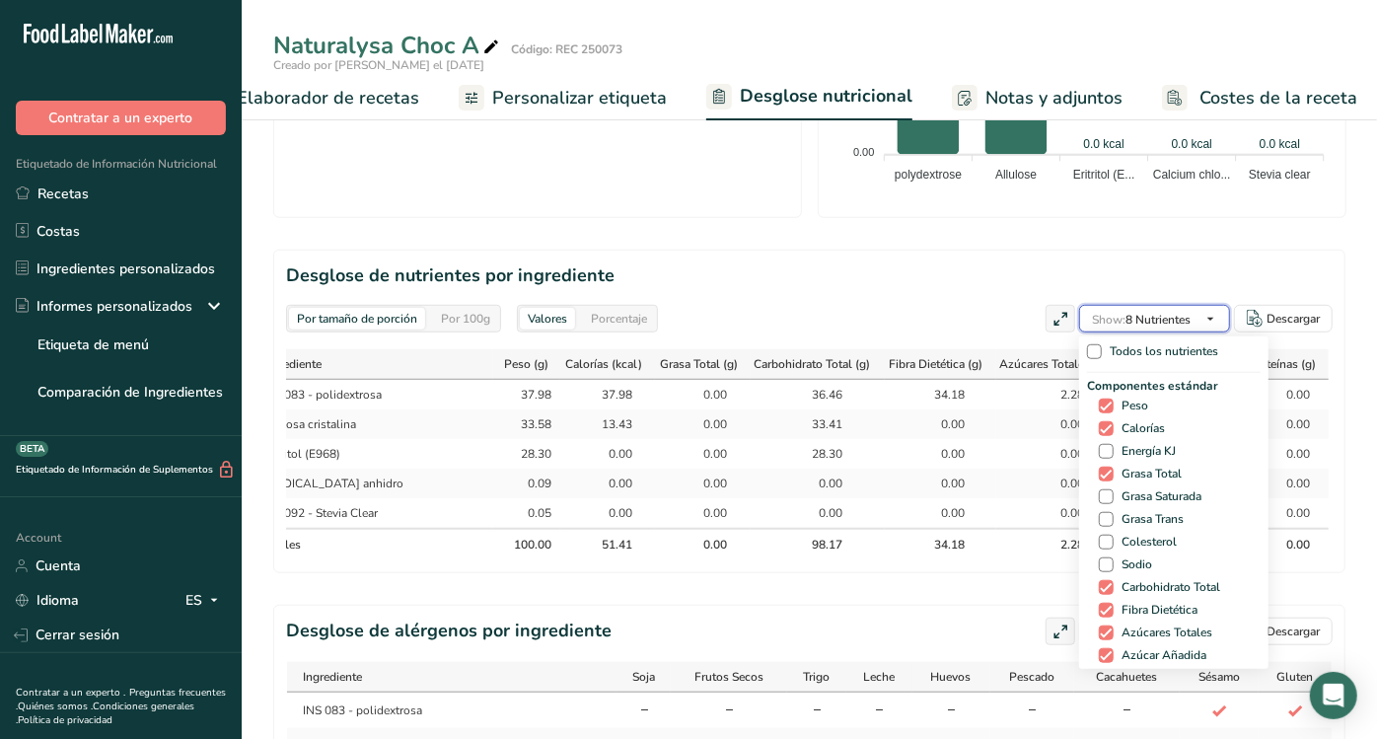
click at [1213, 313] on icon "button" at bounding box center [1210, 319] width 16 height 25
click at [1105, 561] on span at bounding box center [1106, 564] width 15 height 15
click at [1105, 561] on input "Sodio" at bounding box center [1105, 564] width 13 height 13
checkbox input "true"
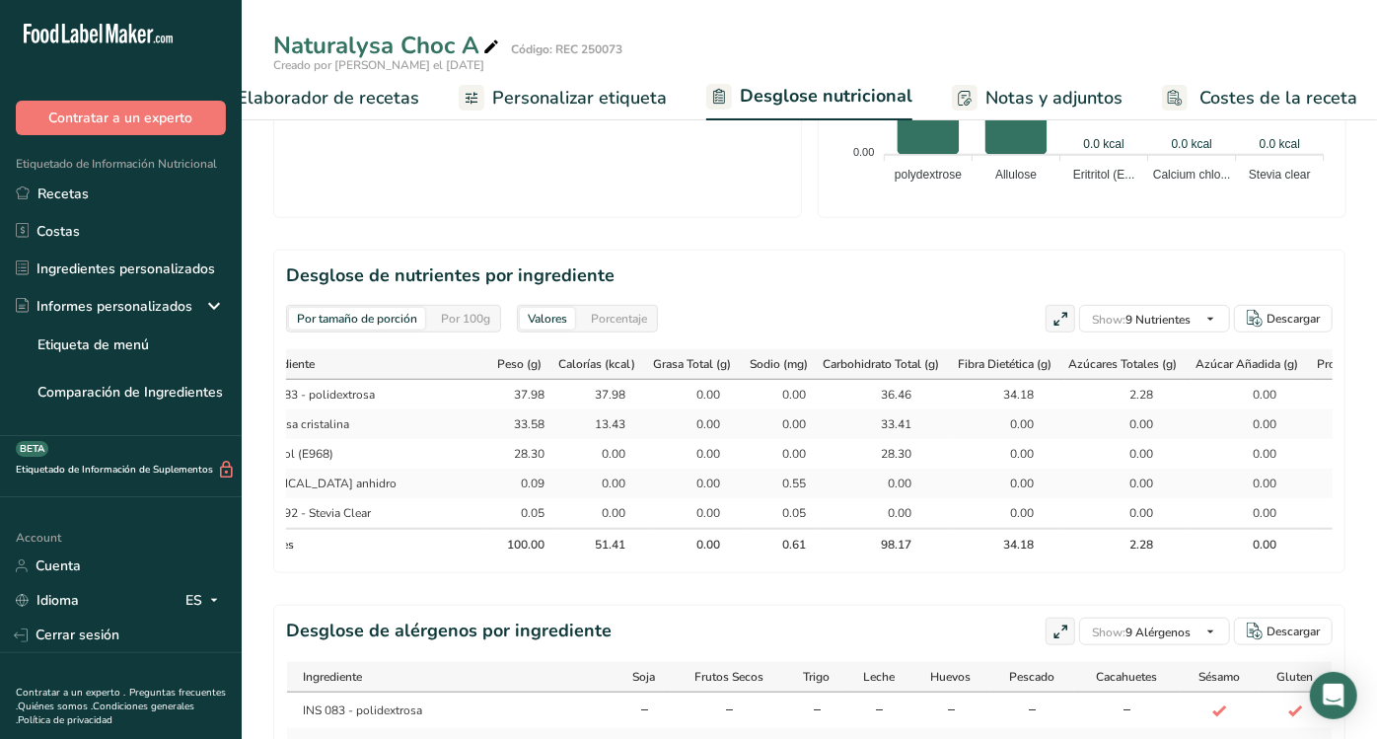
click at [989, 612] on div "Por tamaño de porción Por 100g [GEOGRAPHIC_DATA] Calorías totales 51.4 kcal Car…" at bounding box center [809, 103] width 1072 height 1550
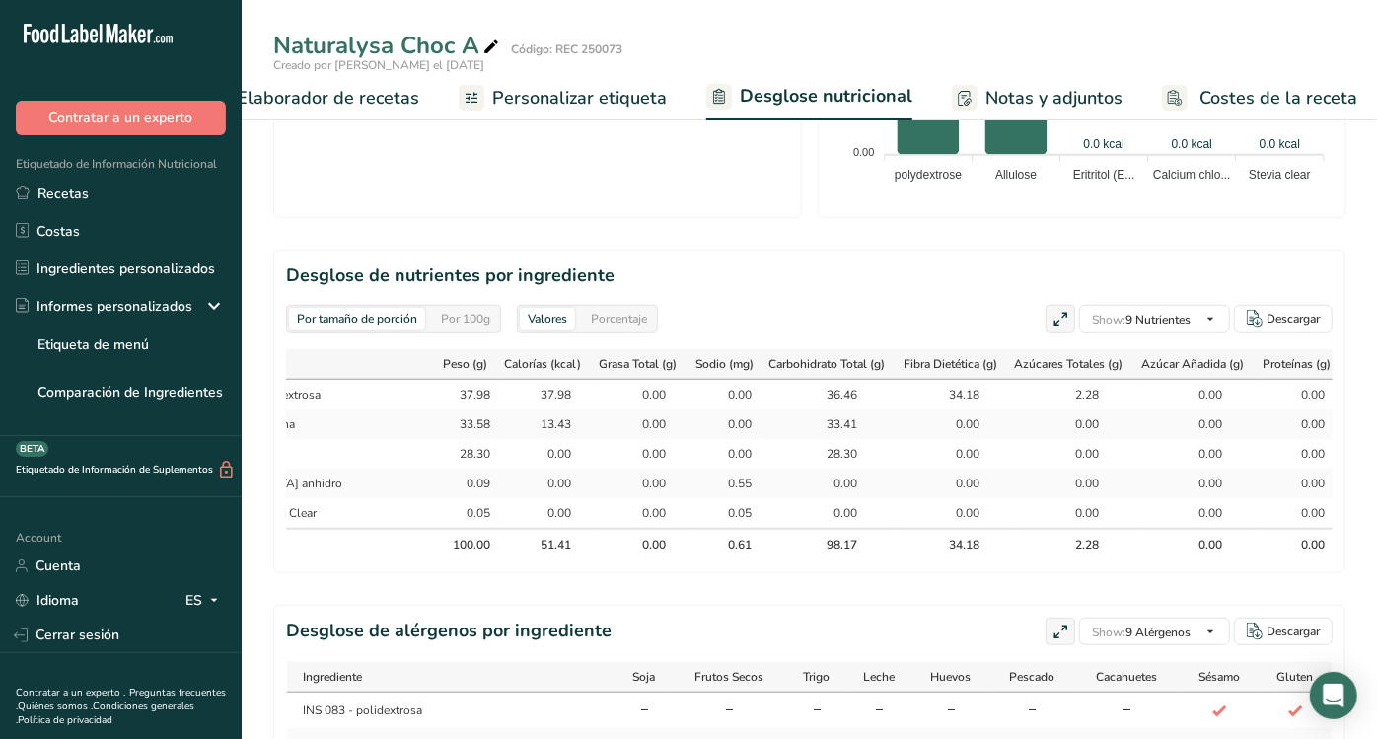
scroll to position [0, 123]
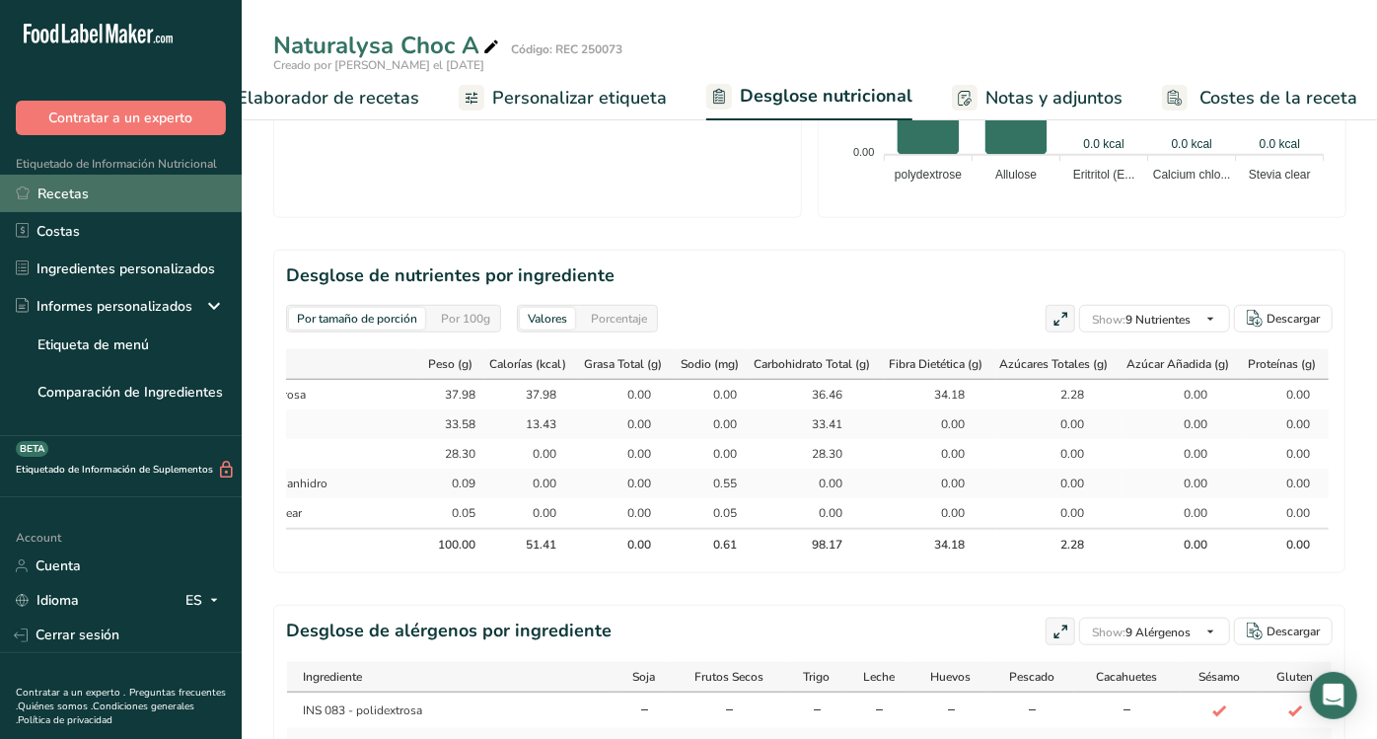
click at [104, 194] on link "Recetas" at bounding box center [121, 193] width 242 height 37
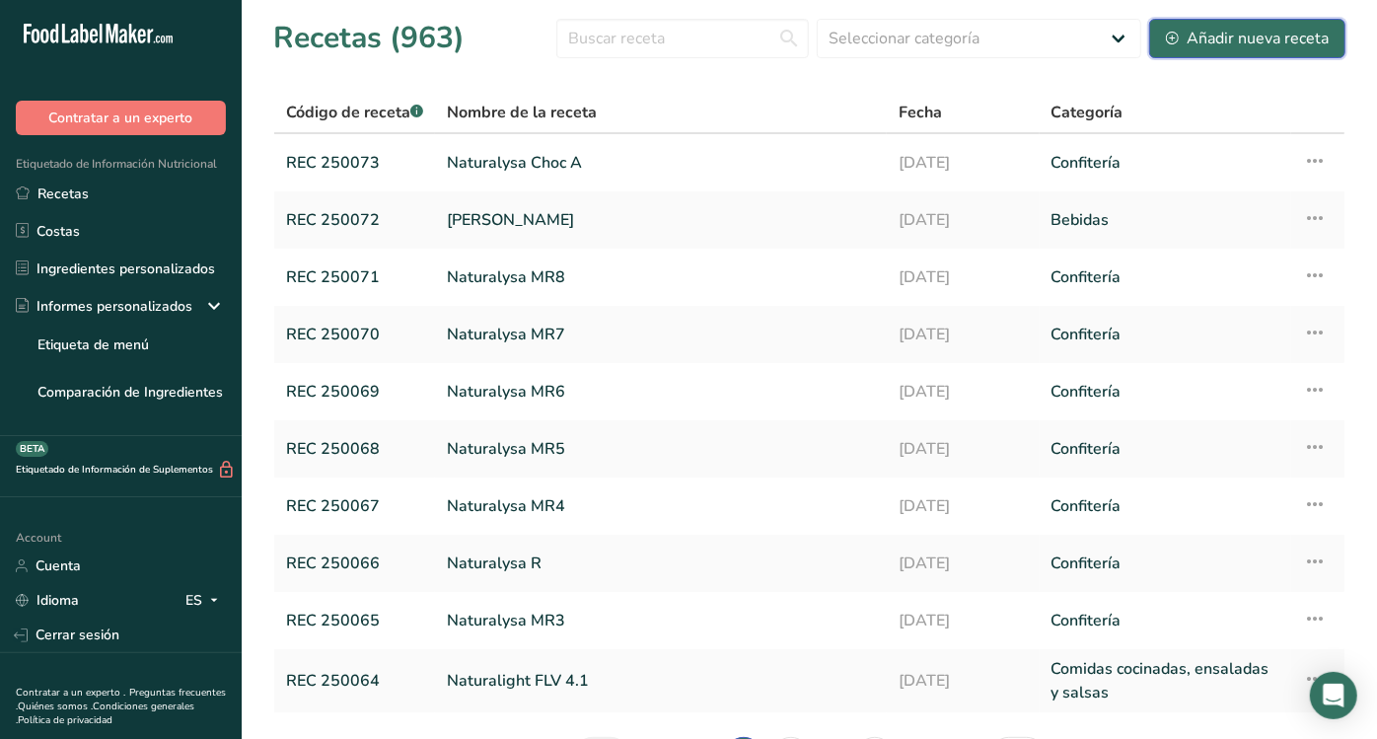
click at [1216, 39] on div "Añadir nueva receta" at bounding box center [1247, 39] width 163 height 24
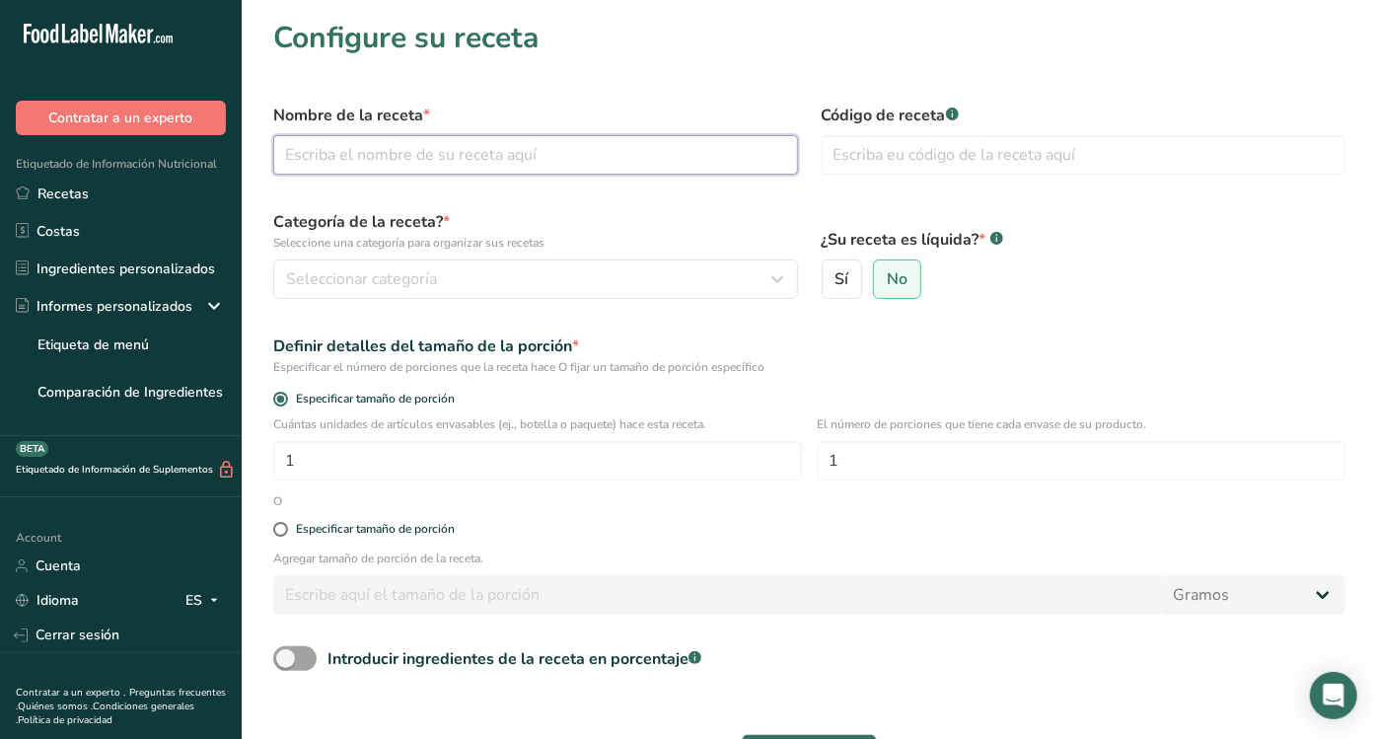
click at [324, 146] on input "text" at bounding box center [535, 154] width 525 height 39
type input "Naturalysa Choc E"
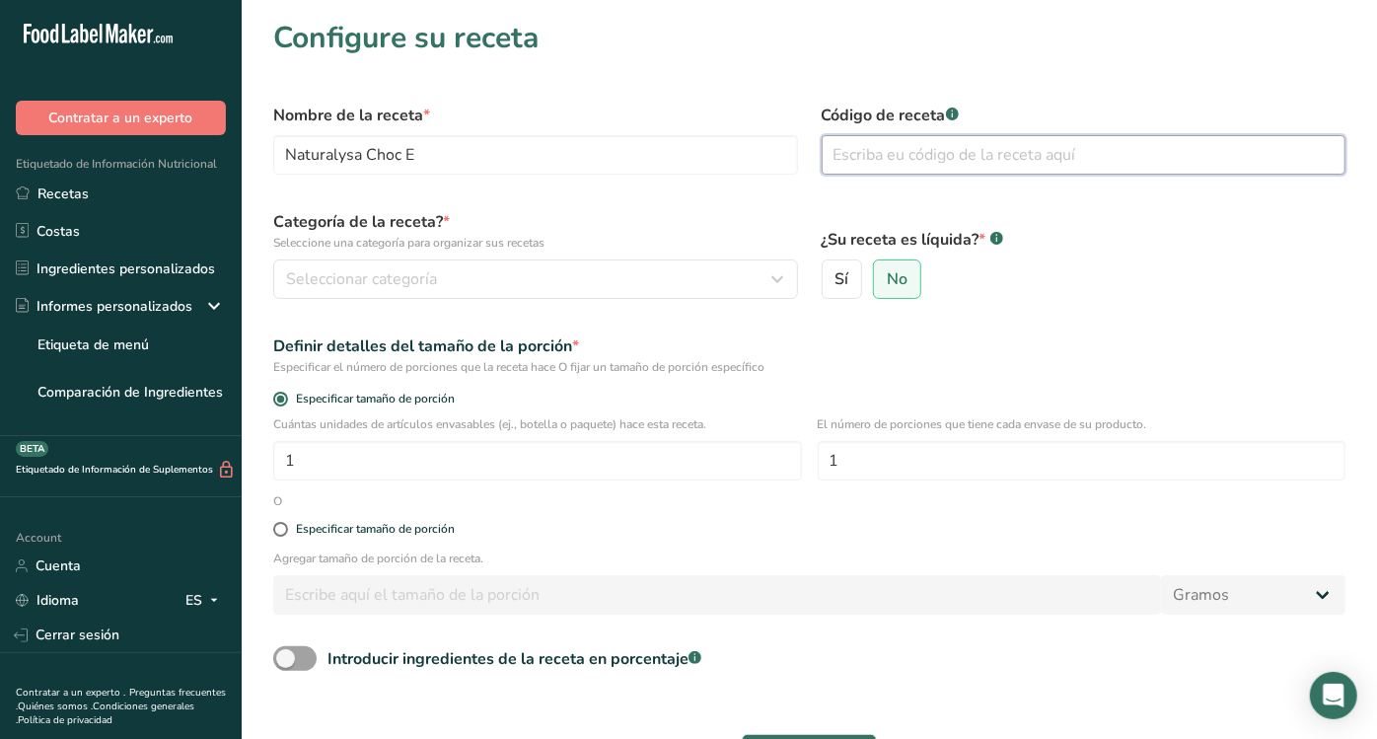
click at [1011, 149] on input "text" at bounding box center [1084, 154] width 525 height 39
type input "REC 250074"
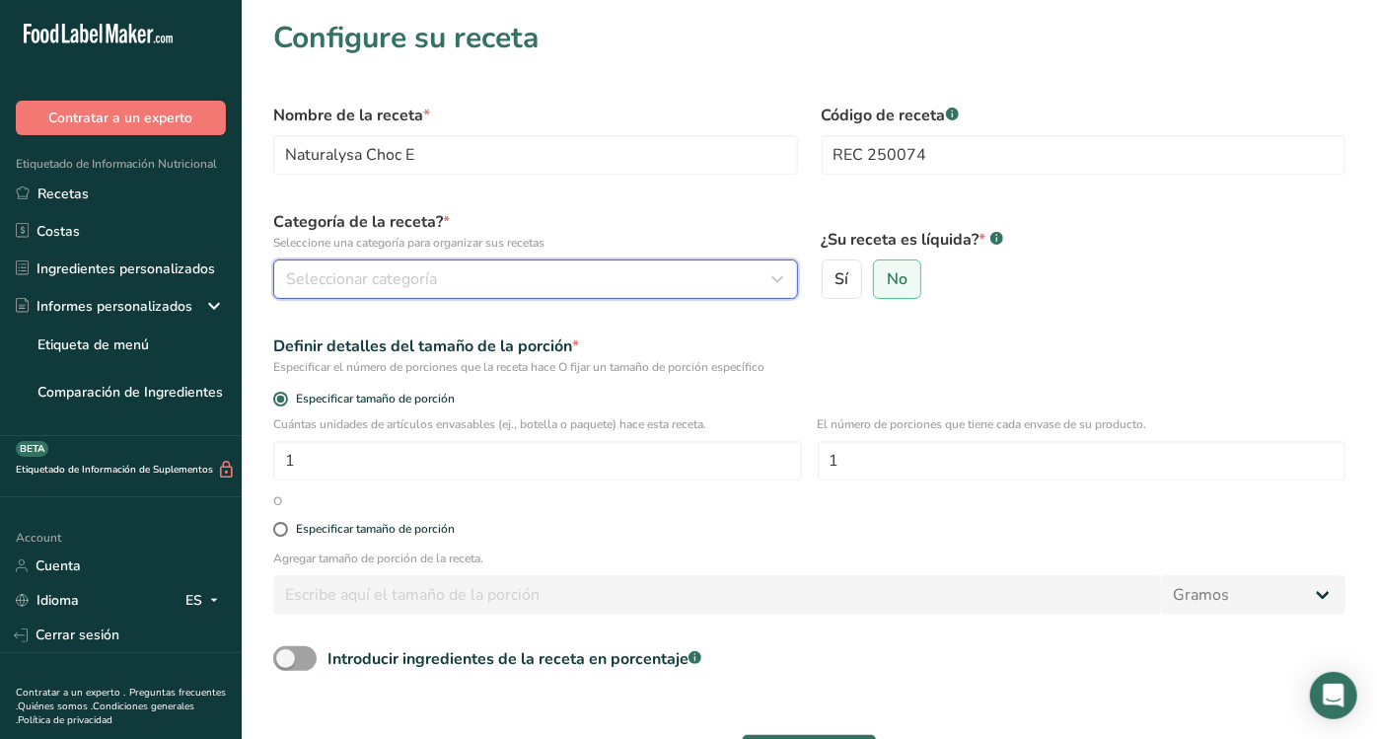
click at [472, 276] on div "Seleccionar categoría" at bounding box center [529, 279] width 487 height 24
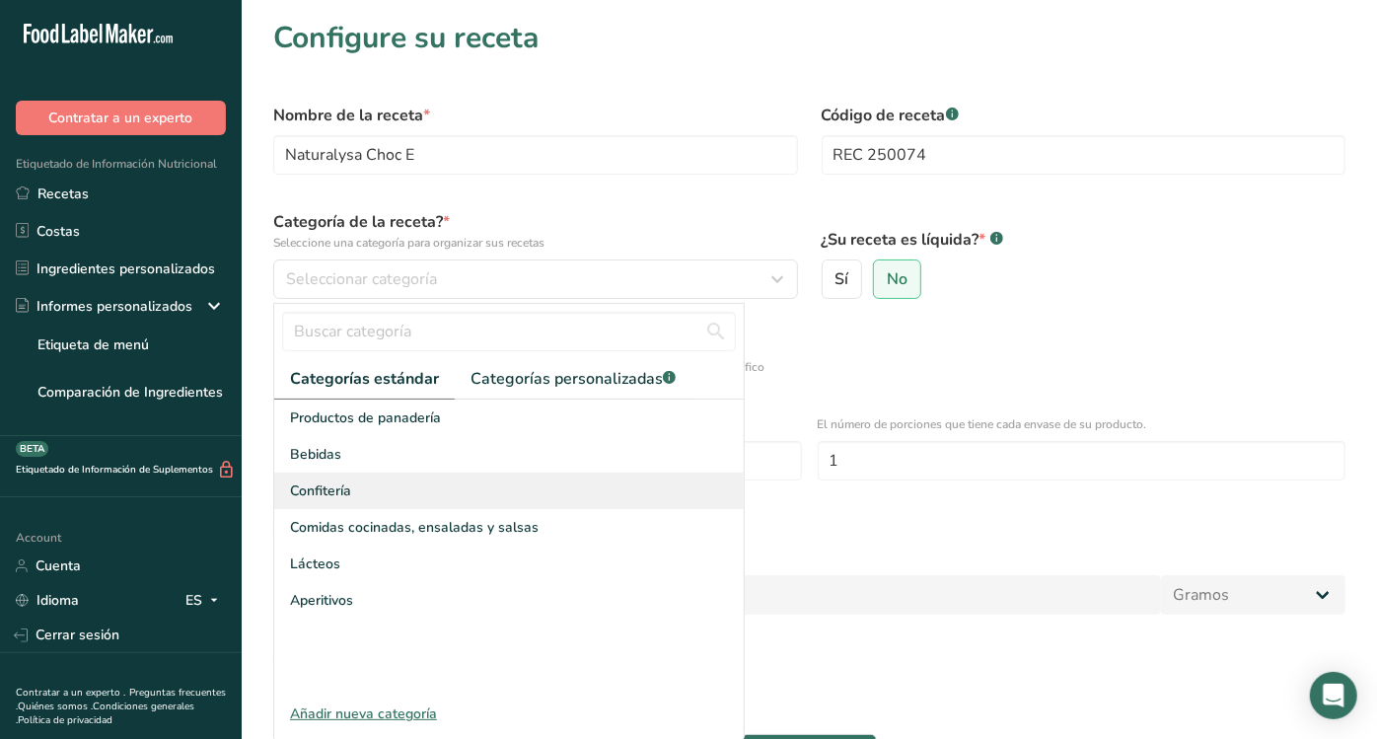
click at [328, 486] on span "Confitería" at bounding box center [320, 490] width 61 height 21
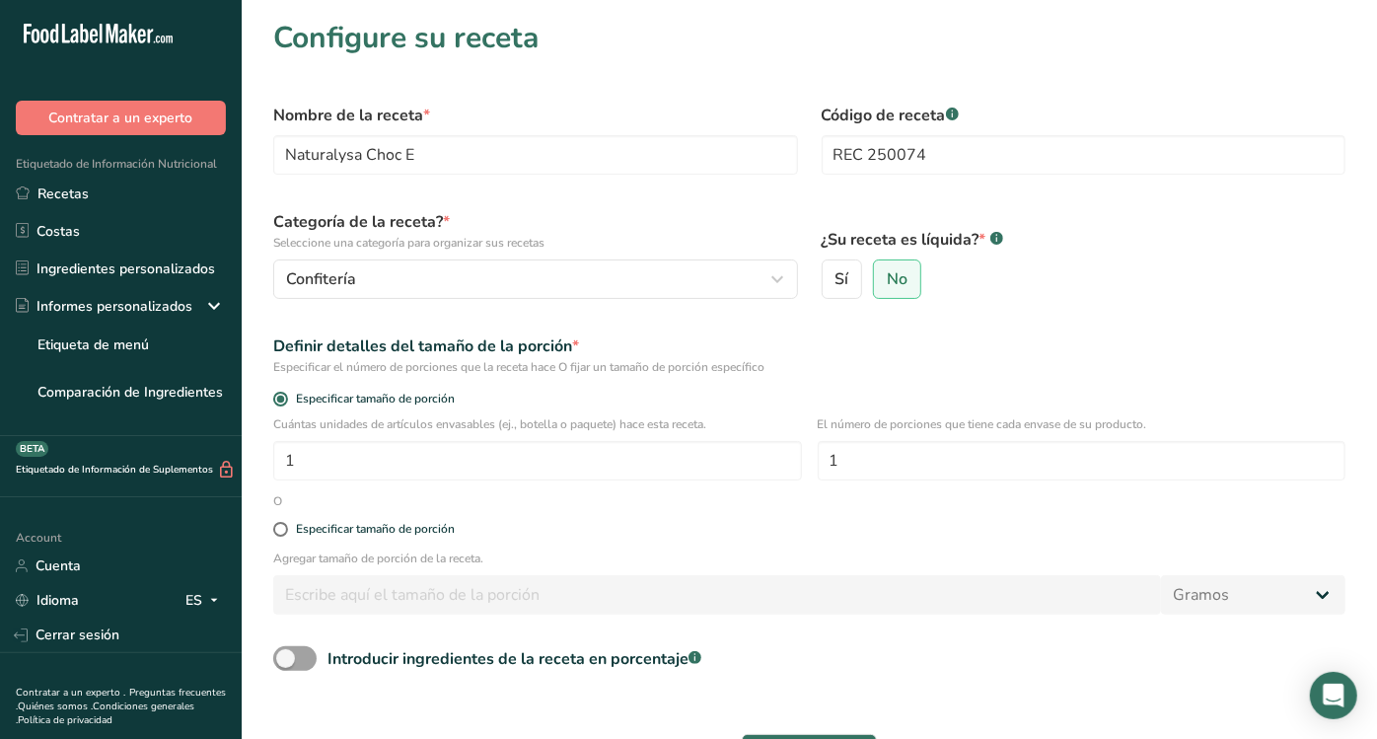
click at [330, 513] on div "Especificar tamaño de porción" at bounding box center [809, 529] width 1096 height 39
click at [333, 524] on div "Especificar tamaño de porción" at bounding box center [375, 529] width 159 height 15
click at [286, 524] on input "Especificar tamaño de porción" at bounding box center [279, 529] width 13 height 13
radio input "true"
radio input "false"
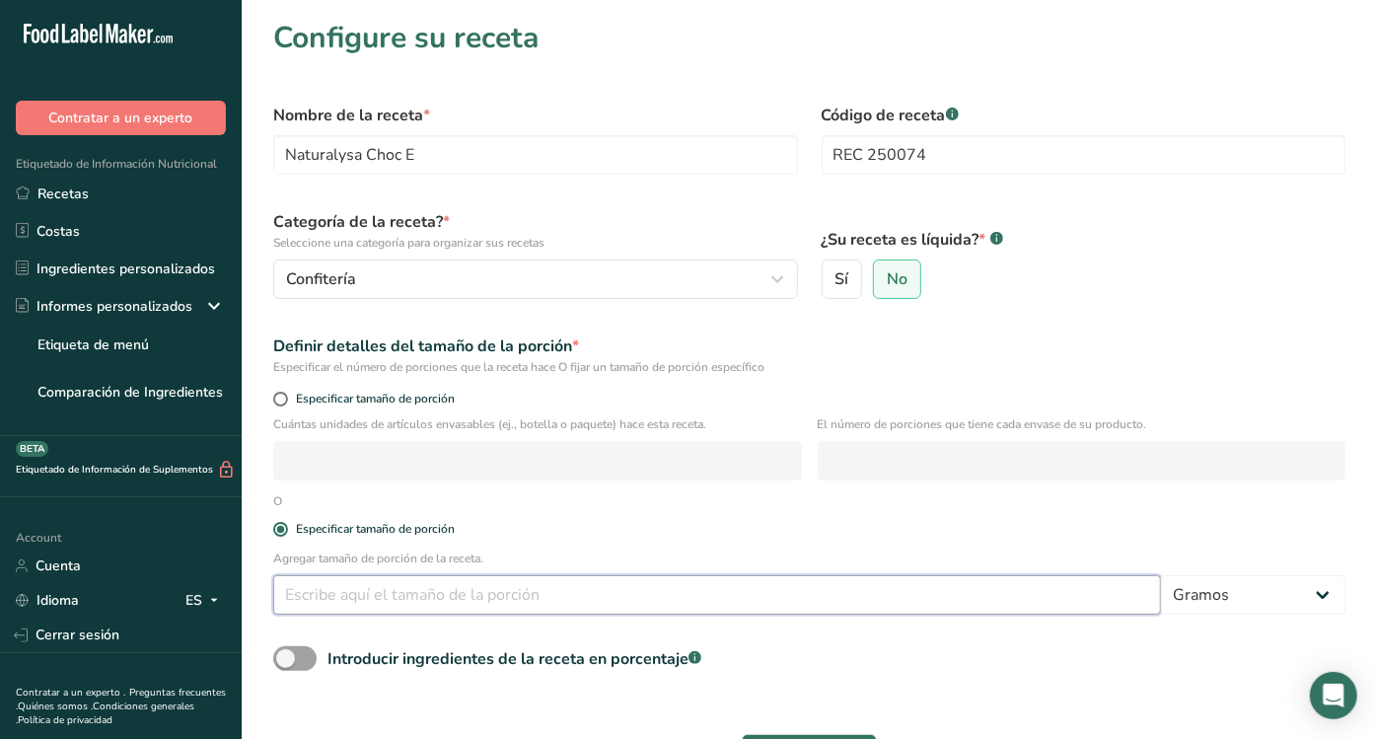
click at [339, 588] on input "number" at bounding box center [717, 594] width 888 height 39
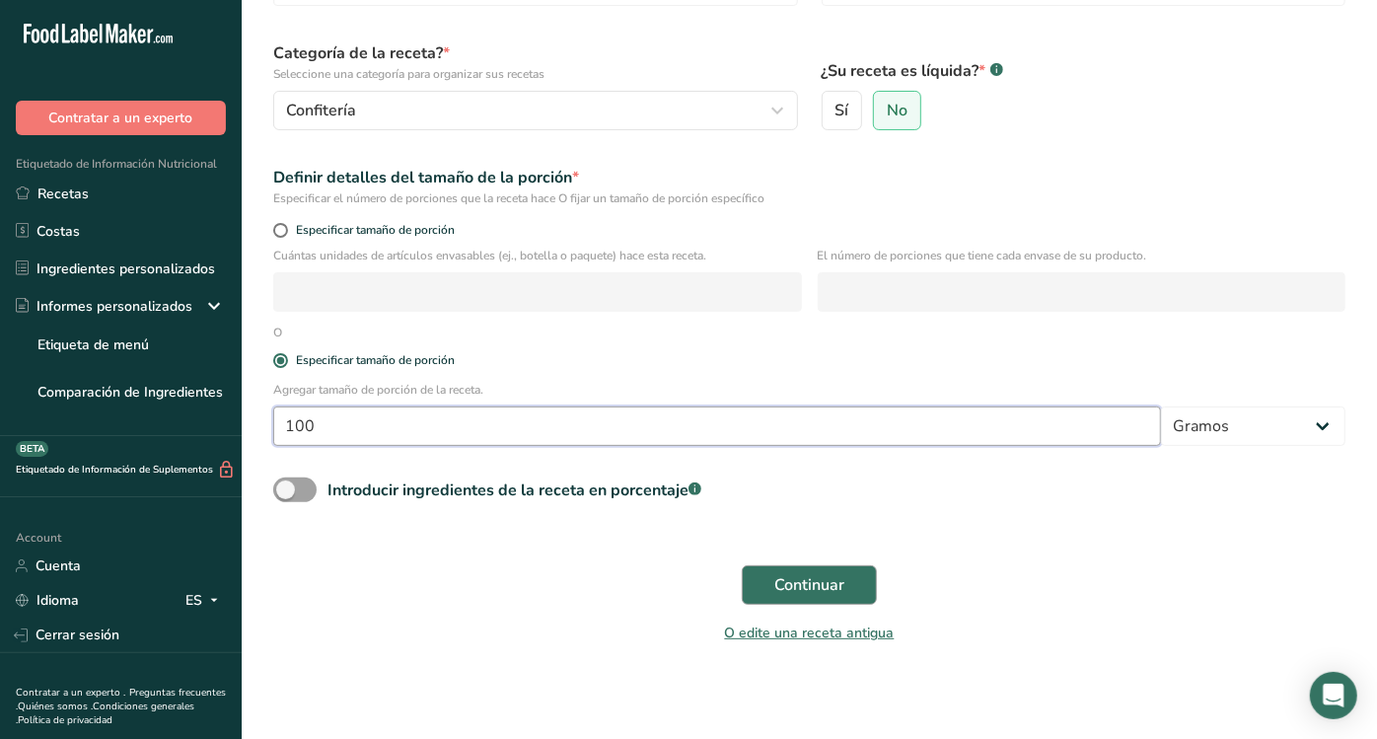
type input "100"
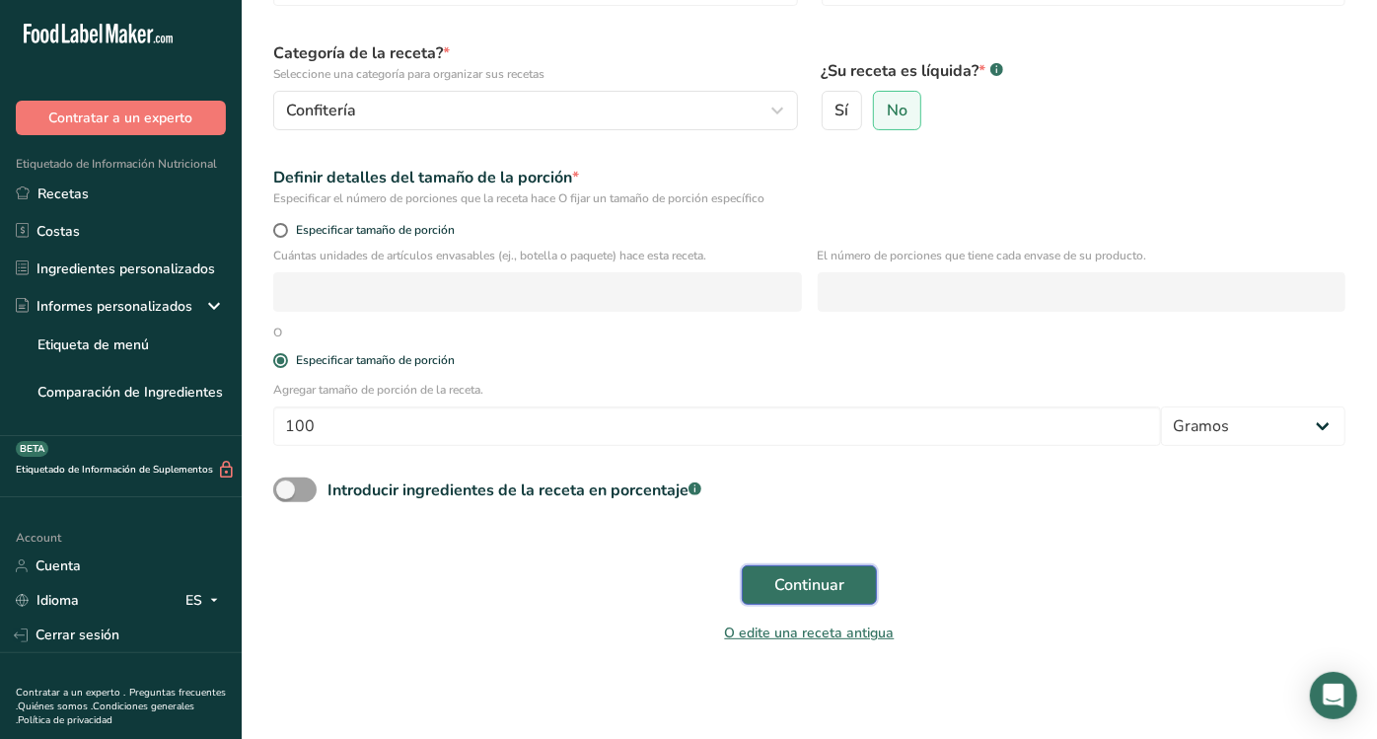
click at [838, 569] on button "Continuar" at bounding box center [809, 584] width 135 height 39
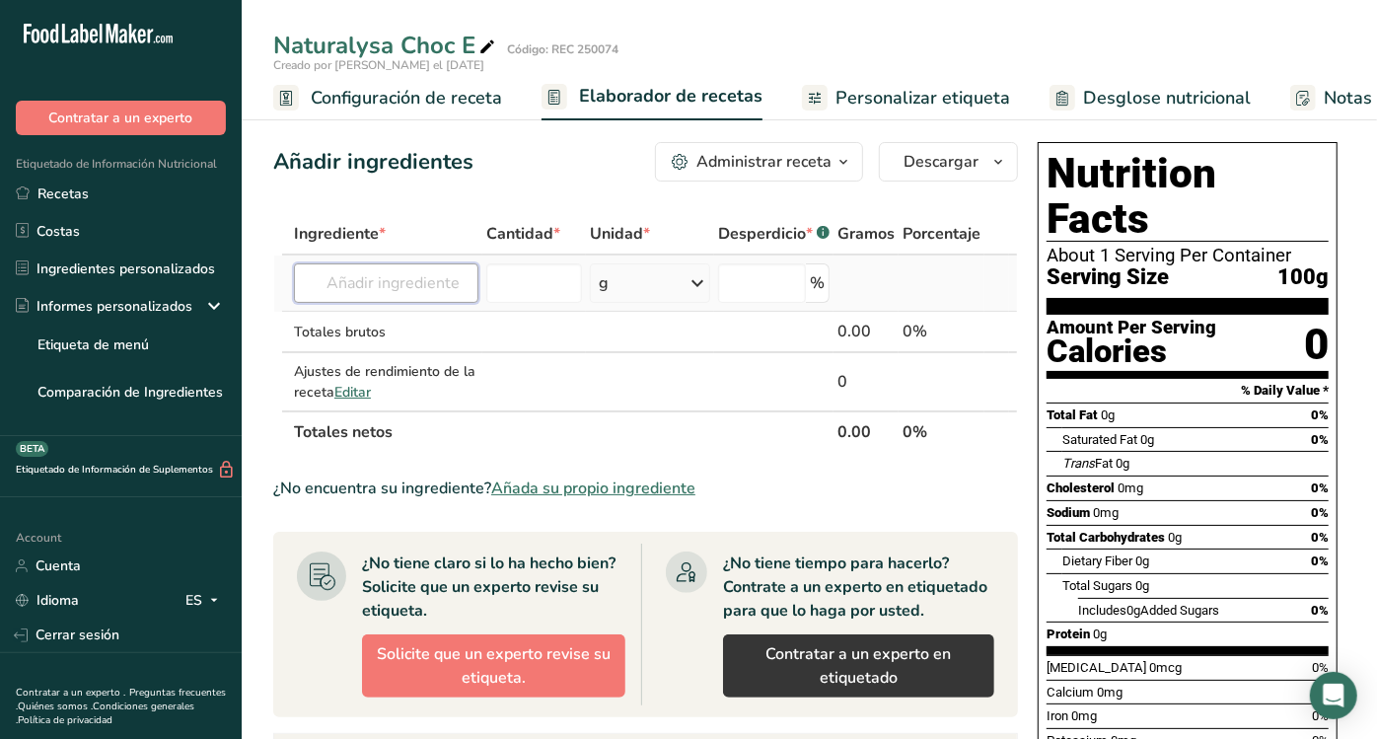
click at [431, 278] on input "text" at bounding box center [386, 282] width 184 height 39
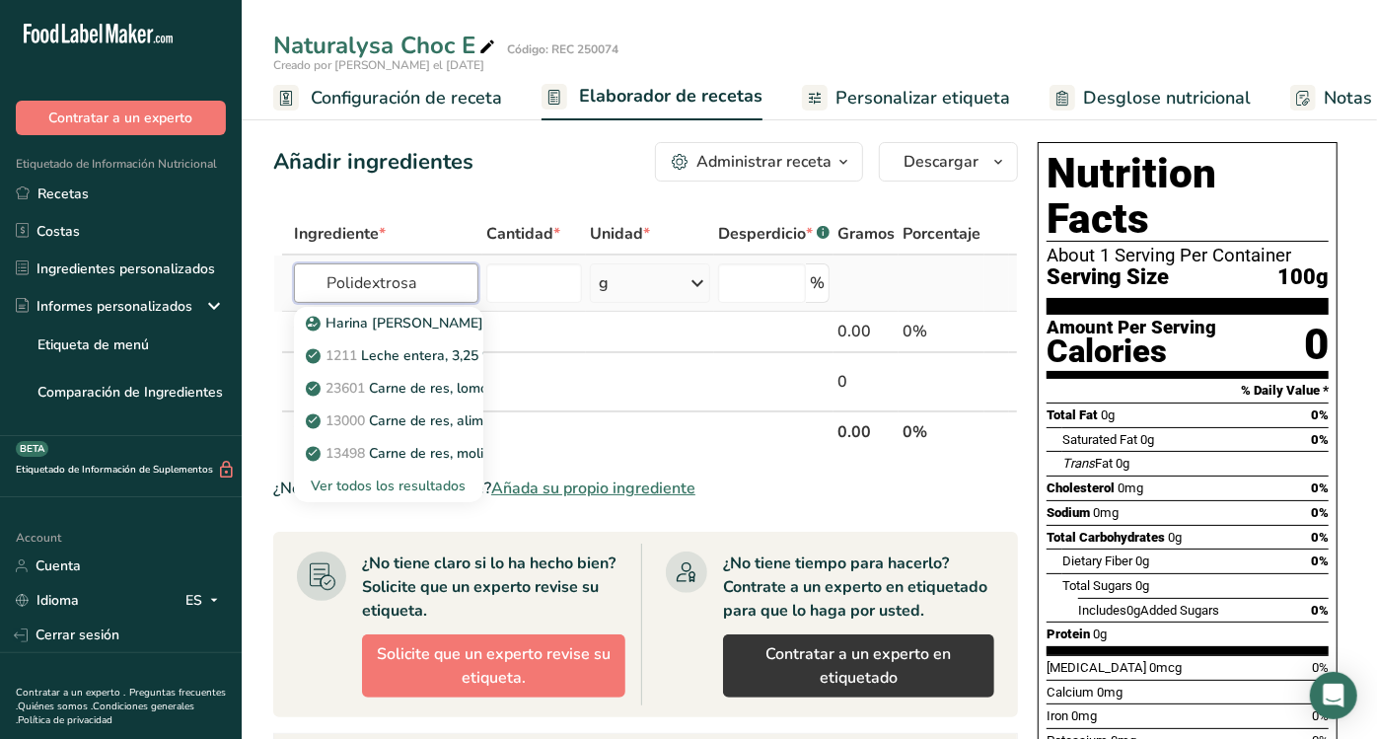
type input "Polidextrosa"
click at [388, 483] on div "Ver todos los resultados" at bounding box center [389, 485] width 158 height 21
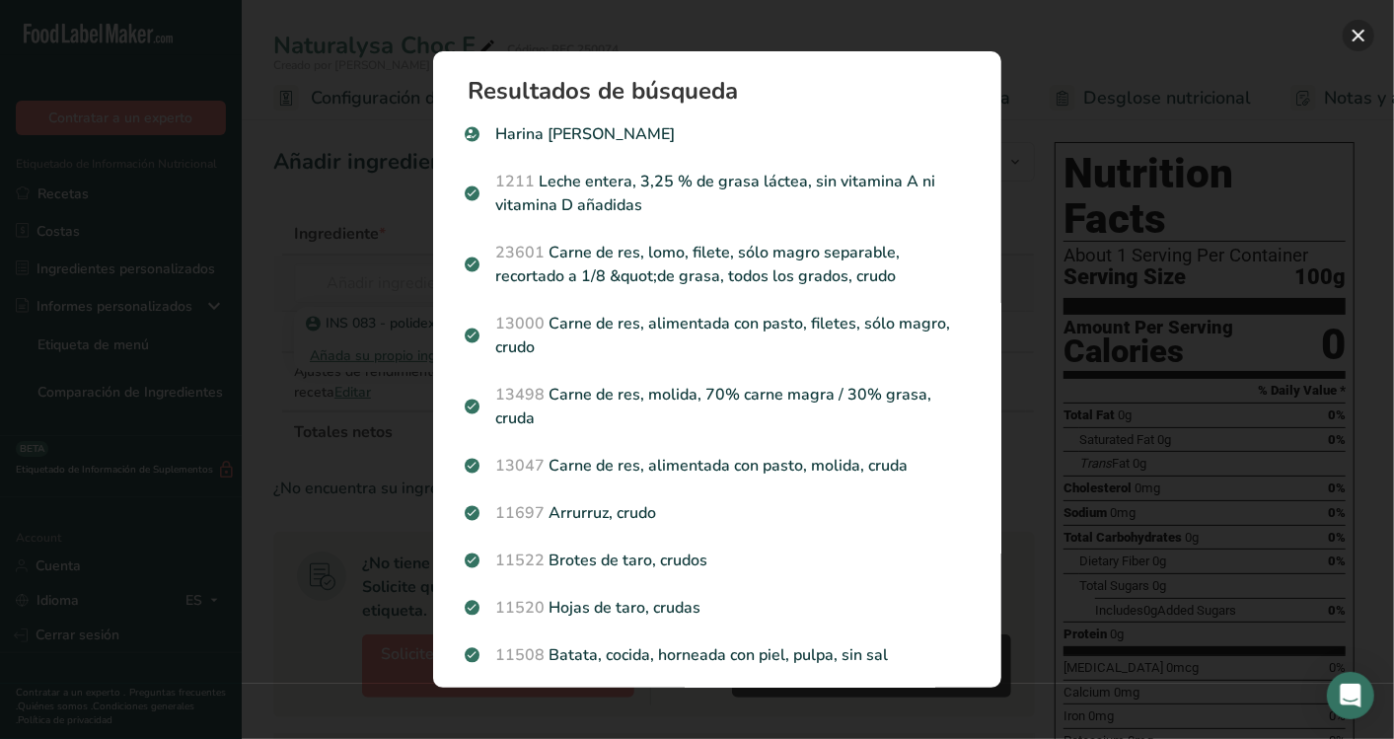
click at [1360, 27] on button "Search results modal" at bounding box center [1358, 36] width 32 height 32
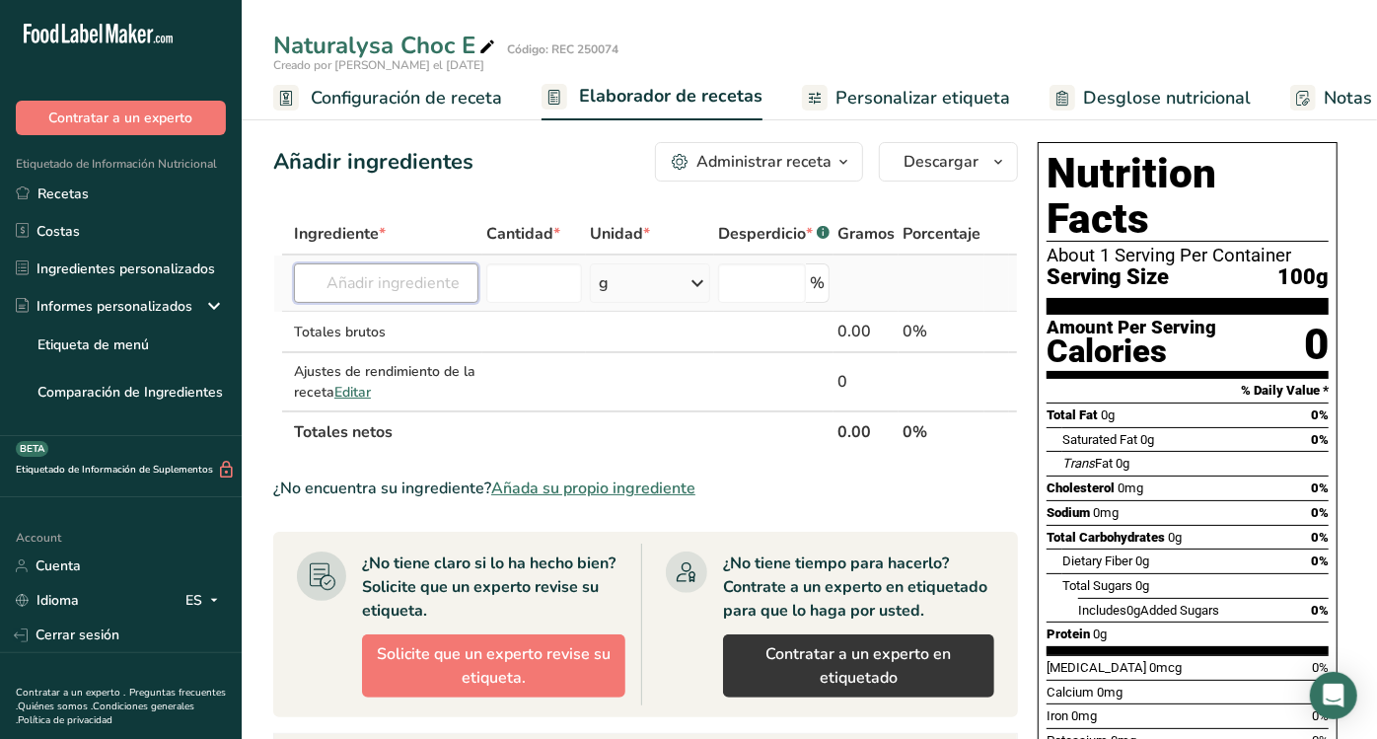
click at [363, 274] on input "text" at bounding box center [386, 282] width 184 height 39
type input "polidextrosxas"
click at [365, 316] on p "INS 083 - polidextrosa" at bounding box center [389, 323] width 158 height 21
type input "INS 083 - polidextrosa"
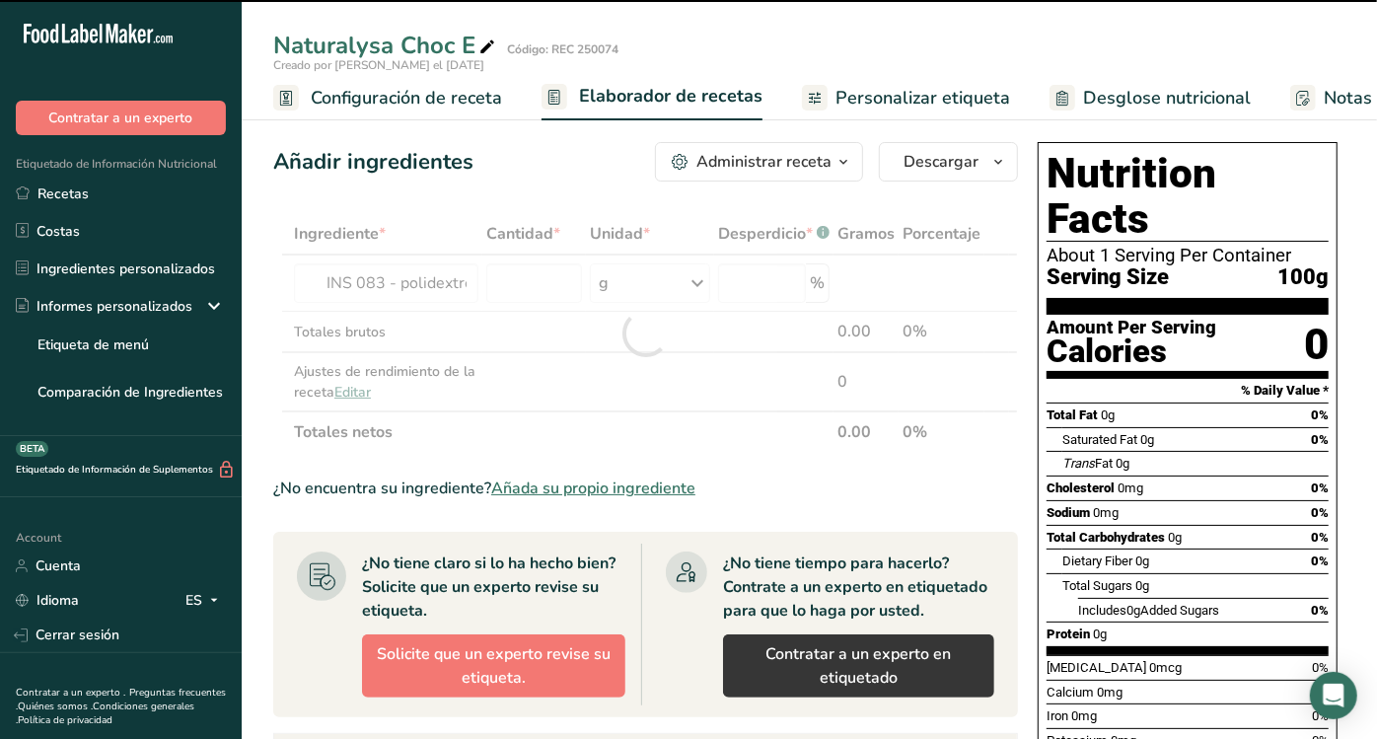
type input "0"
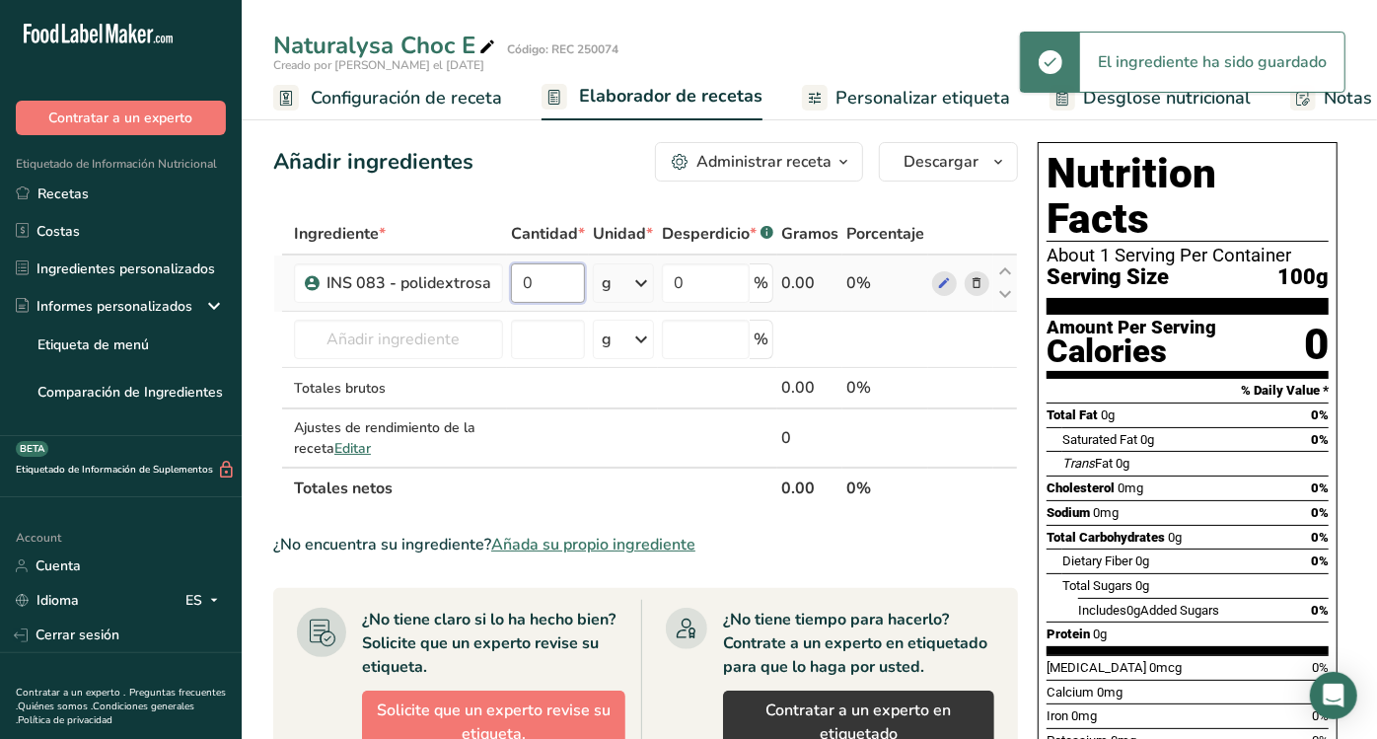
click at [539, 277] on input "0" at bounding box center [548, 282] width 74 height 39
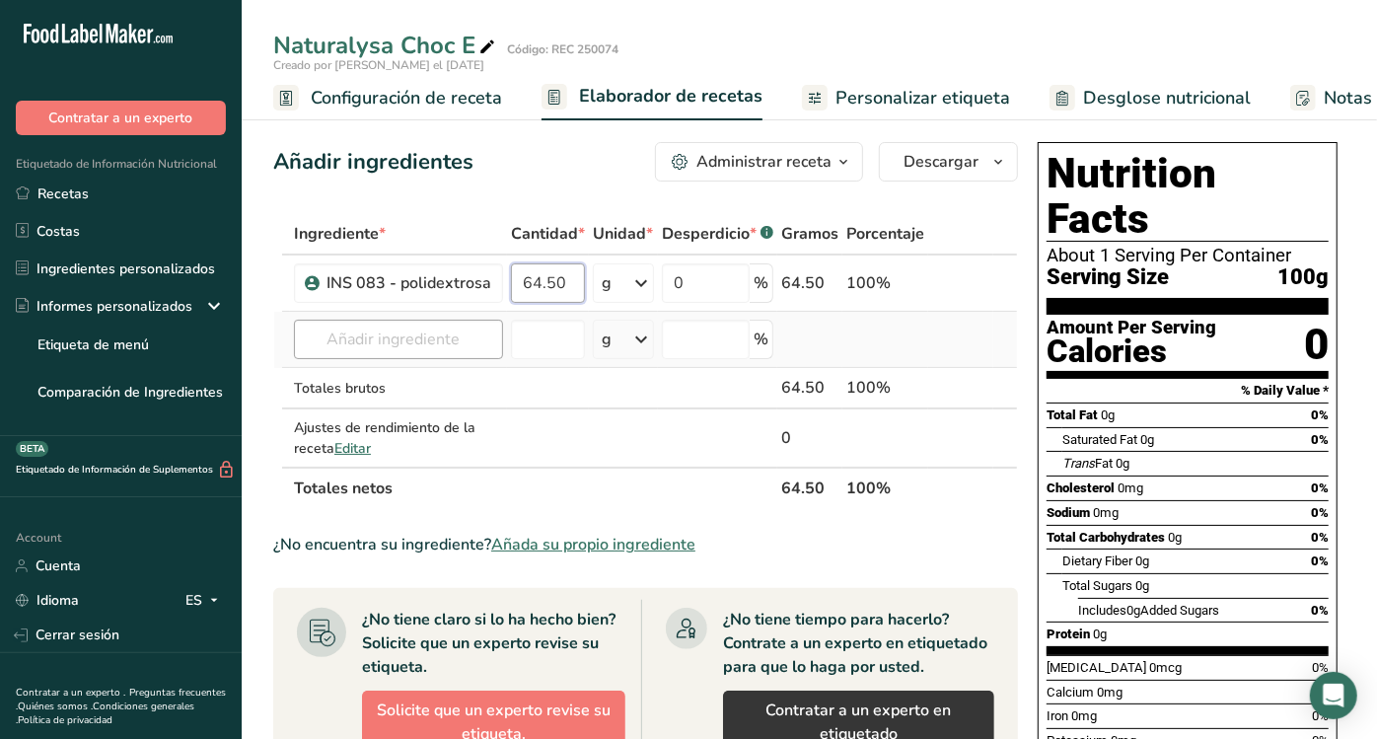
type input "64.50"
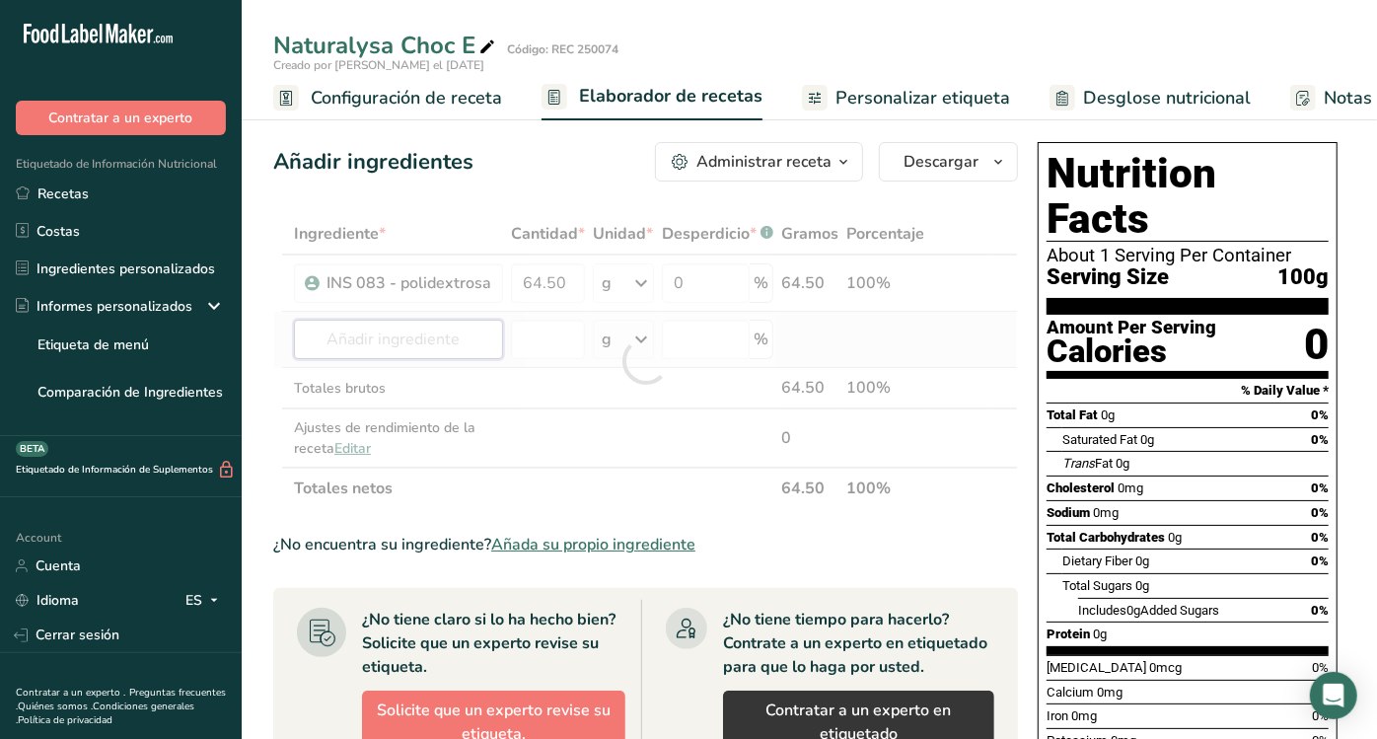
click at [357, 346] on div "Ingrediente * Cantidad * Unidad * Desperdicio * .a-a{fill:#347362;}.b-a{fill:#f…" at bounding box center [645, 361] width 745 height 296
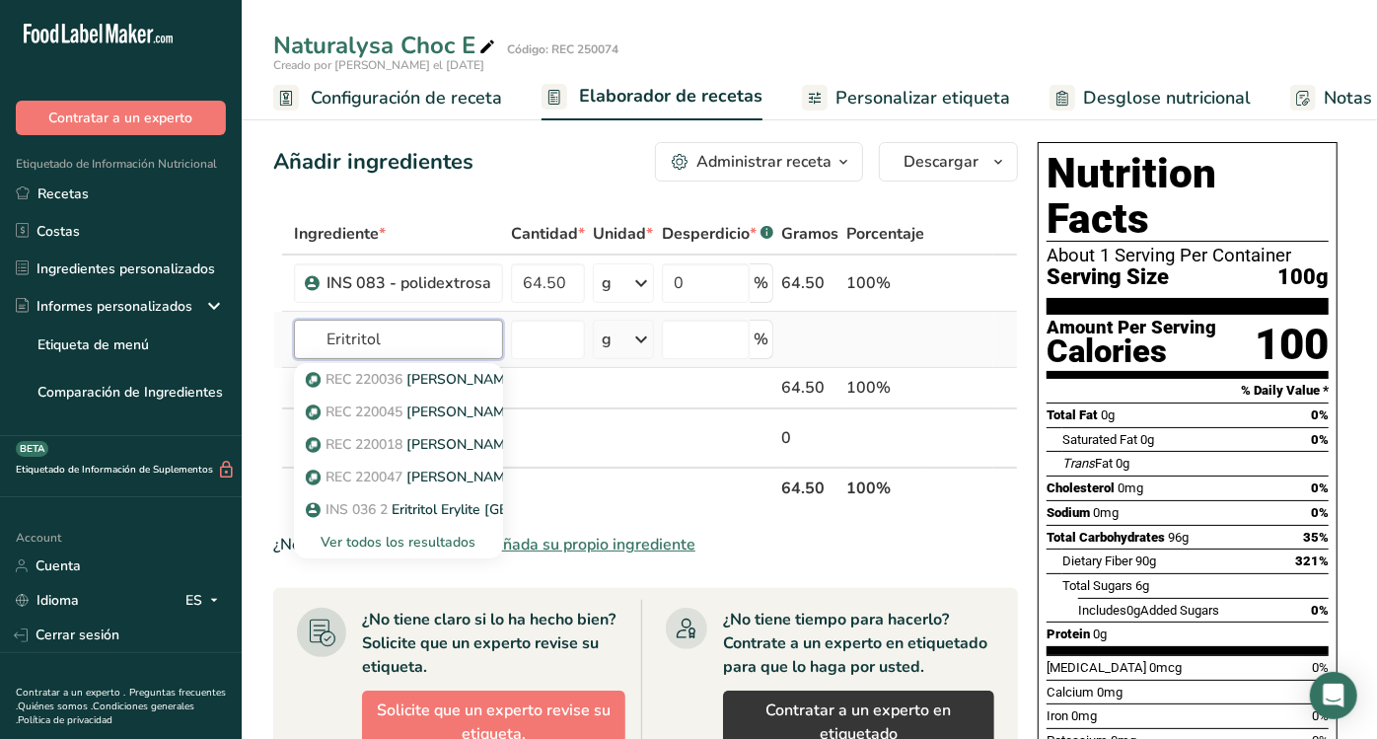
type input "Eritritol"
click at [411, 538] on div "Ver todos los resultados" at bounding box center [399, 542] width 178 height 21
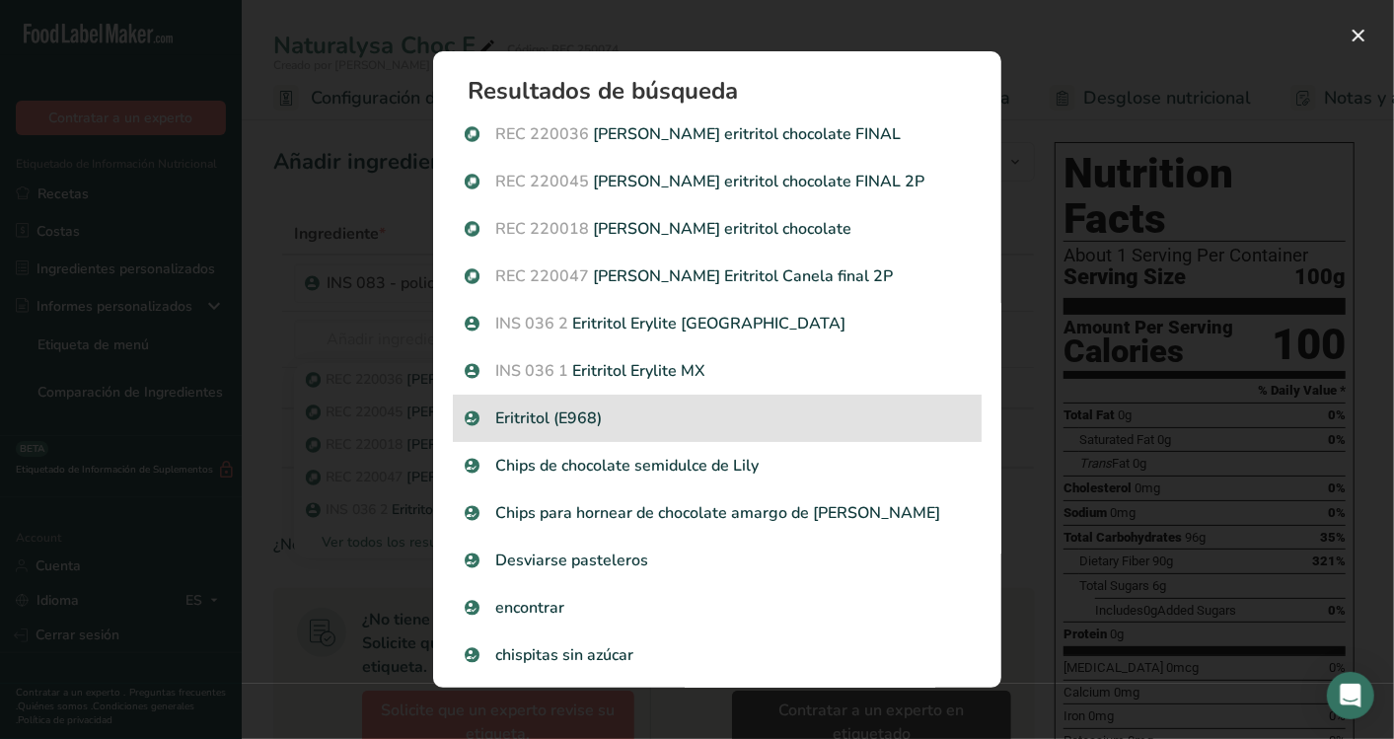
click at [548, 420] on p "Eritritol (E968)" at bounding box center [717, 418] width 505 height 24
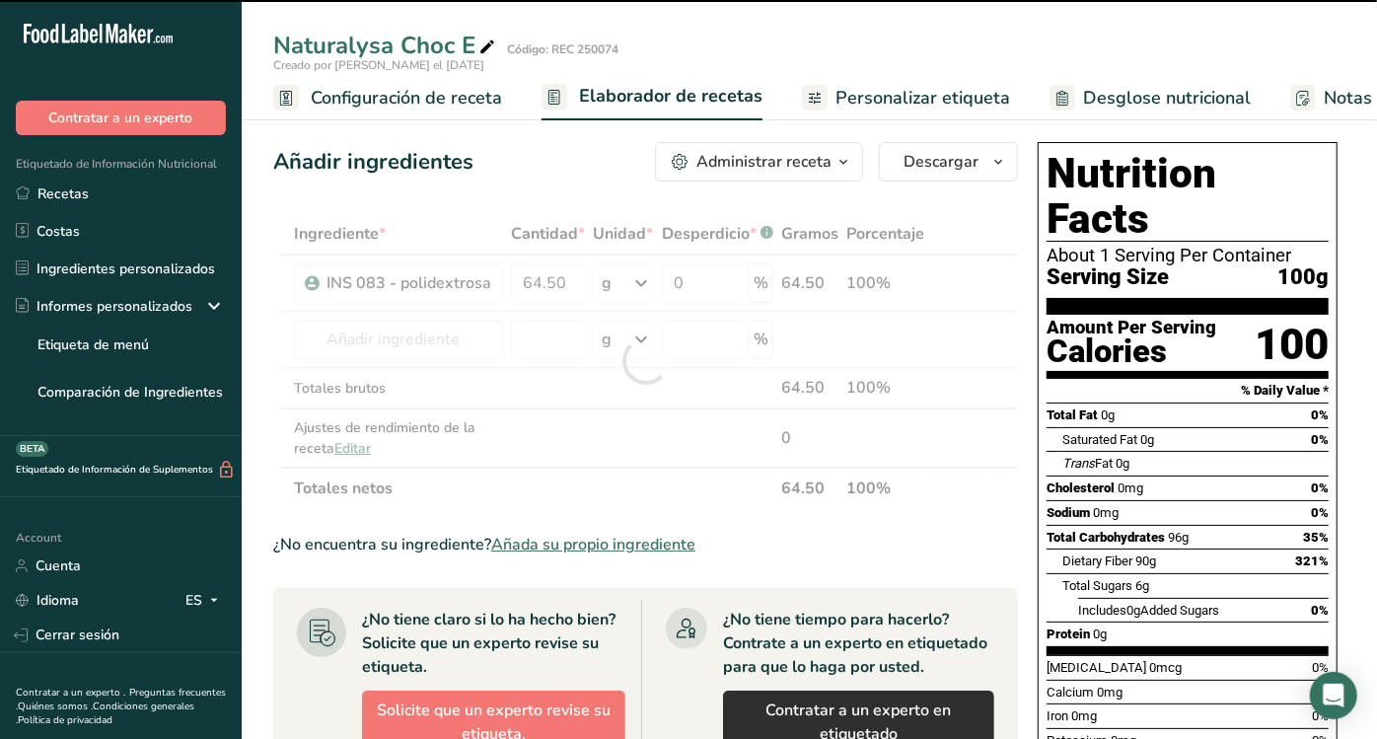
type input "0"
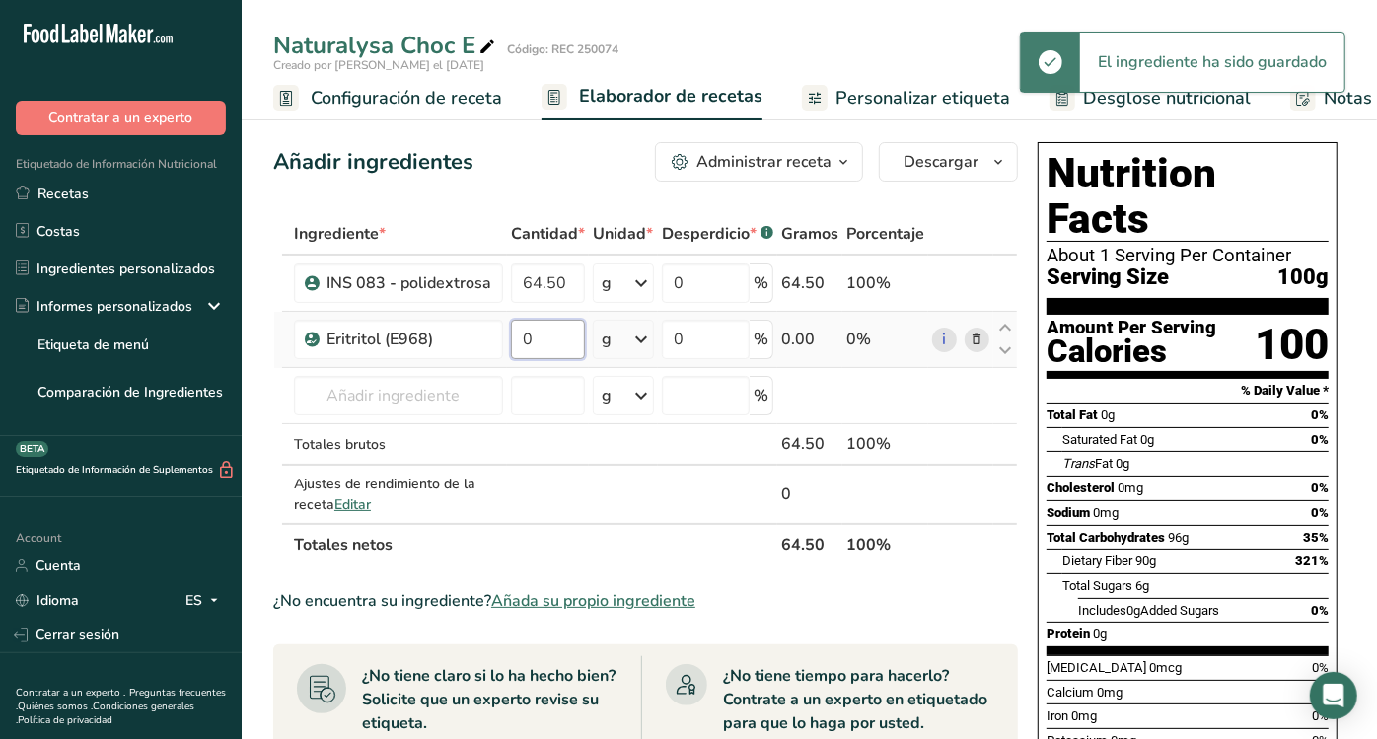
click at [559, 335] on input "0" at bounding box center [548, 339] width 74 height 39
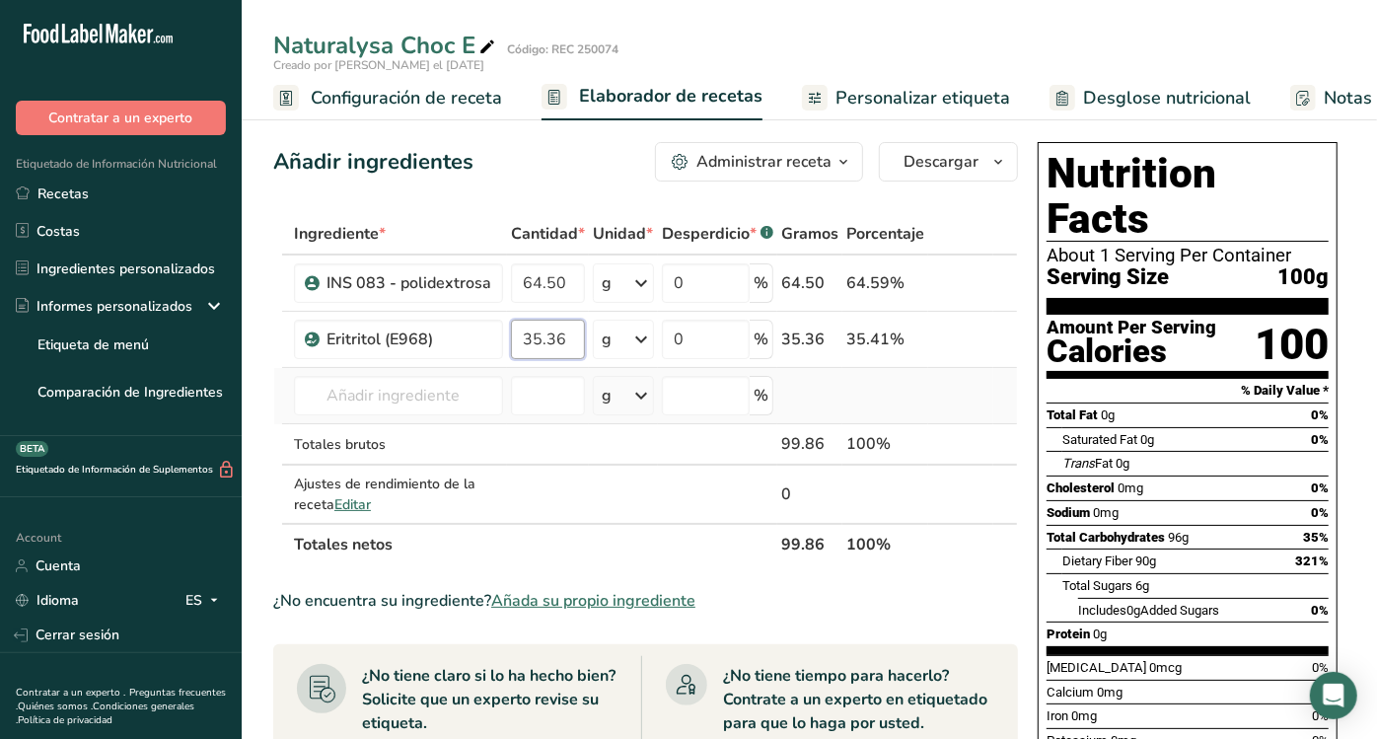
type input "35.36"
click at [386, 415] on div "Ingrediente * Cantidad * Unidad * Desperdicio * .a-a{fill:#347362;}.b-a{fill:#f…" at bounding box center [645, 389] width 745 height 352
click at [448, 402] on input "text" at bounding box center [398, 395] width 209 height 39
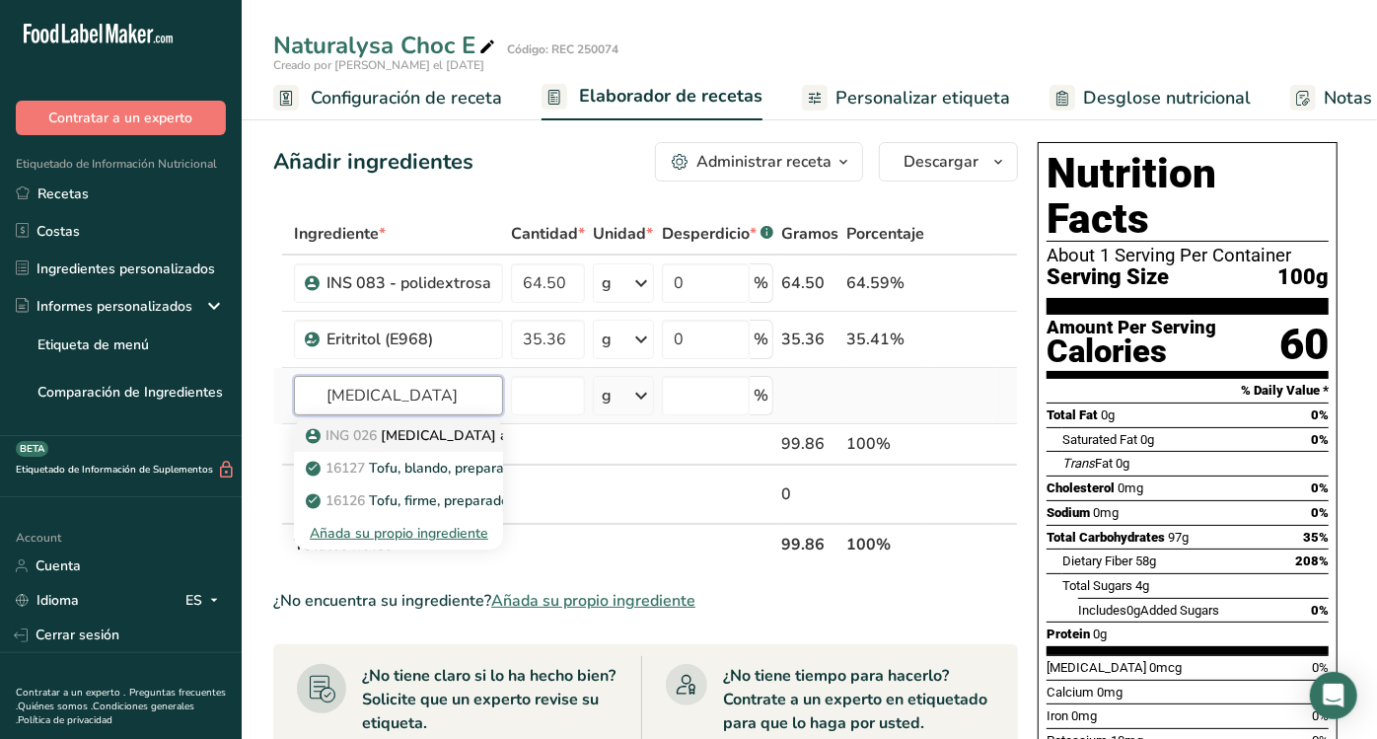
type input "[MEDICAL_DATA]"
click at [440, 435] on p "ING 026 [MEDICAL_DATA] anhidro" at bounding box center [429, 435] width 238 height 21
type input "[MEDICAL_DATA] anhidro"
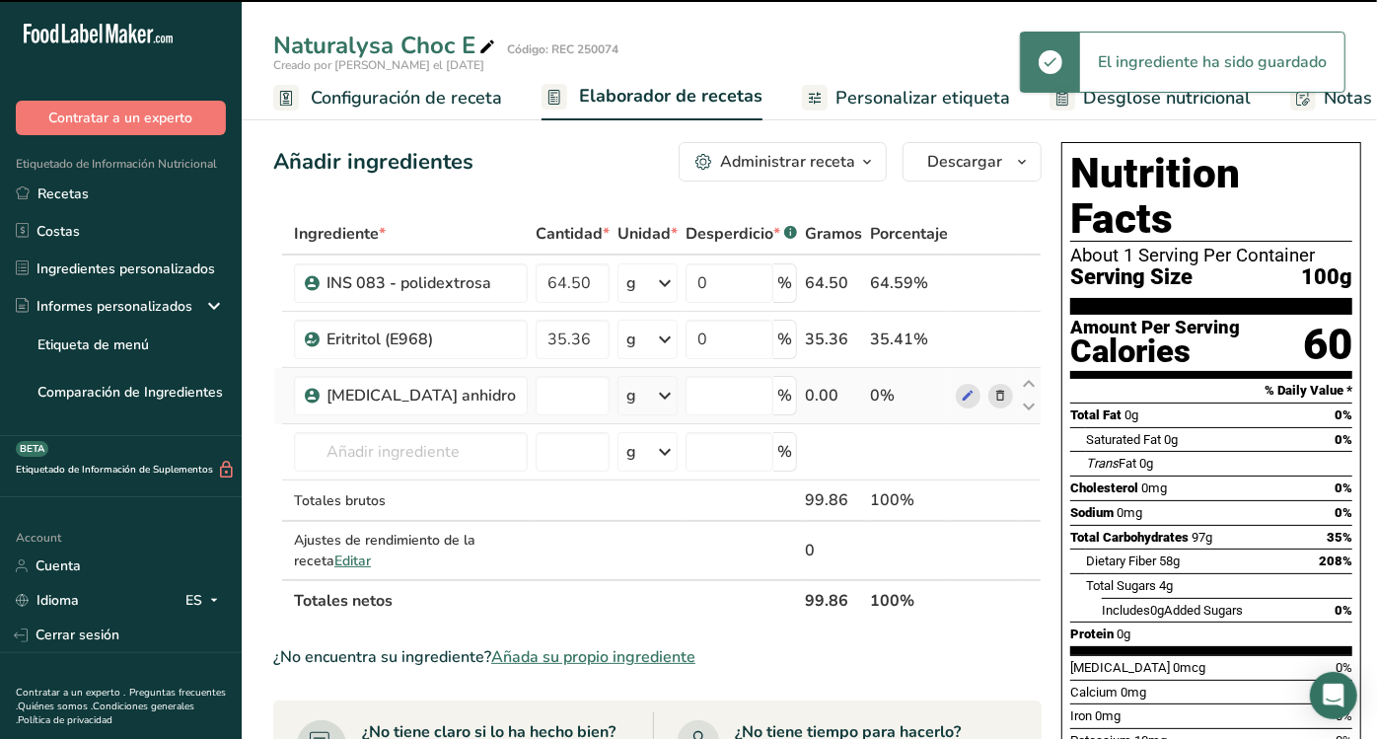
type input "0"
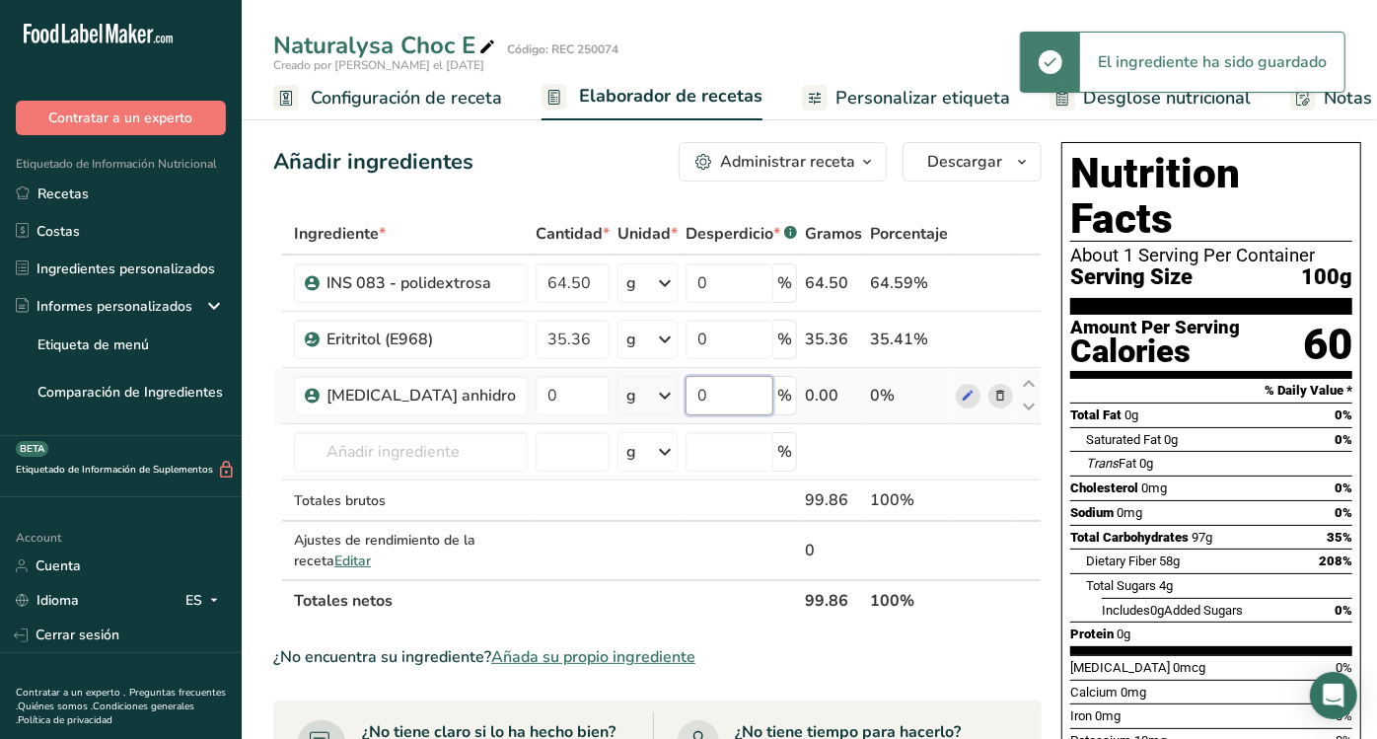
click at [692, 385] on input "0" at bounding box center [730, 395] width 88 height 39
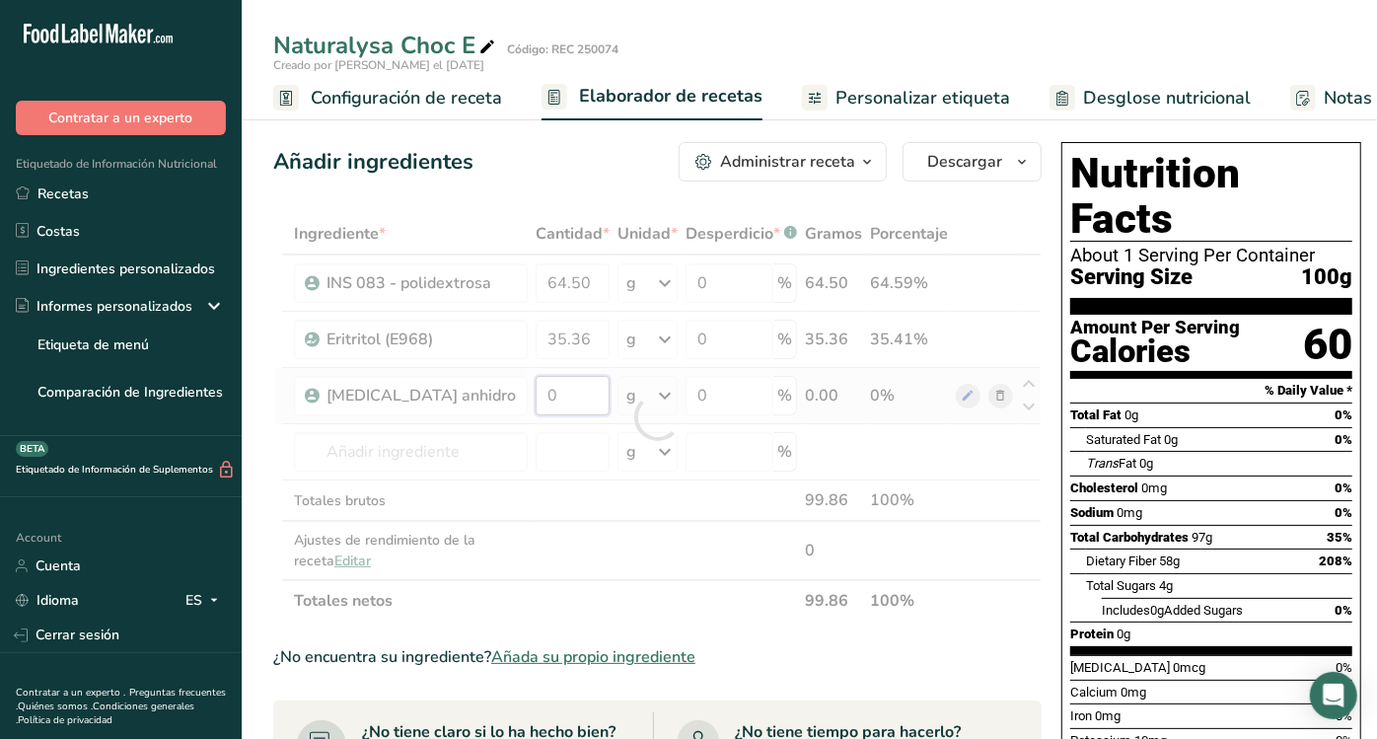
click at [557, 385] on div "Ingrediente * Cantidad * Unidad * Desperdicio * .a-a{fill:#347362;}.b-a{fill:#f…" at bounding box center [657, 417] width 768 height 408
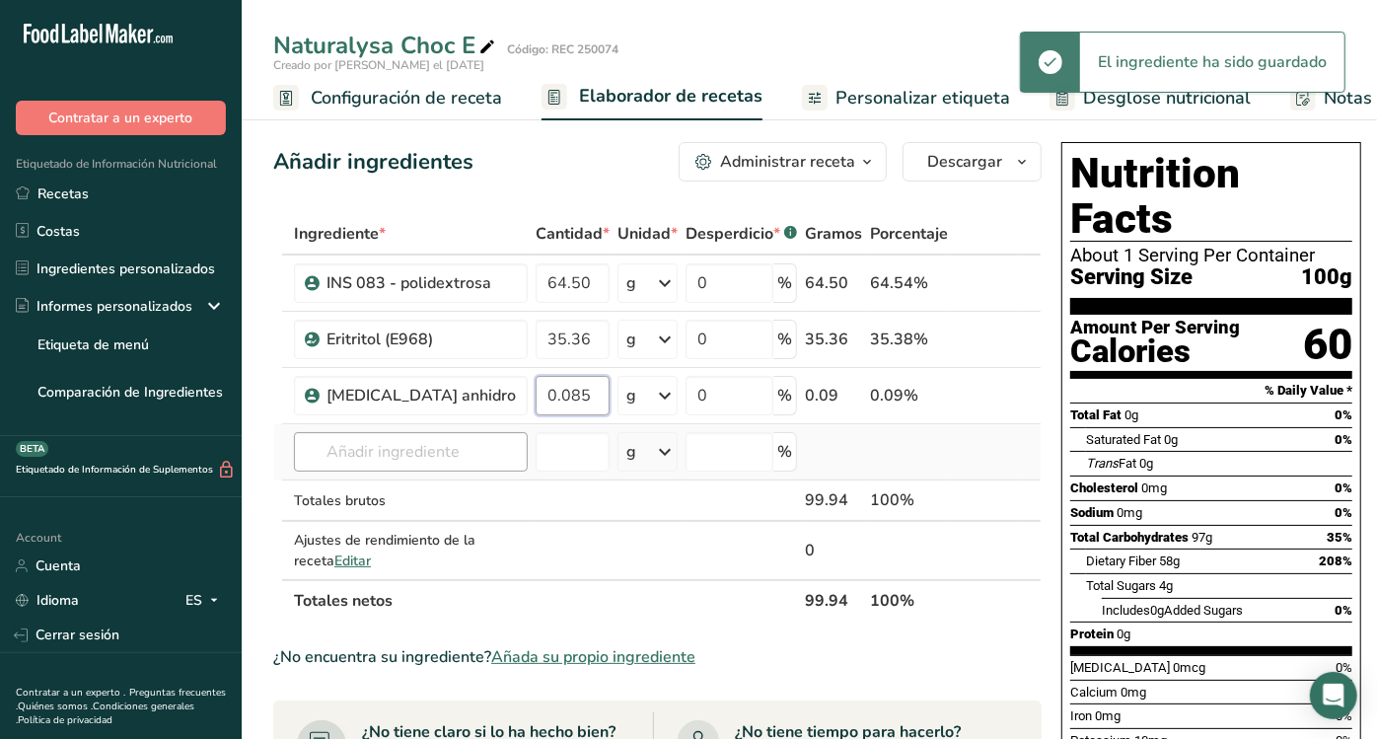
type input "0.085"
click at [441, 436] on div "Ingrediente * Cantidad * Unidad * Desperdicio * .a-a{fill:#347362;}.b-a{fill:#f…" at bounding box center [657, 417] width 768 height 408
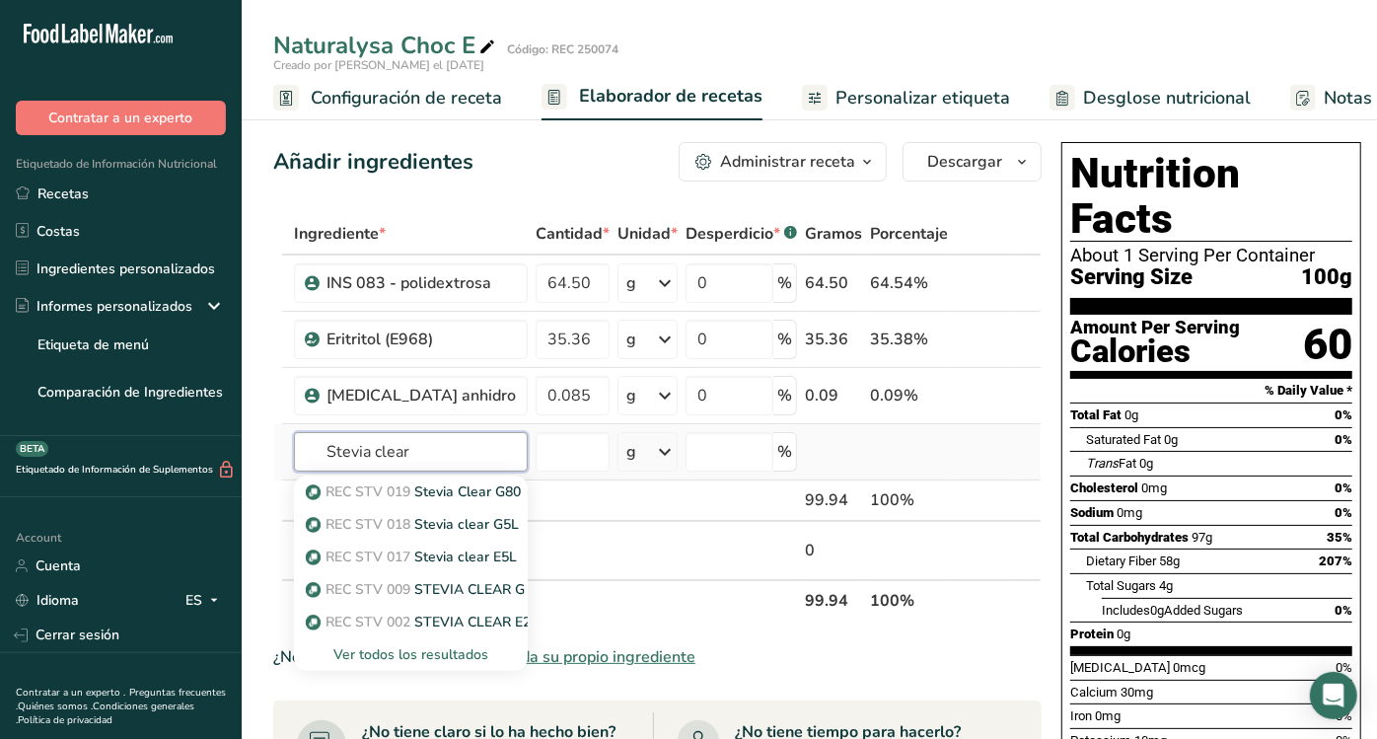
type input "Stevia clear"
click at [379, 646] on div "Ver todos los resultados" at bounding box center [411, 654] width 202 height 21
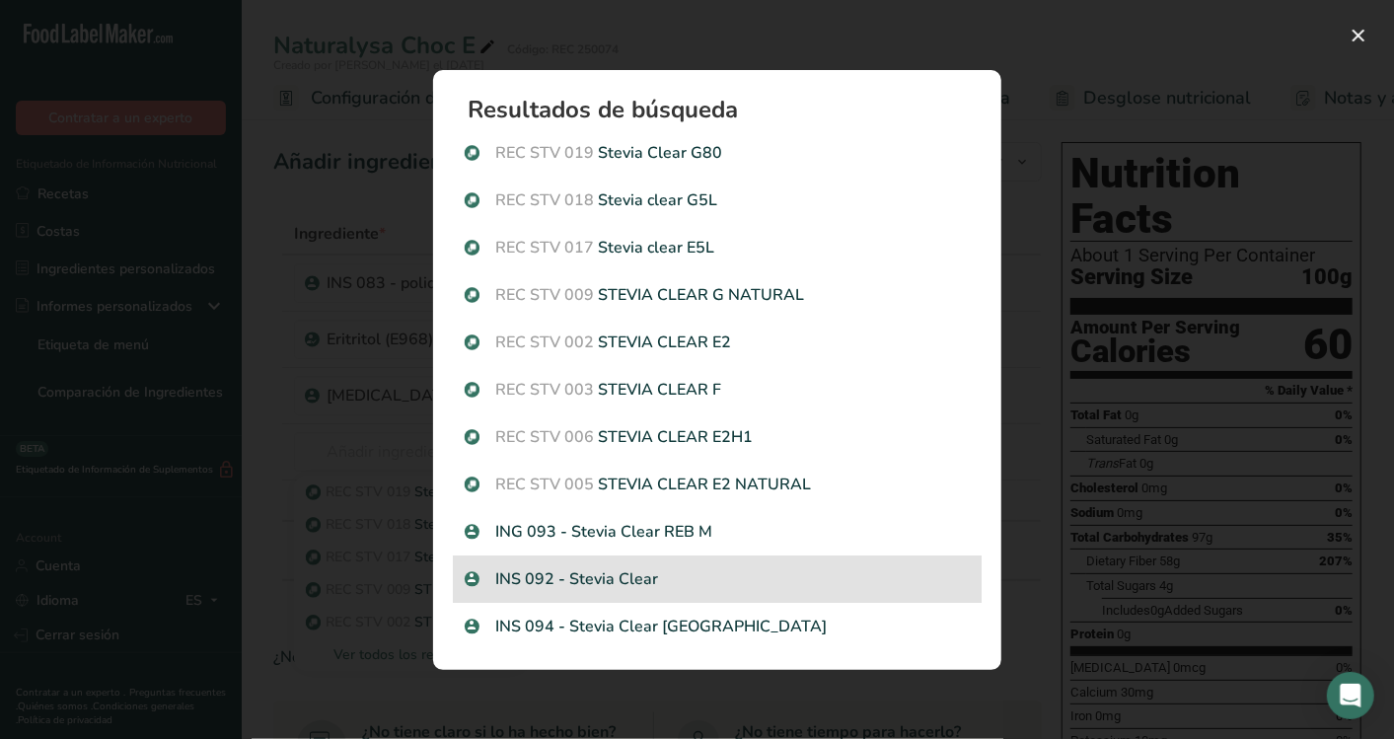
click at [630, 581] on p "INS 092 - Stevia Clear" at bounding box center [717, 579] width 505 height 24
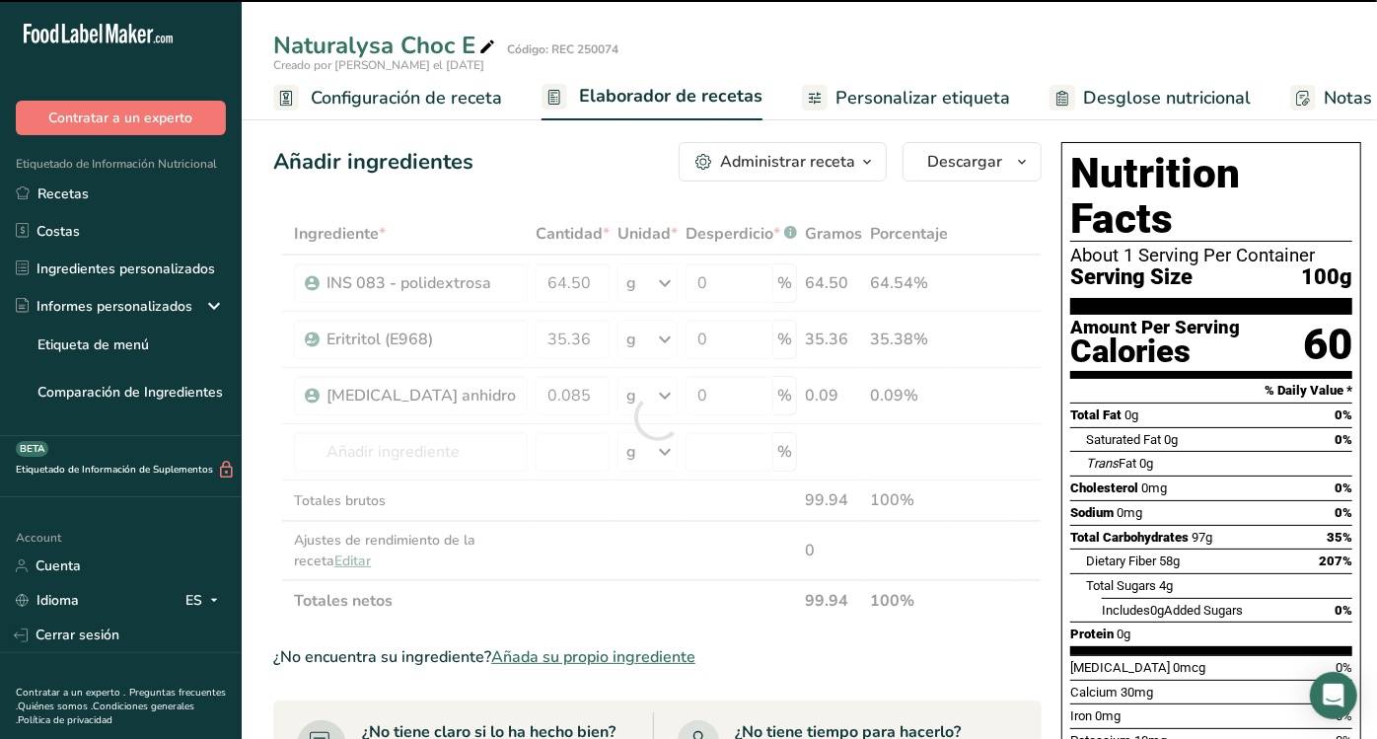
type input "0"
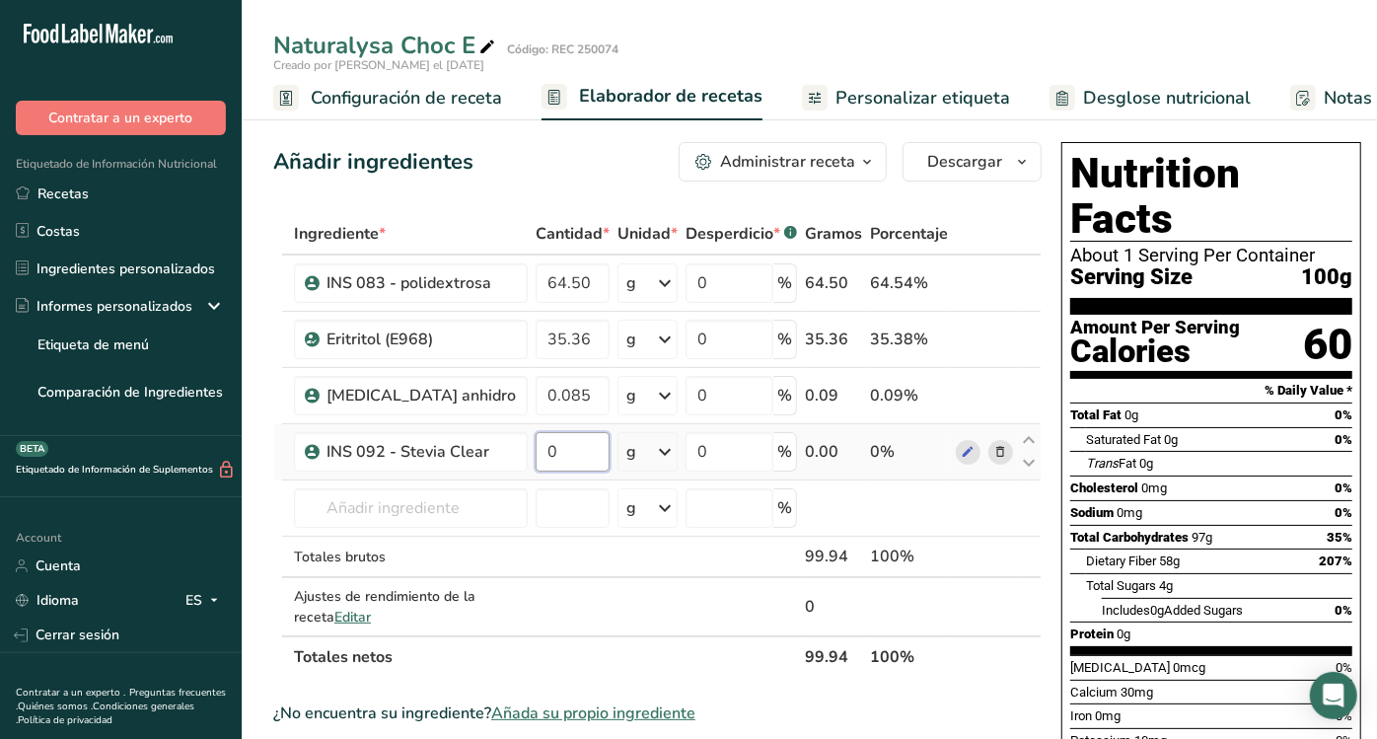
click at [584, 442] on input "0" at bounding box center [573, 451] width 74 height 39
type input "0.053"
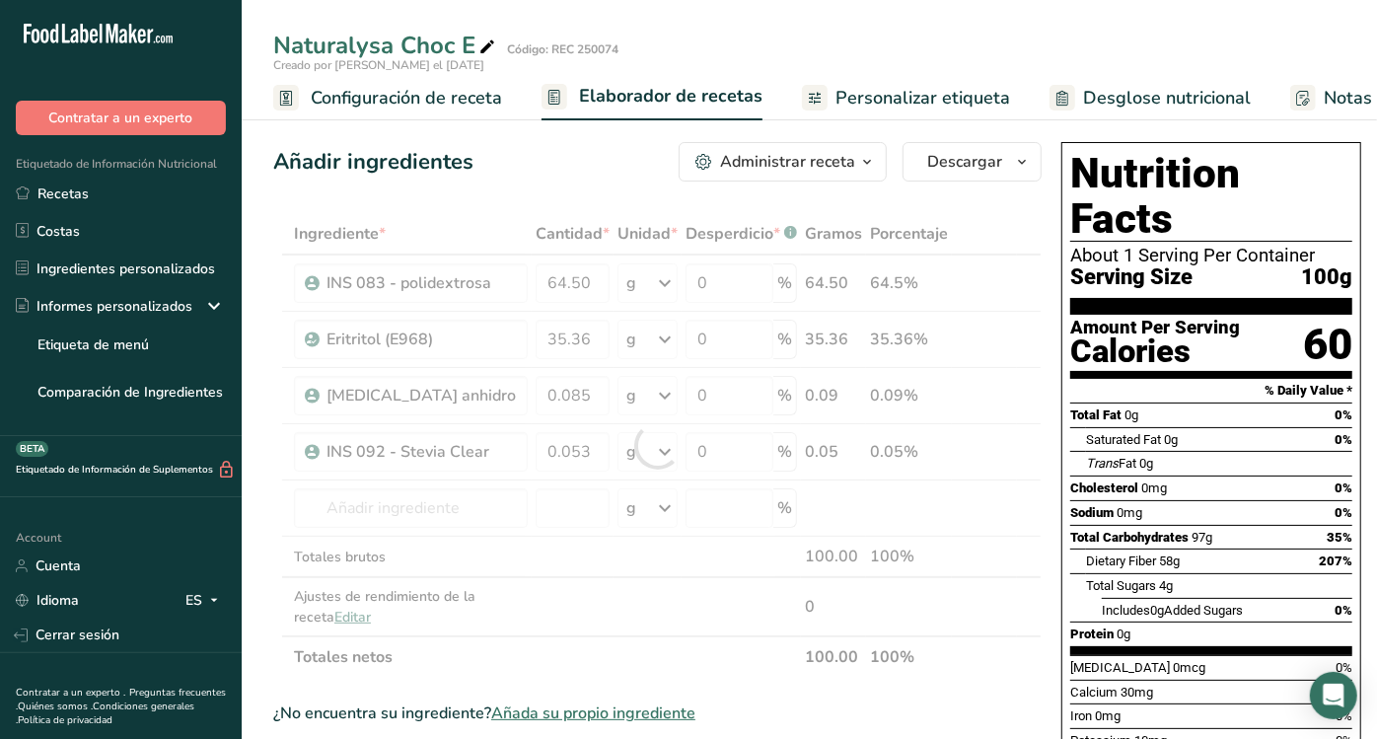
click at [566, 161] on div "Añadir ingredientes Administrar receta Eliminar receta Duplicar receta Escalar …" at bounding box center [657, 161] width 768 height 39
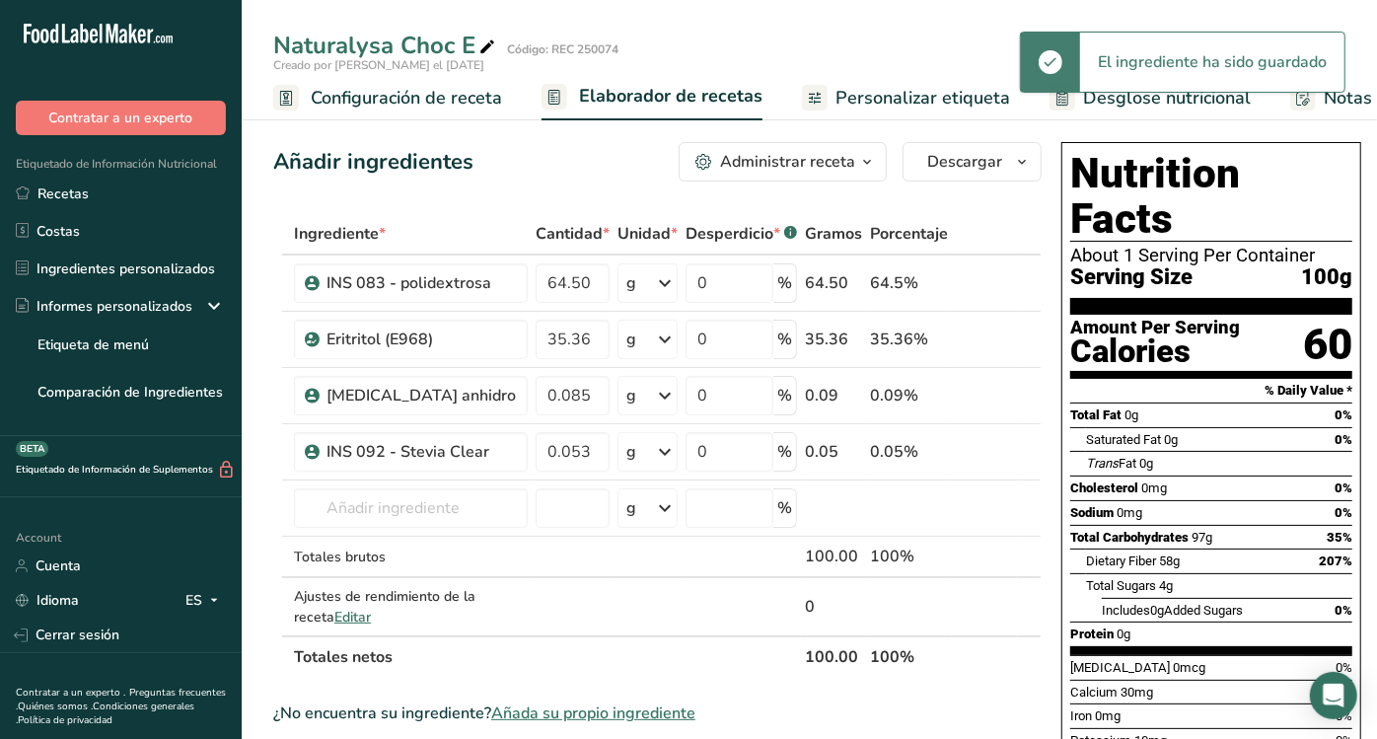
click at [879, 100] on span "Personalizar etiqueta" at bounding box center [922, 98] width 175 height 27
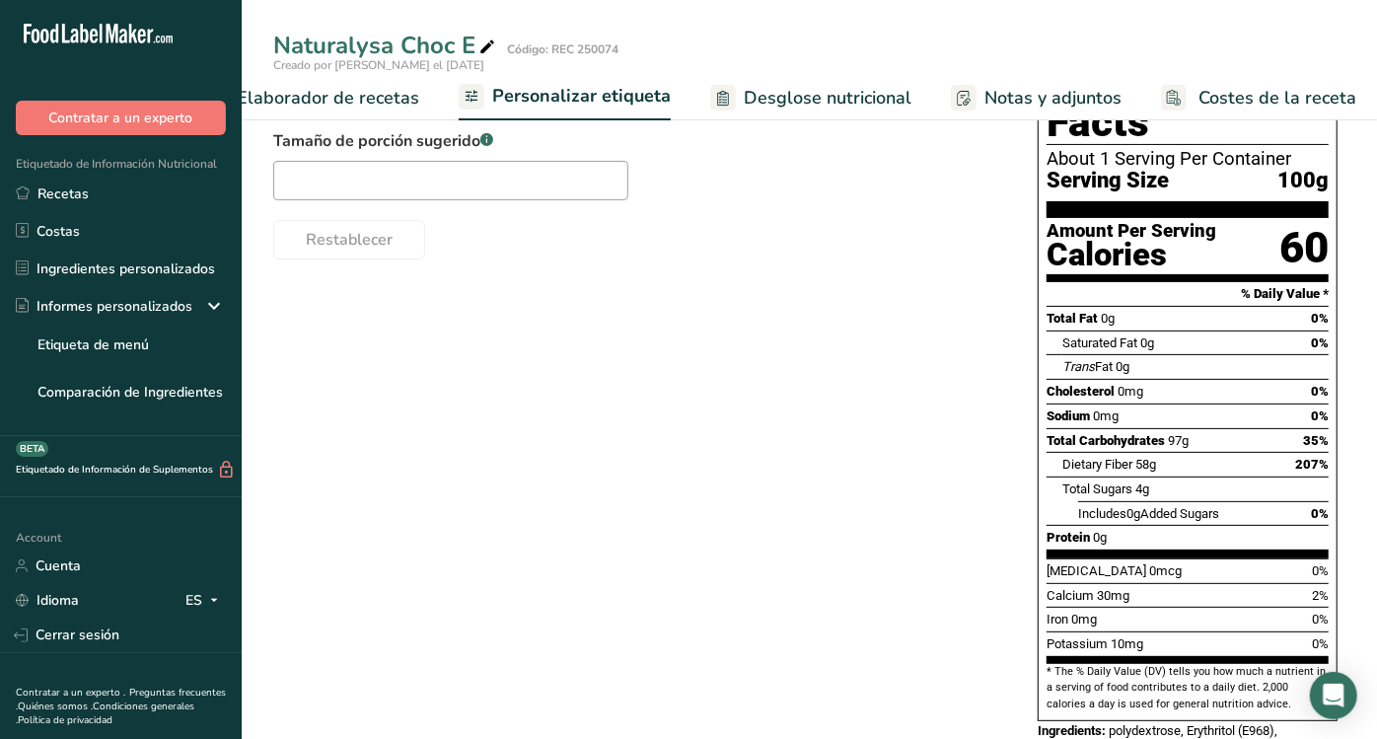
scroll to position [16, 0]
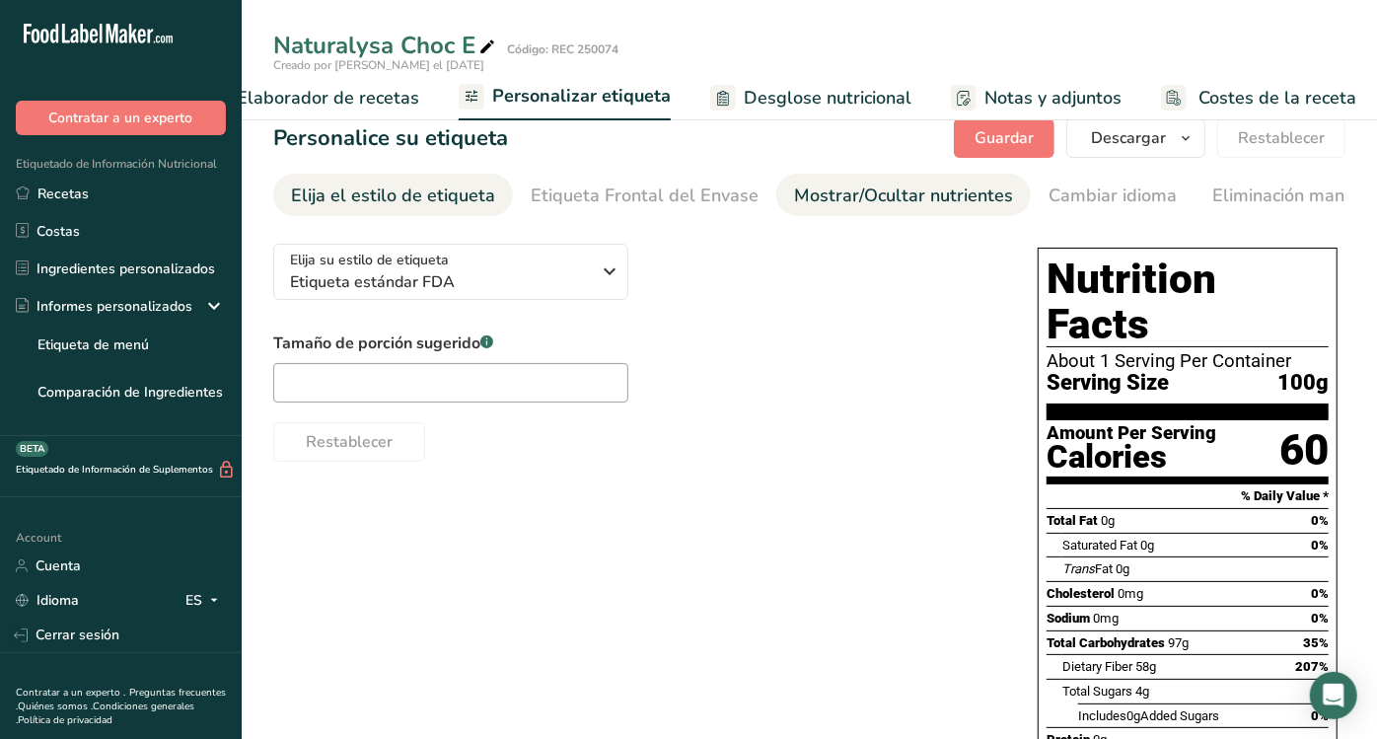
click at [794, 200] on div "Mostrar/Ocultar nutrientes" at bounding box center [903, 195] width 219 height 27
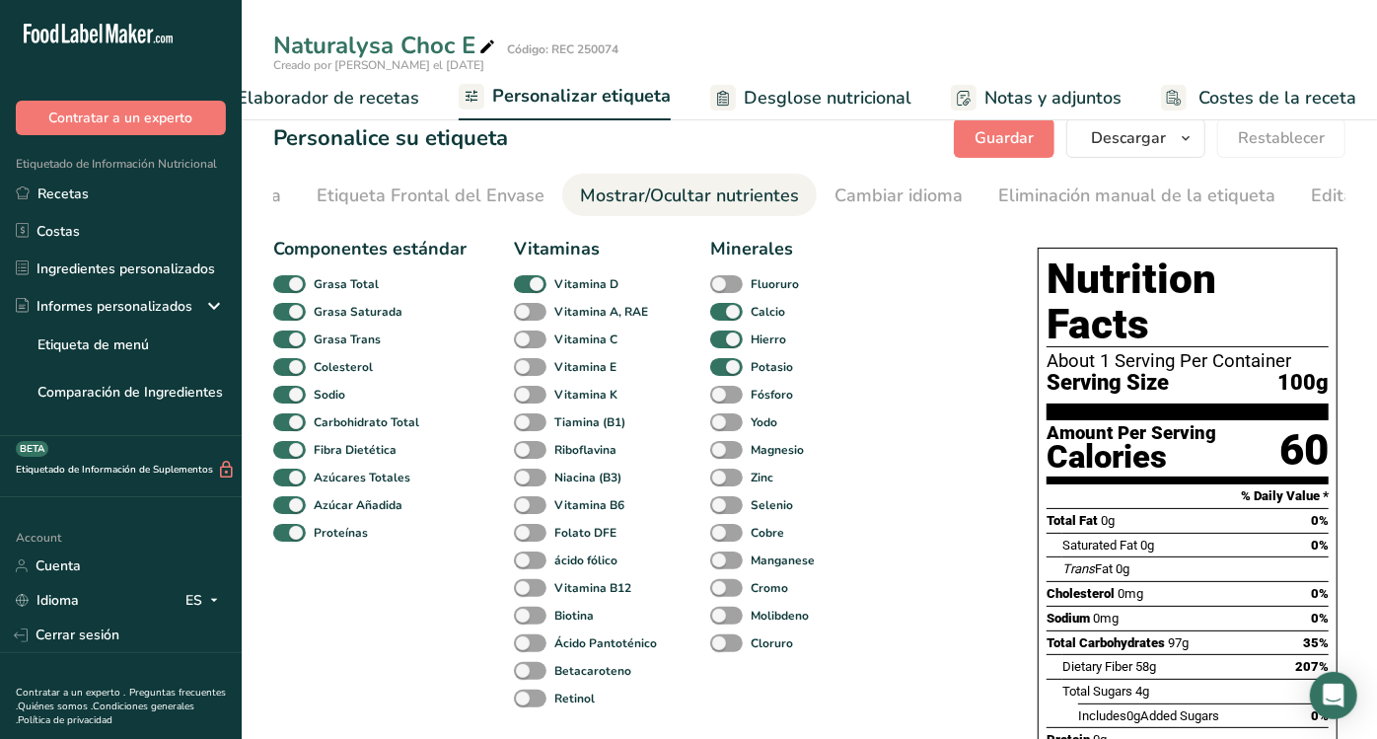
scroll to position [0, 492]
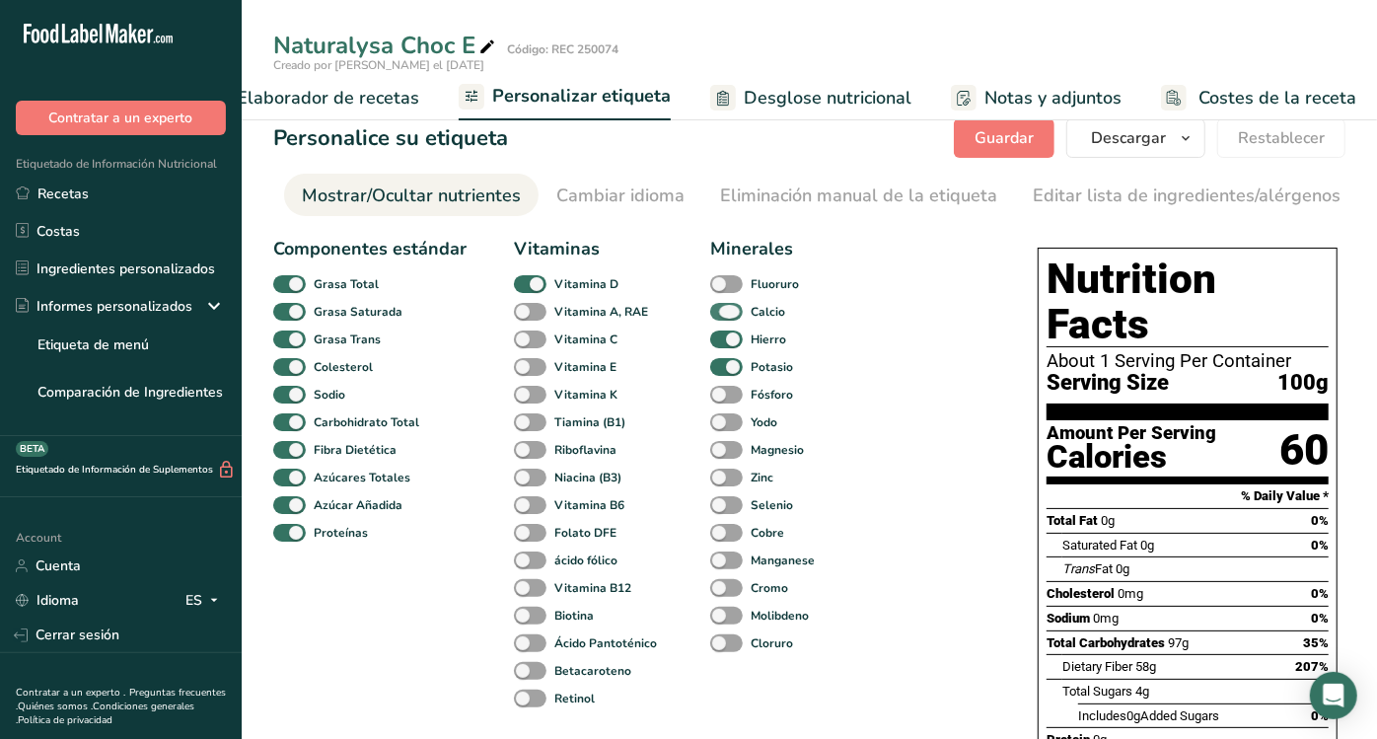
click at [729, 320] on span at bounding box center [726, 312] width 33 height 19
click at [723, 318] on input "Calcio" at bounding box center [716, 311] width 13 height 13
checkbox input "false"
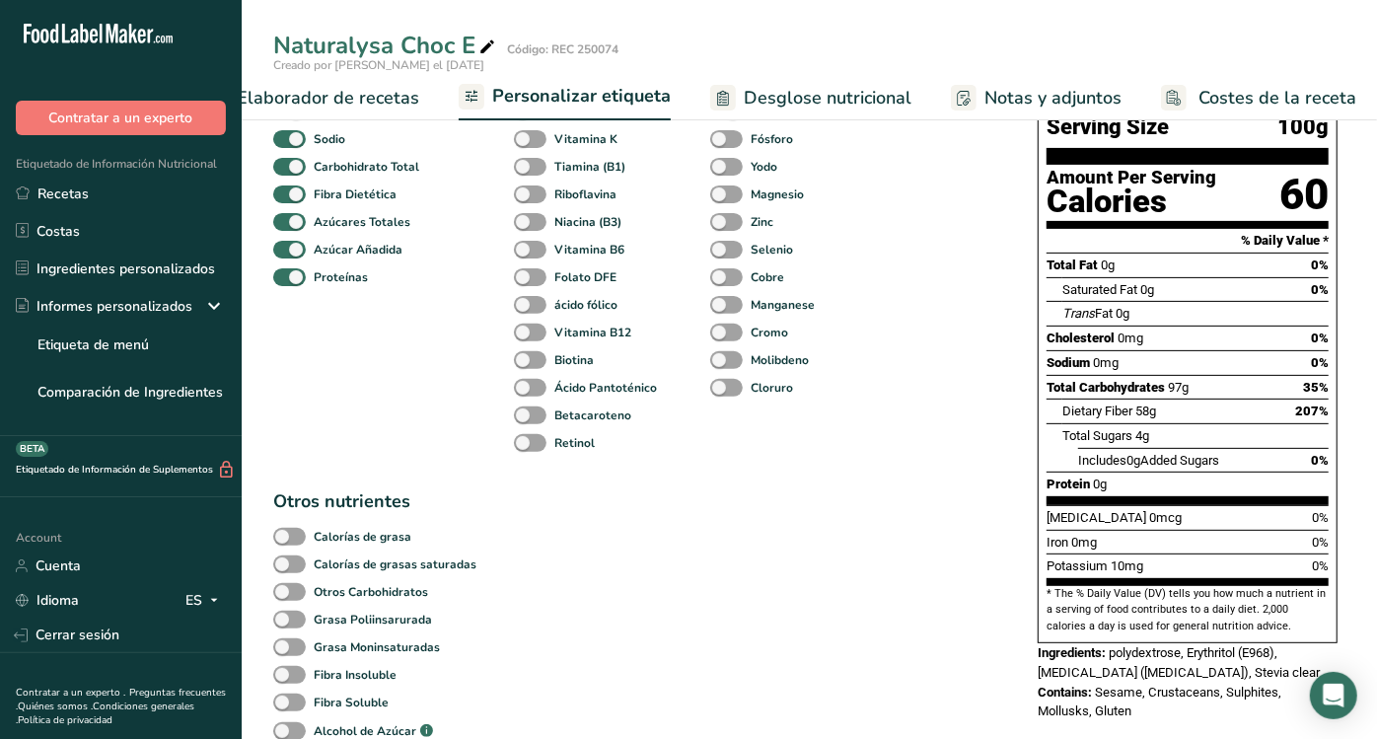
scroll to position [0, 0]
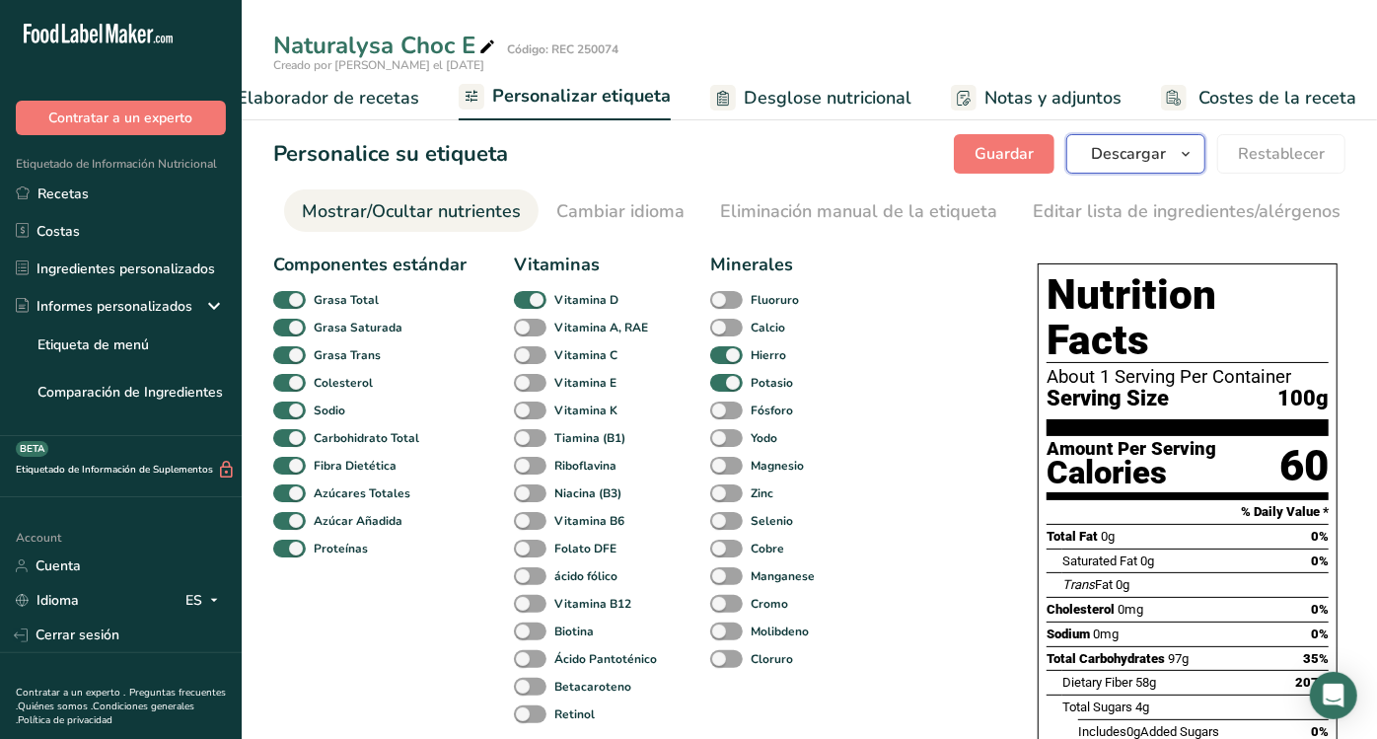
click at [1132, 160] on span "Descargar" at bounding box center [1128, 154] width 75 height 24
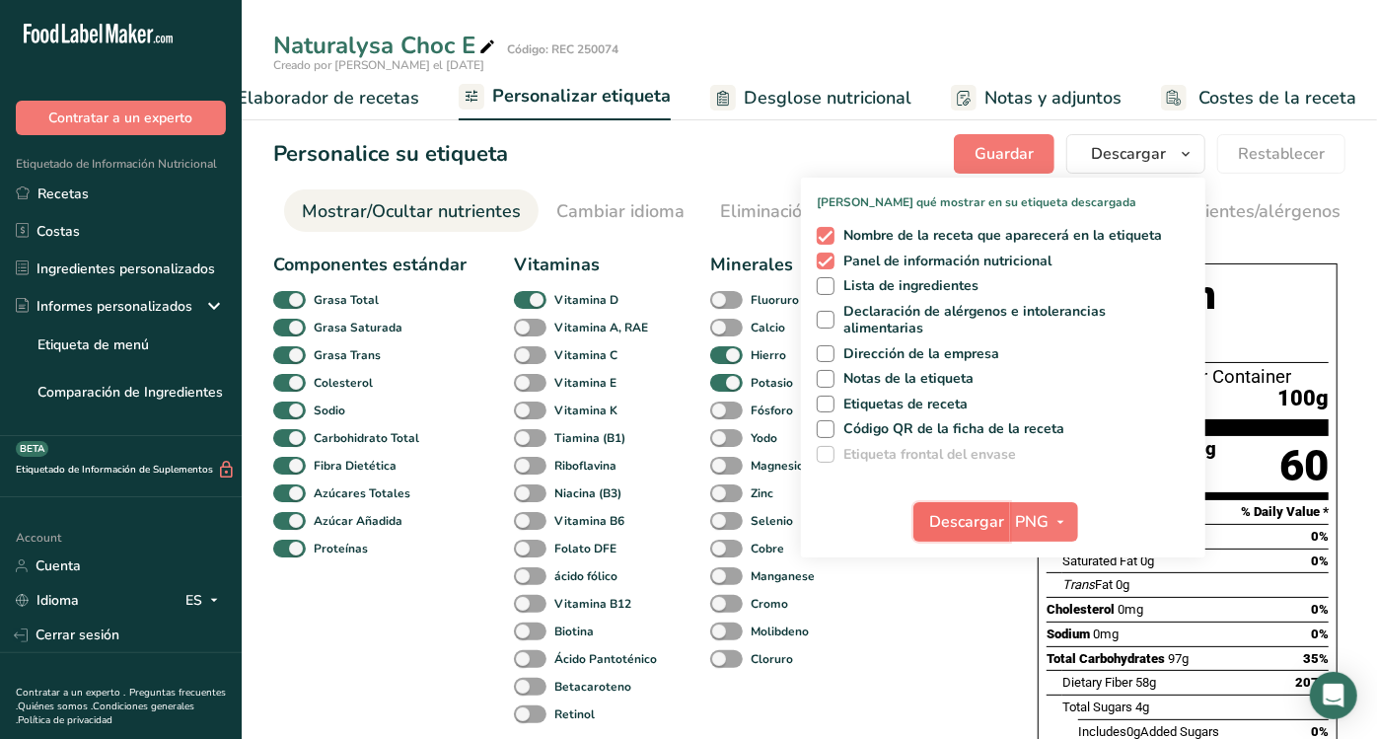
click at [966, 527] on span "Descargar" at bounding box center [967, 522] width 75 height 24
click at [843, 104] on span "Desglose nutricional" at bounding box center [828, 98] width 168 height 27
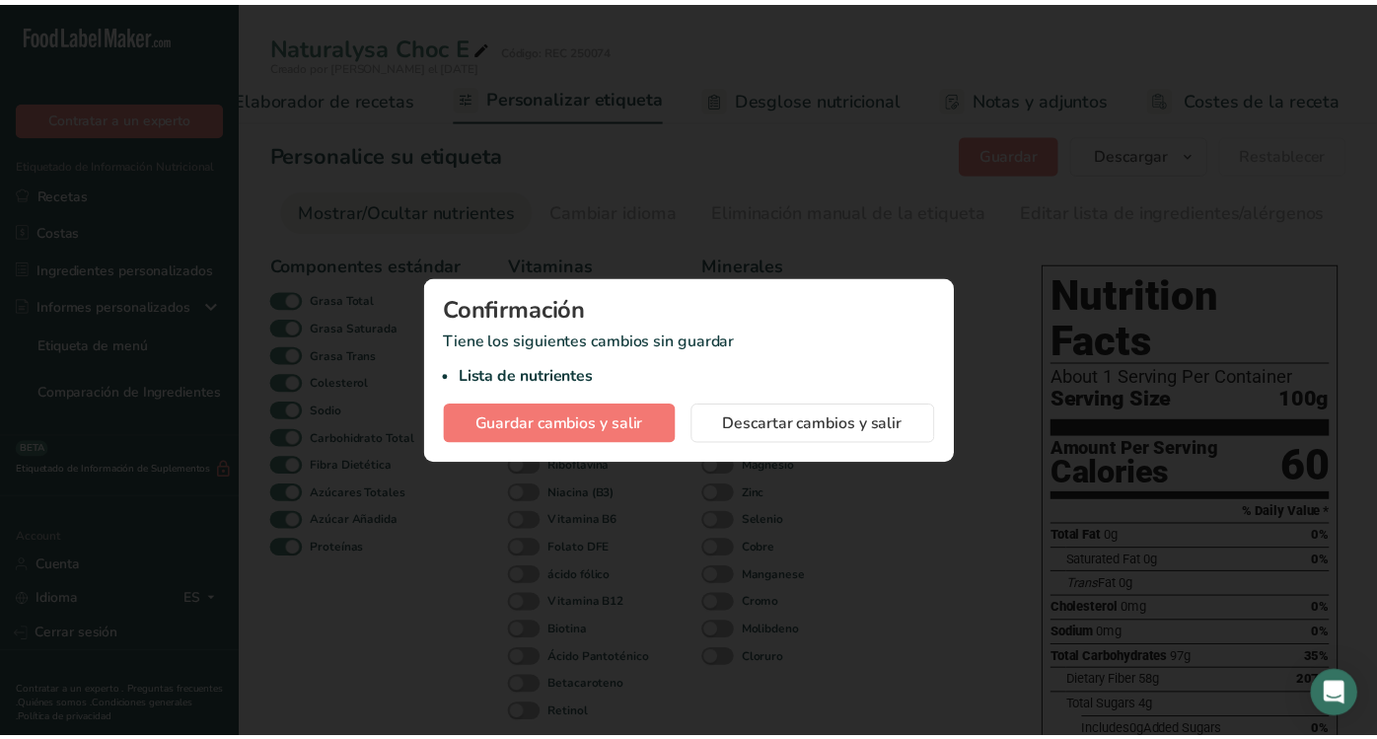
scroll to position [0, 326]
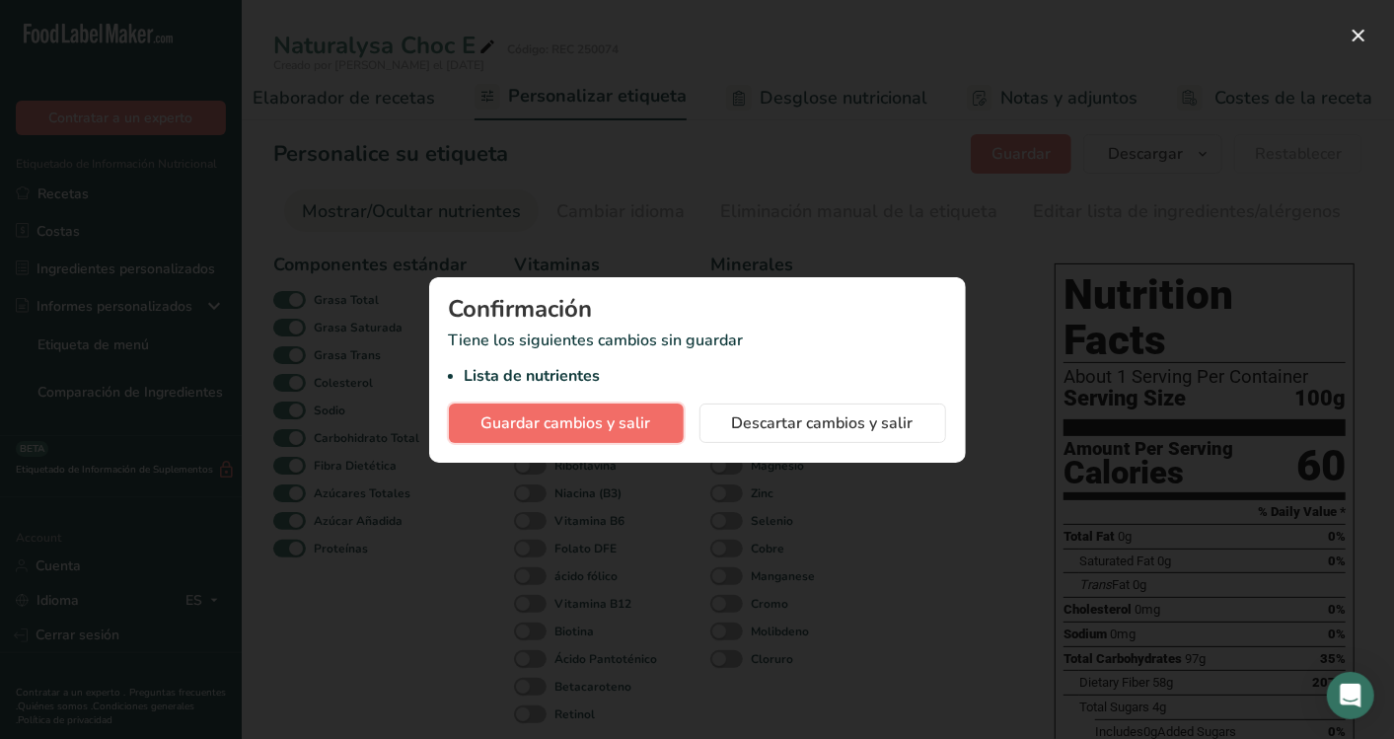
click at [632, 425] on span "Guardar cambios y salir" at bounding box center [566, 423] width 170 height 24
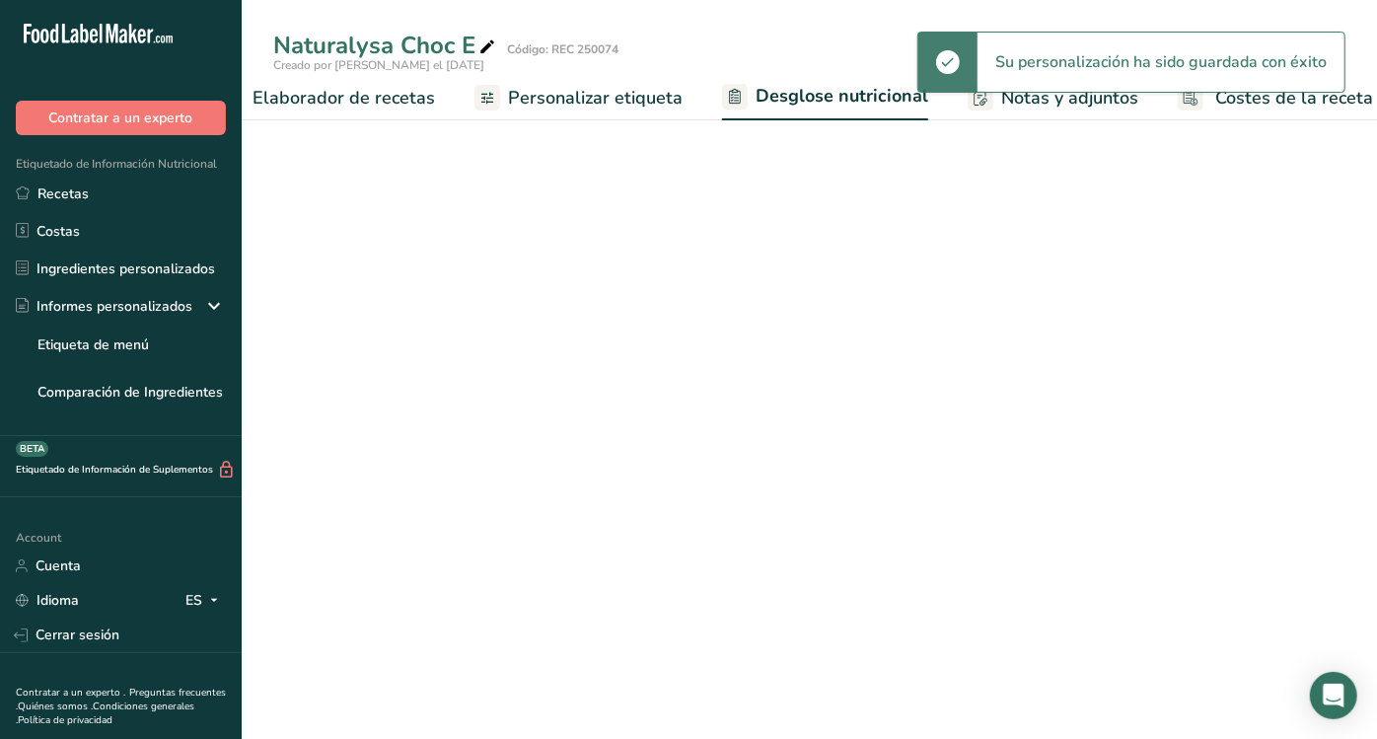
select select "Calories"
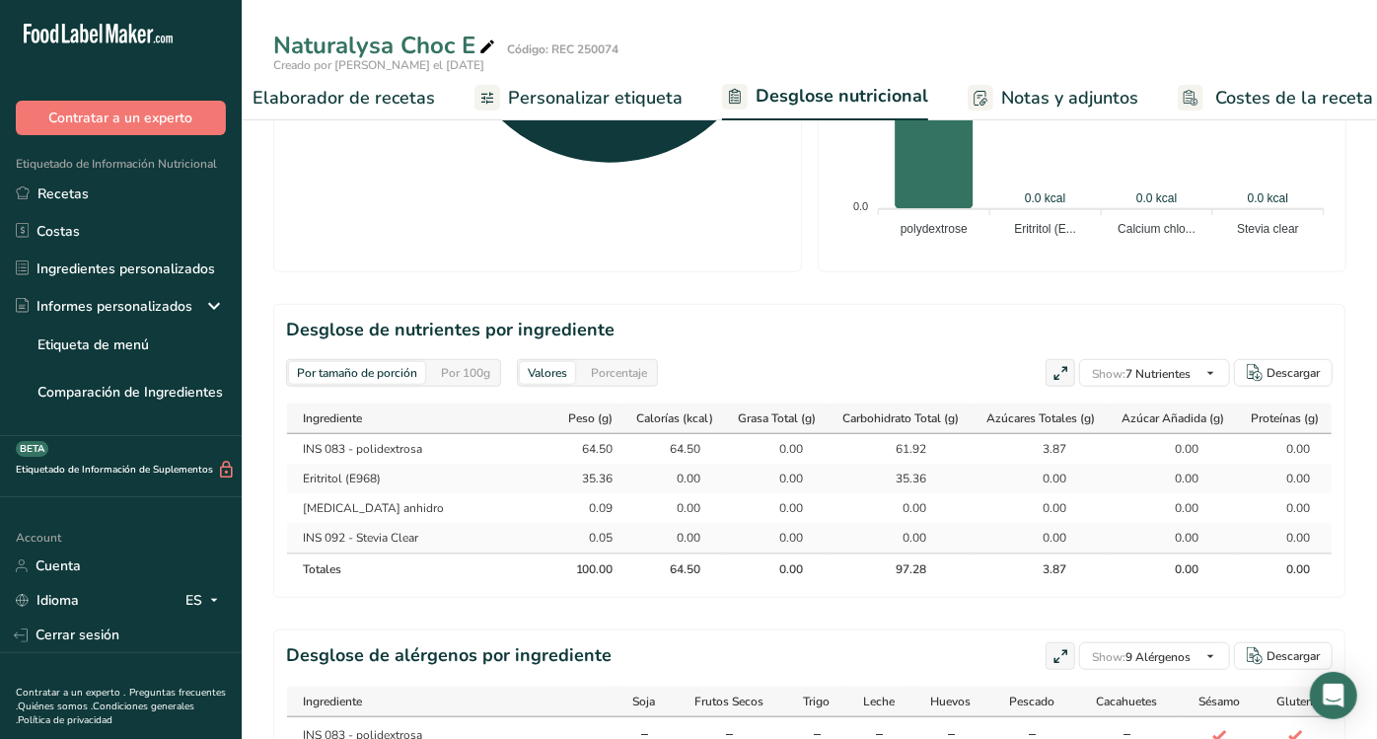
scroll to position [760, 0]
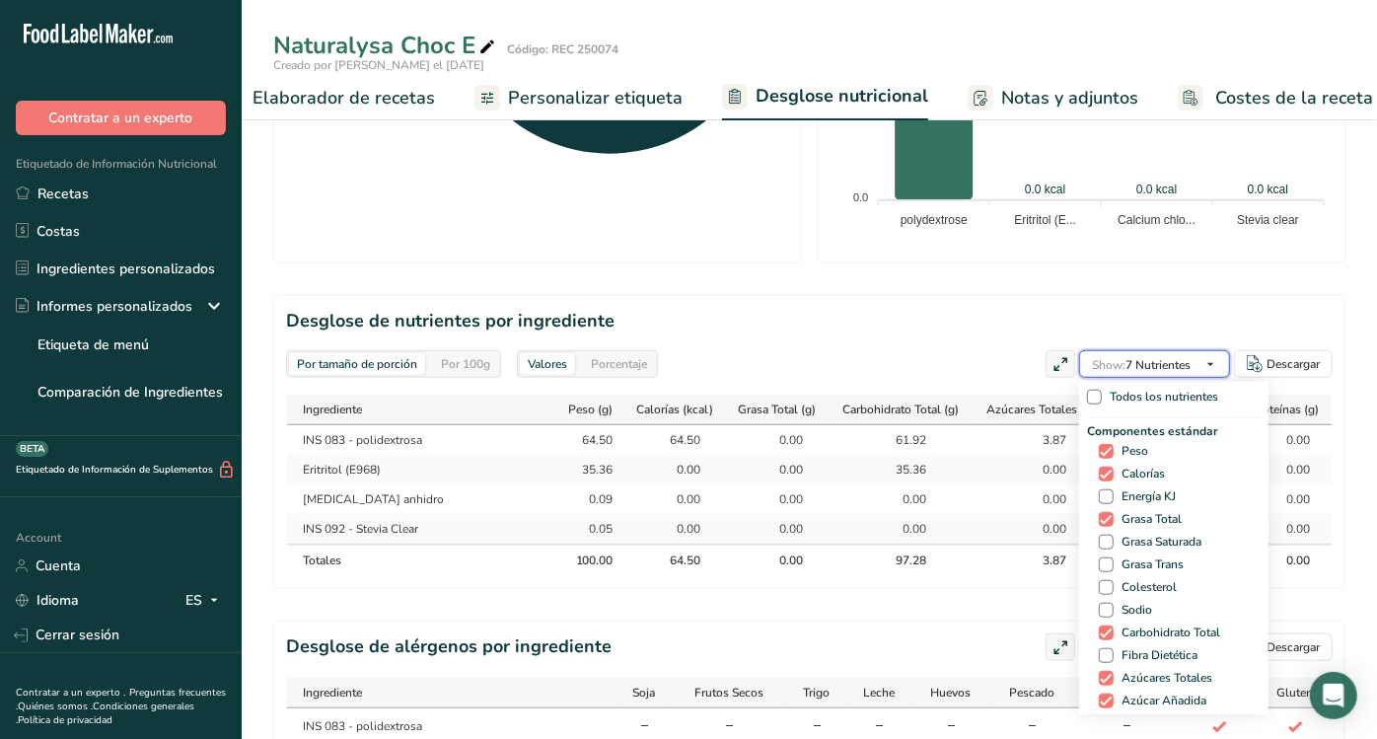
click at [1214, 363] on icon "button" at bounding box center [1210, 364] width 16 height 25
click at [1102, 612] on span at bounding box center [1106, 610] width 15 height 15
click at [1102, 612] on input "Sodio" at bounding box center [1105, 610] width 13 height 13
checkbox input "true"
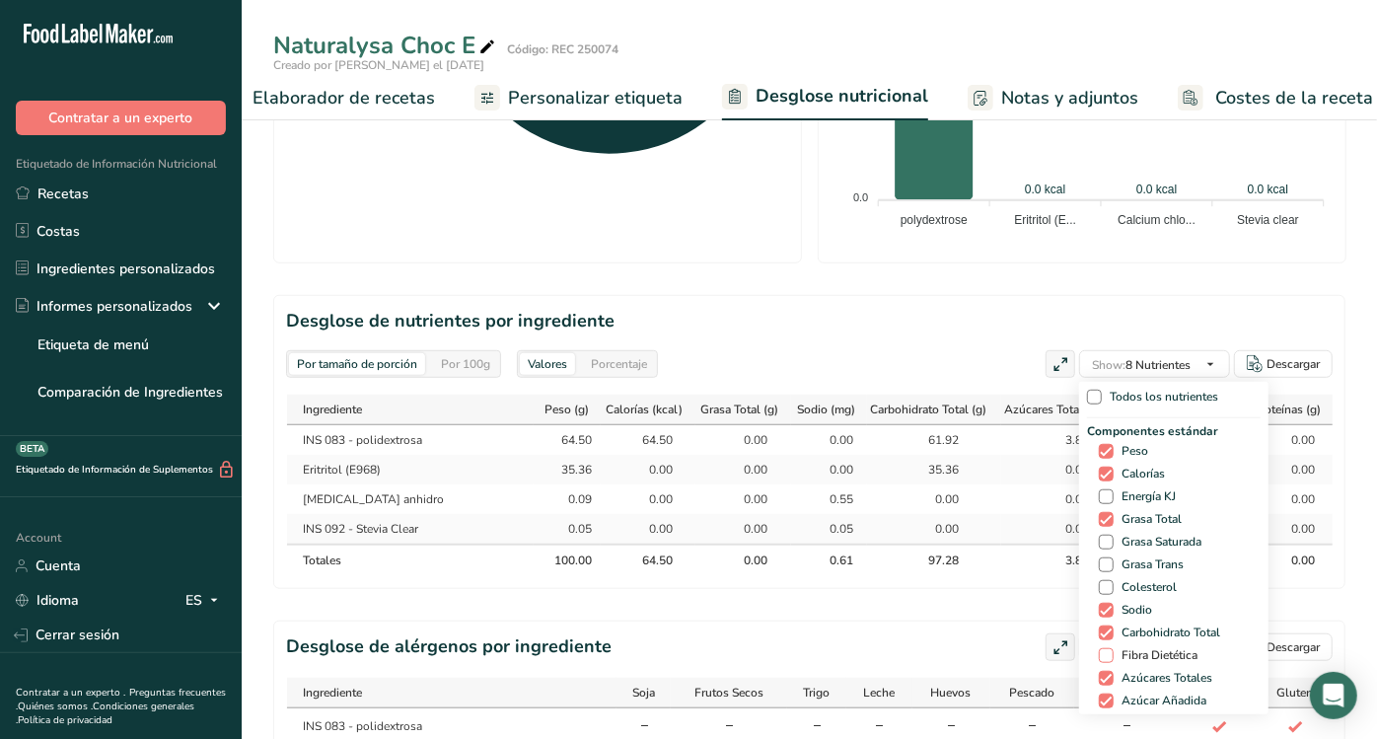
click at [1103, 654] on span at bounding box center [1106, 655] width 15 height 15
click at [1103, 654] on input "Fibra Dietética" at bounding box center [1105, 655] width 13 height 13
checkbox input "true"
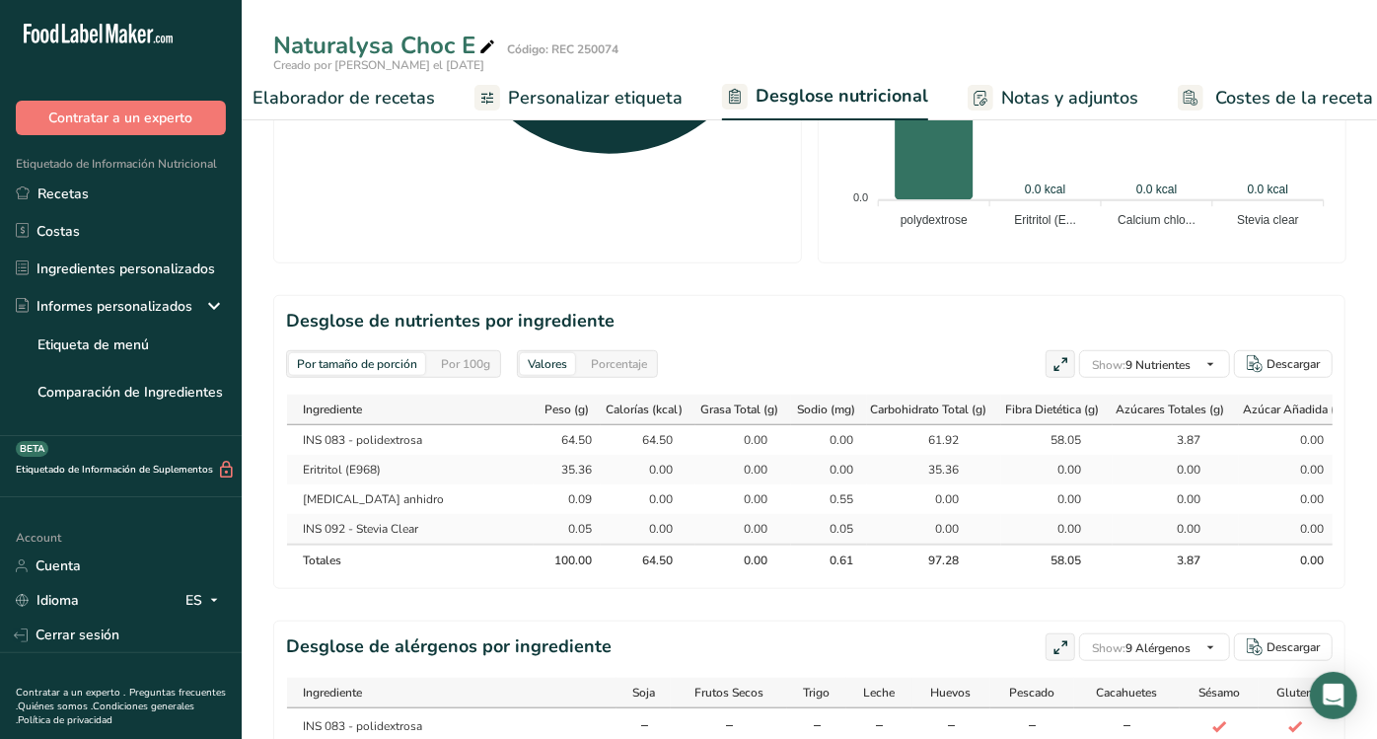
click at [929, 329] on h2 "Desglose de nutrientes por ingrediente" at bounding box center [809, 321] width 1047 height 27
